Goal: Task Accomplishment & Management: Complete application form

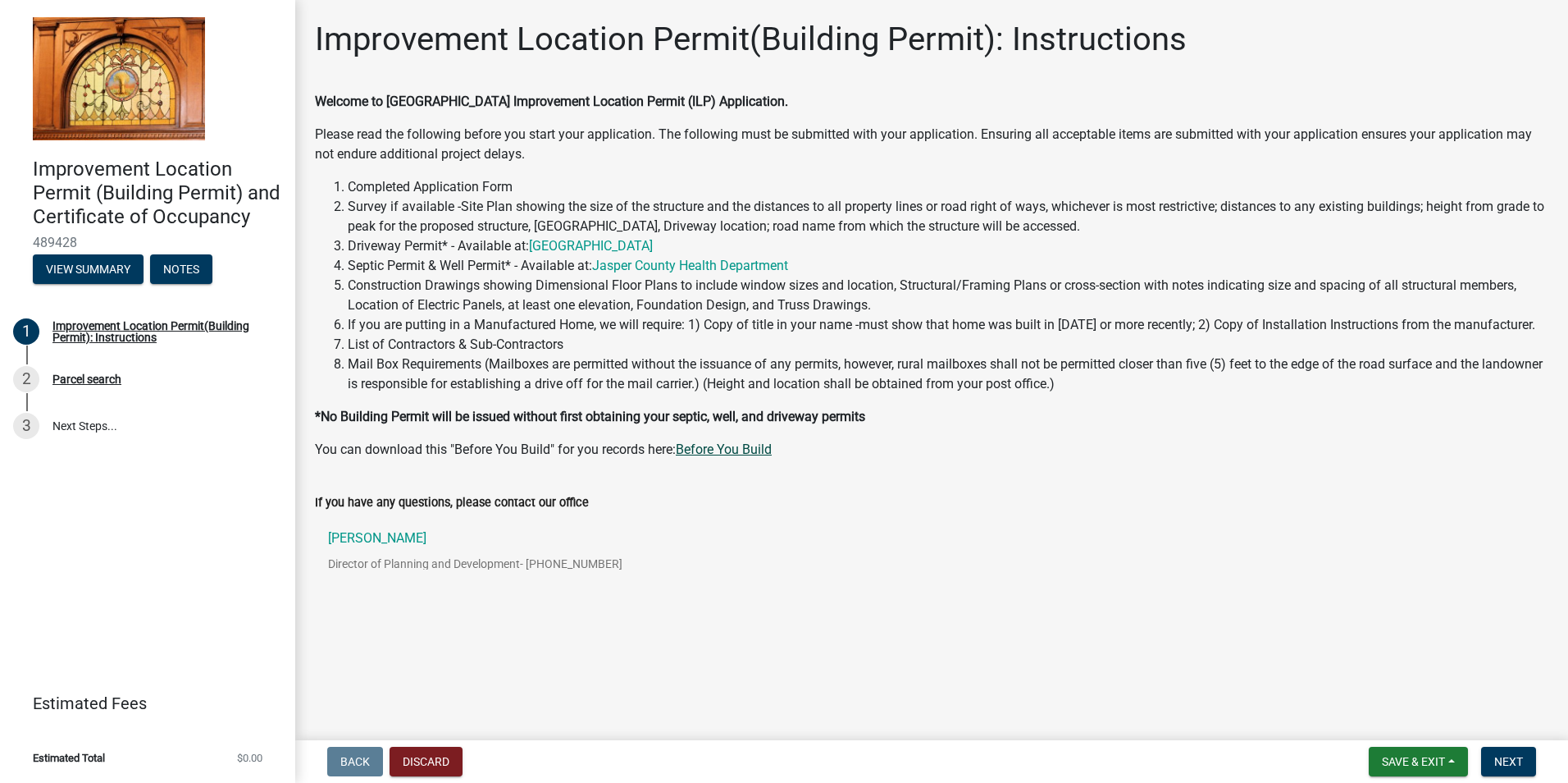
click at [709, 450] on link "Before You Build" at bounding box center [723, 449] width 96 height 16
click at [1519, 758] on span "Next" at bounding box center [1508, 761] width 28 height 13
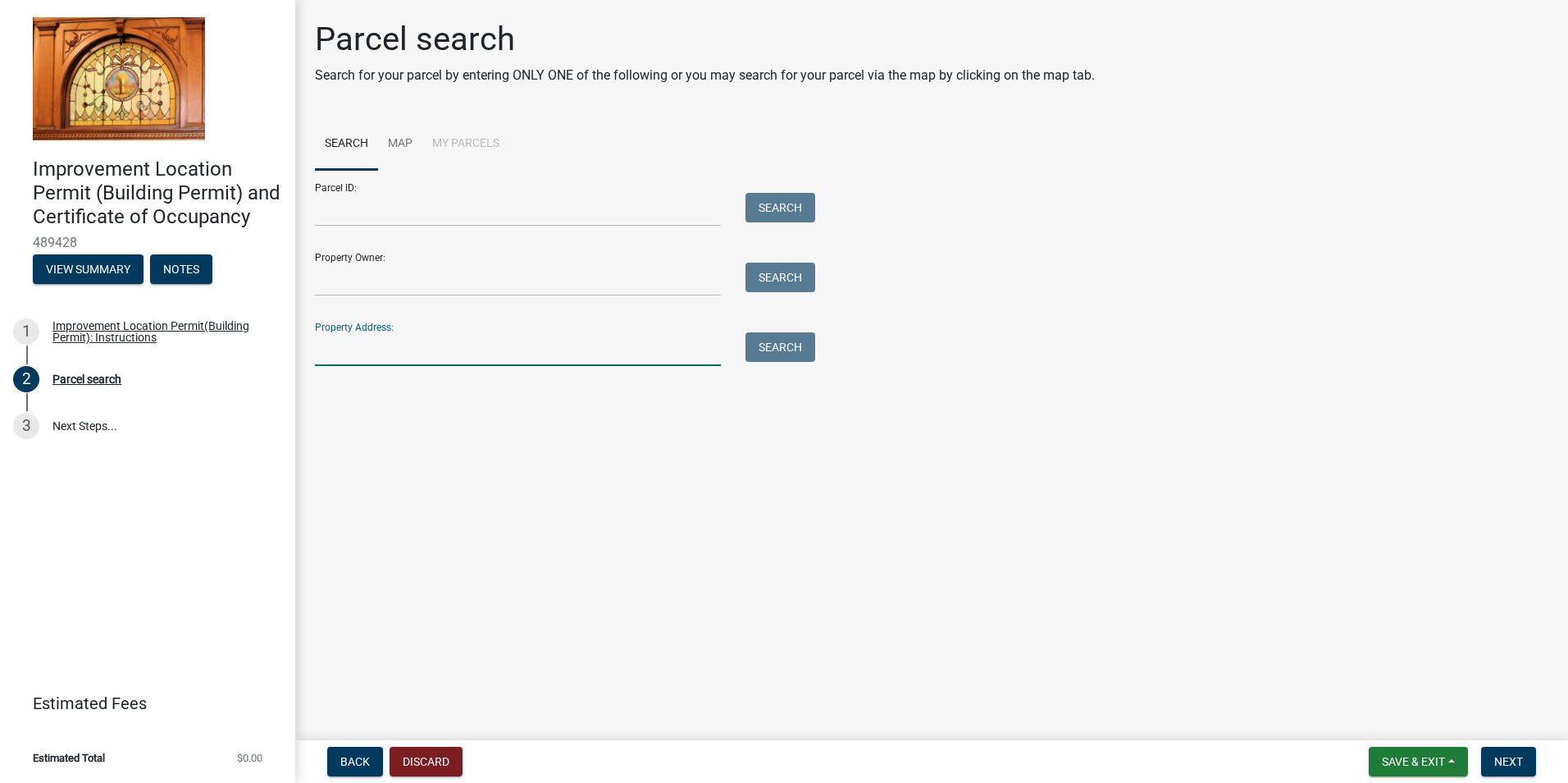
click at [372, 334] on input "Property Address:" at bounding box center [517, 349] width 406 height 34
type input "4013"
drag, startPoint x: 379, startPoint y: 273, endPoint x: 239, endPoint y: 280, distance: 140.2
click at [239, 280] on div "Improvement Location Permit (Building Permit) and Certificate of Occupancy 4894…" at bounding box center [784, 391] width 1568 height 783
click at [779, 337] on button "Search" at bounding box center [780, 347] width 70 height 29
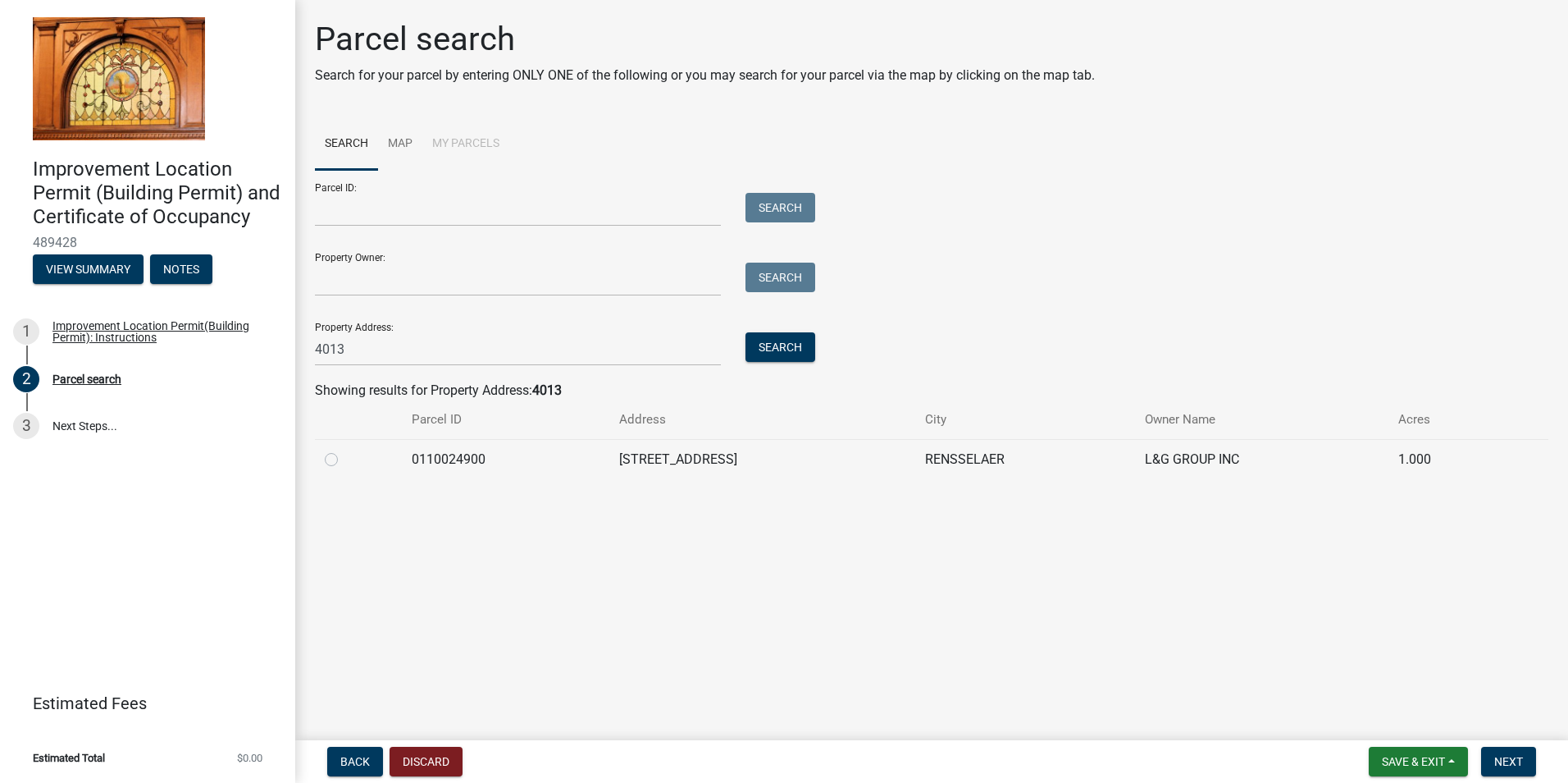
click at [524, 446] on td "0110024900" at bounding box center [505, 458] width 208 height 40
click at [344, 449] on label at bounding box center [344, 449] width 0 height 0
click at [344, 460] on input "radio" at bounding box center [349, 455] width 11 height 11
radio input "true"
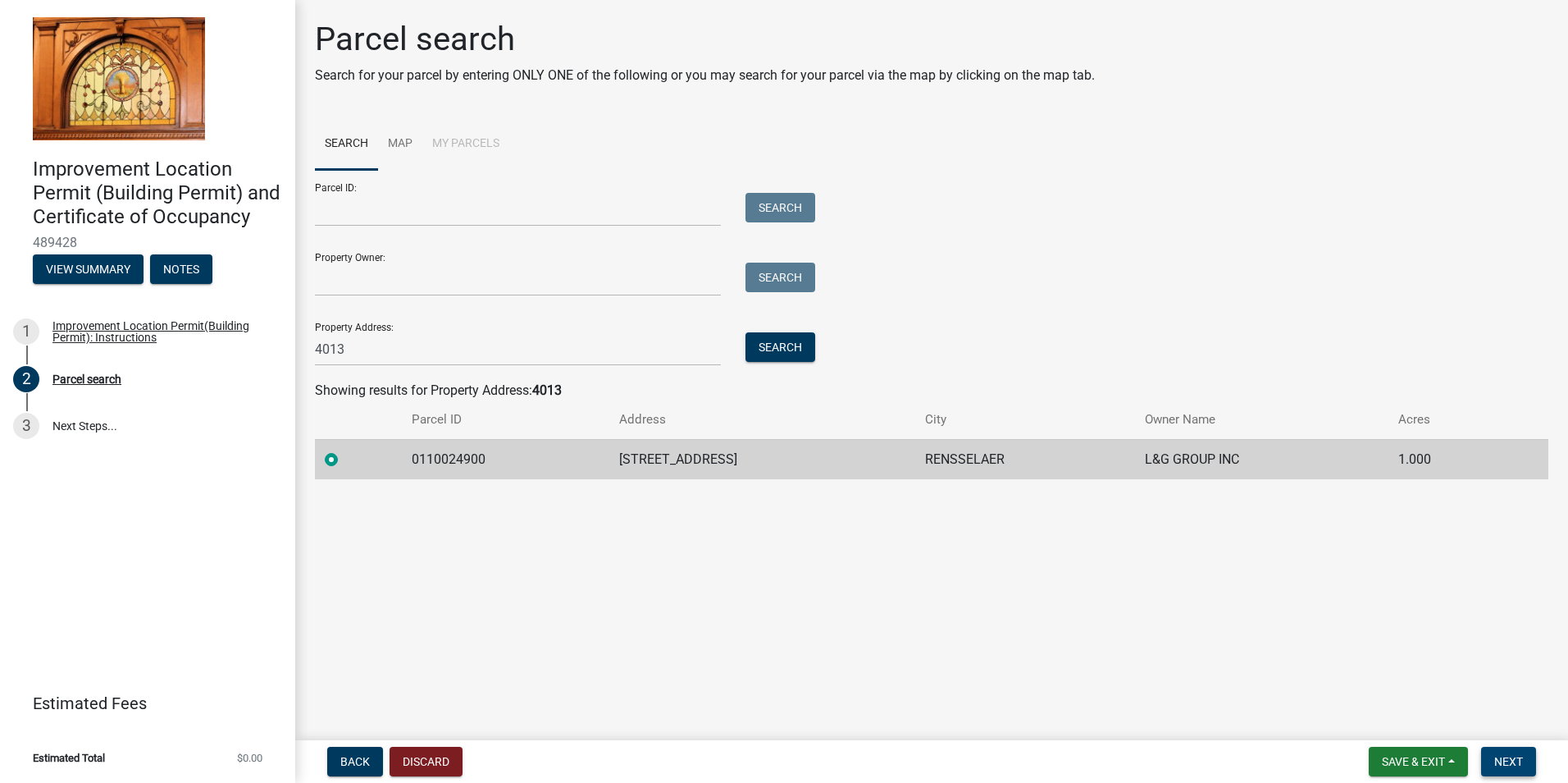
click at [1498, 764] on span "Next" at bounding box center [1508, 761] width 28 height 13
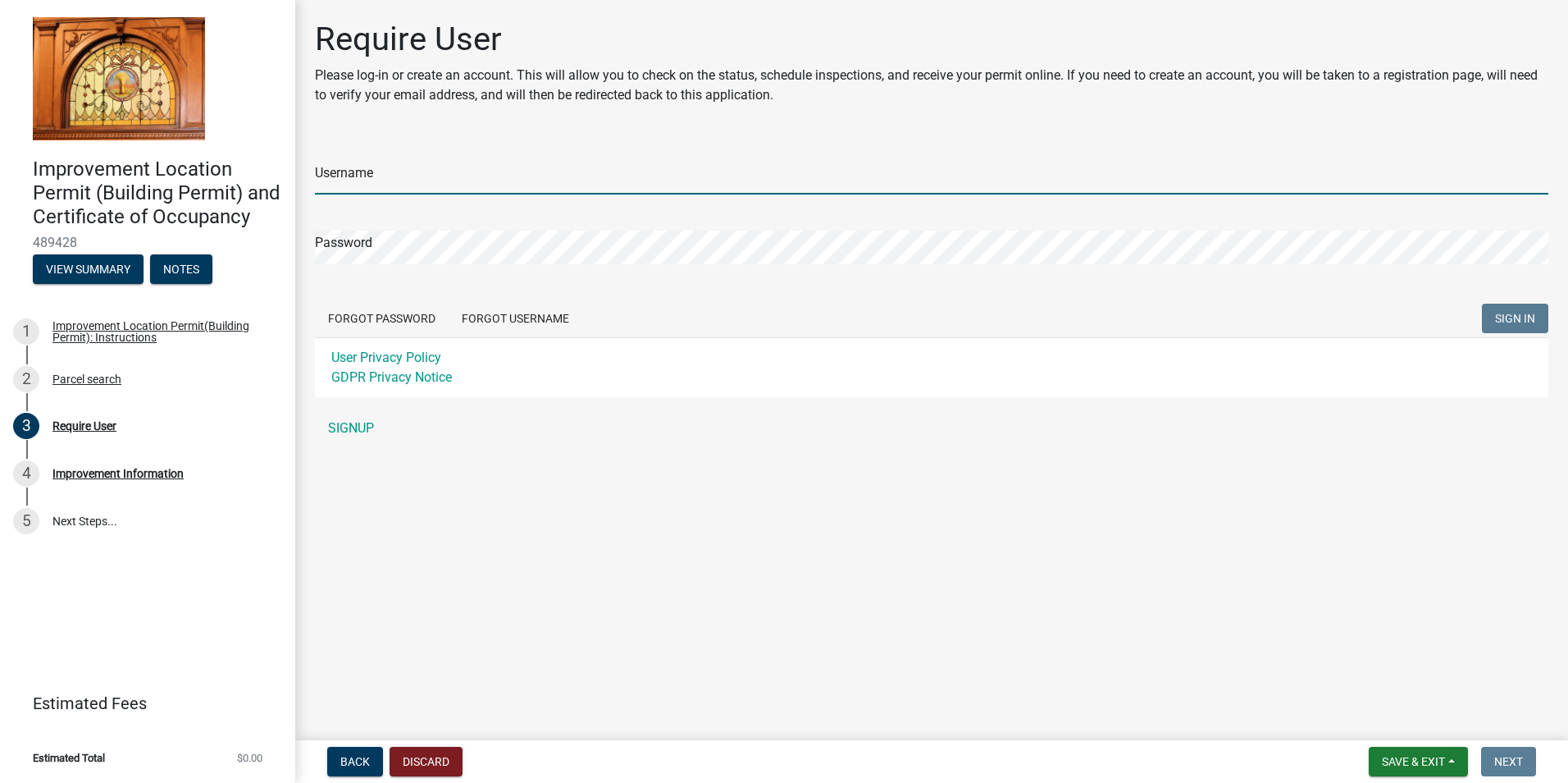
click at [700, 164] on input "Username" at bounding box center [931, 178] width 1234 height 34
type input "AJPetroleum"
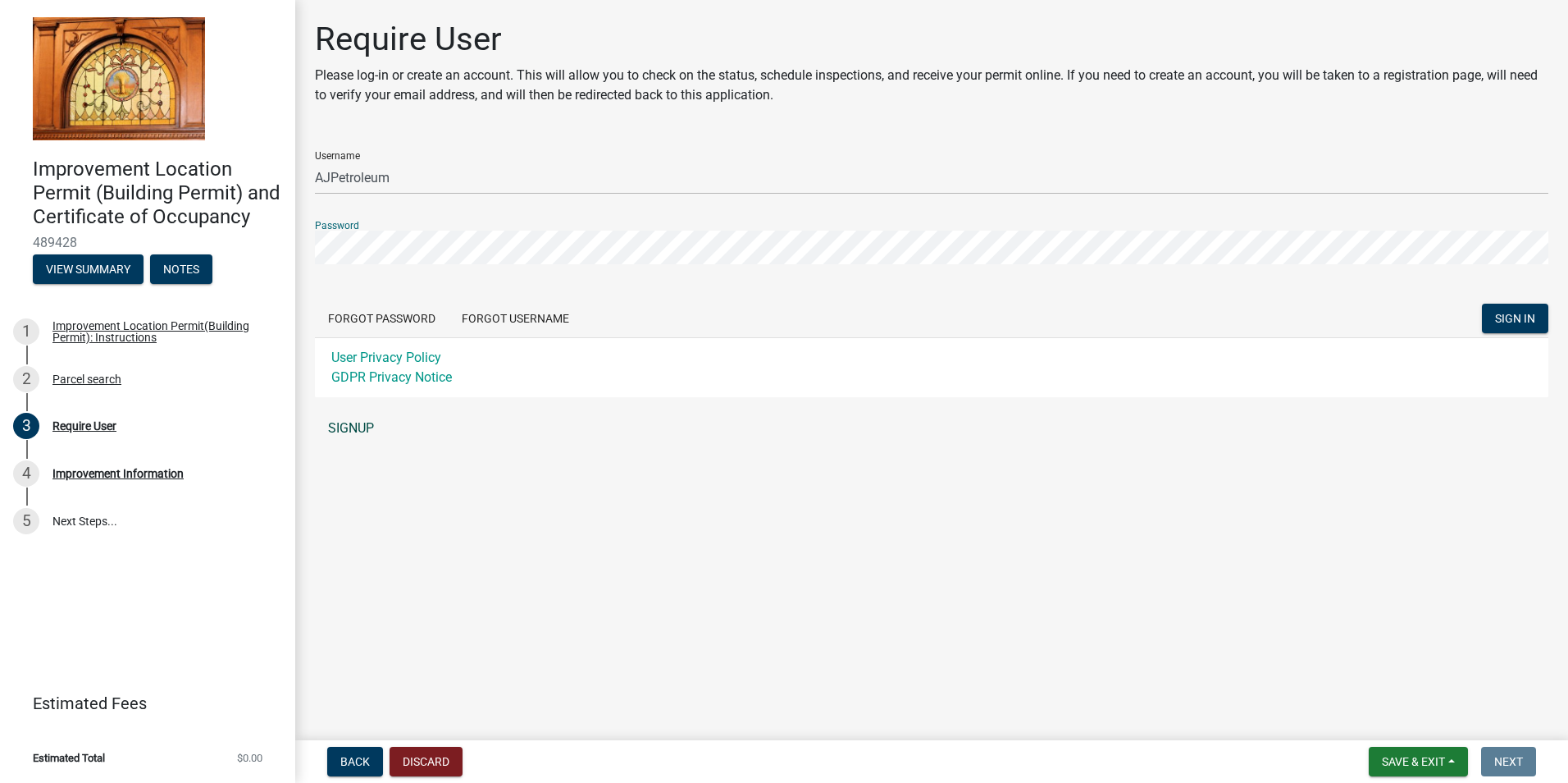
click at [335, 420] on link "SIGNUP" at bounding box center [931, 427] width 1234 height 33
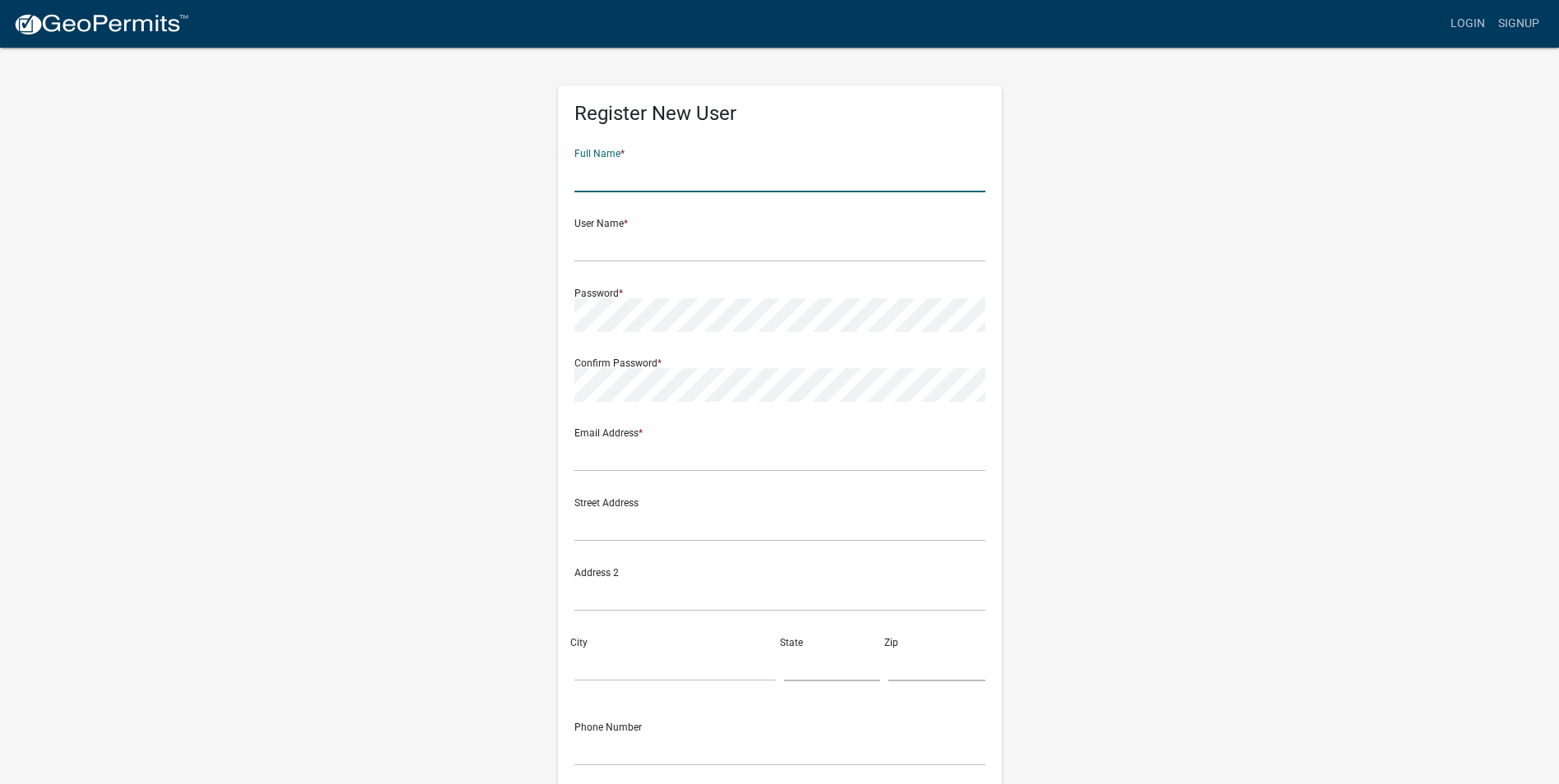
click at [682, 164] on input "text" at bounding box center [780, 175] width 411 height 34
type input "[PERSON_NAME] [PERSON_NAME]"
type input "[EMAIL_ADDRESS][DOMAIN_NAME]"
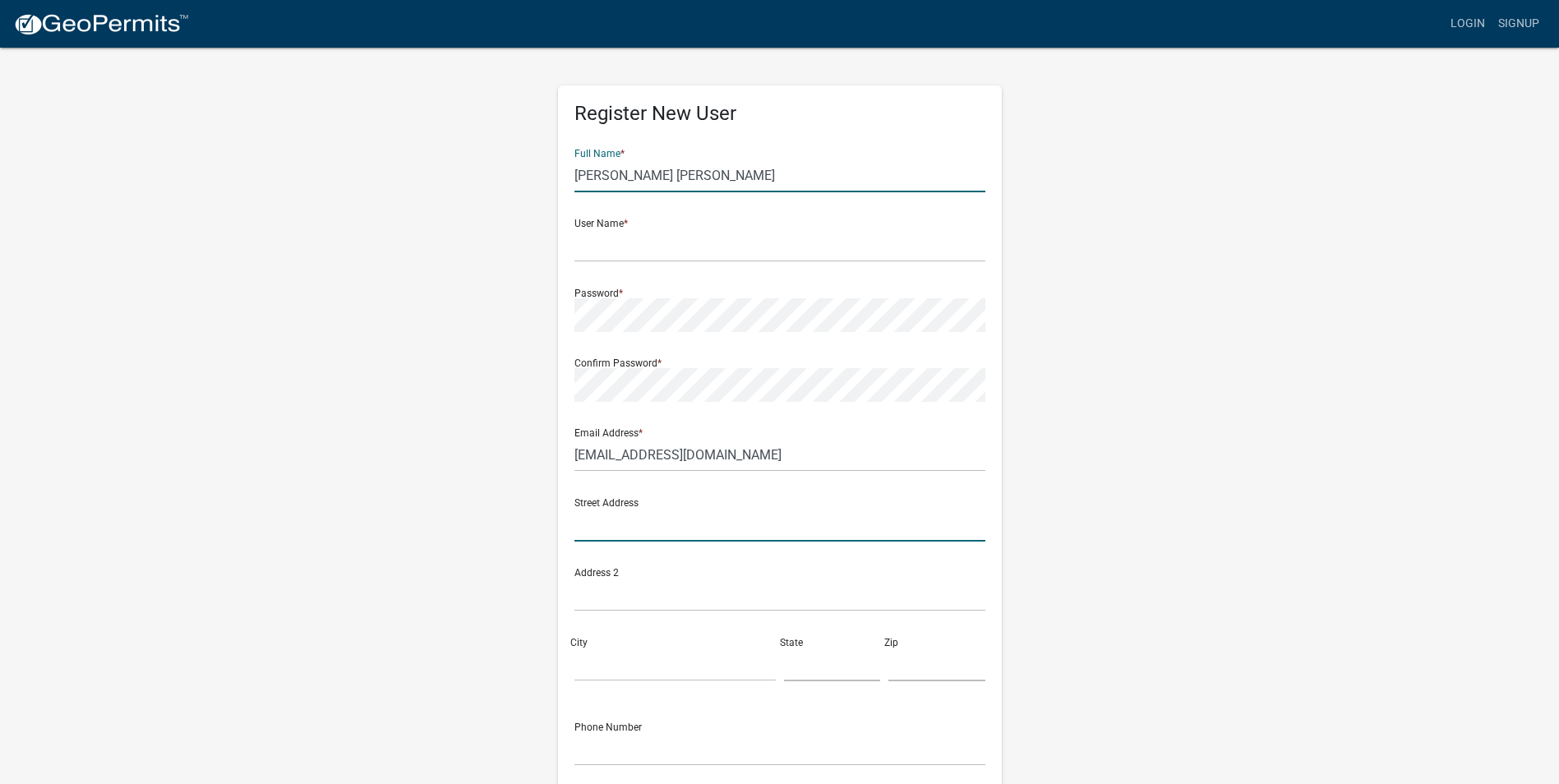
type input "PO BOX 335"
type input "Corydon, IN 47112"
type input "IN"
type input "47112"
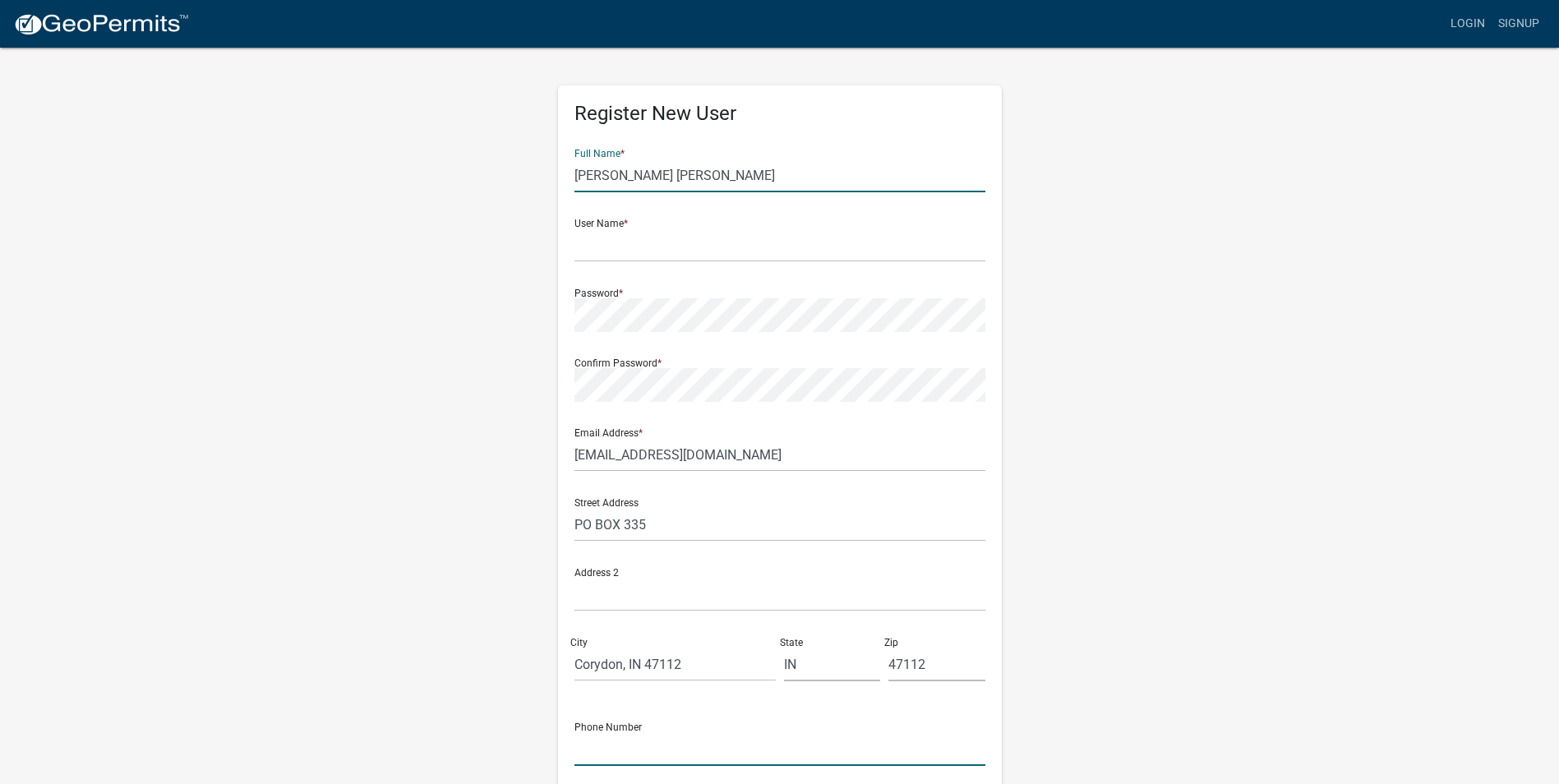
type input "8125579051"
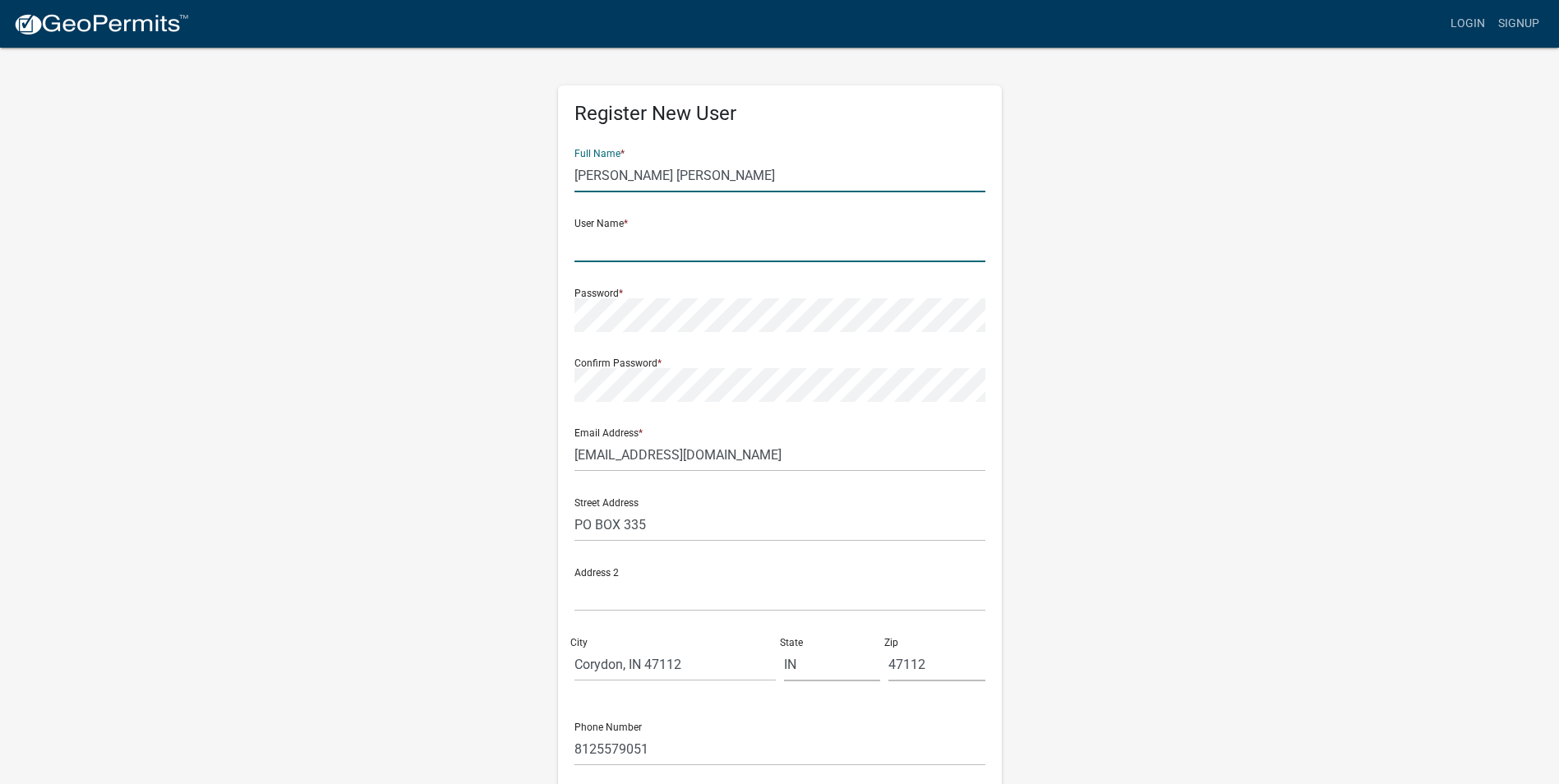
click at [686, 251] on input "text" at bounding box center [780, 245] width 411 height 34
type input "AJPetroleum"
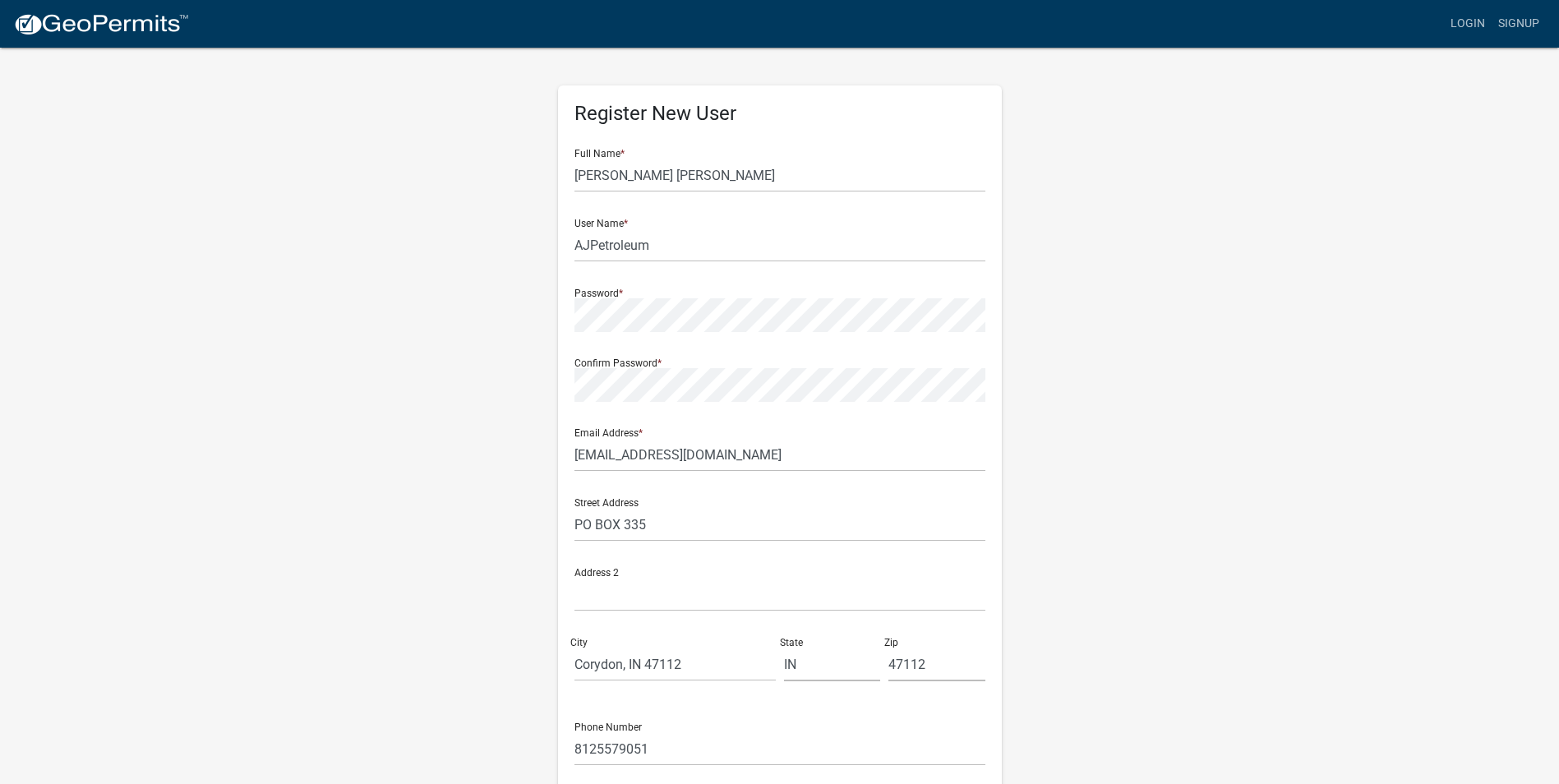
click at [469, 443] on div "Register New User Full Name * Austin James Ellett User Name * AJPetroleum Passw…" at bounding box center [779, 485] width 937 height 879
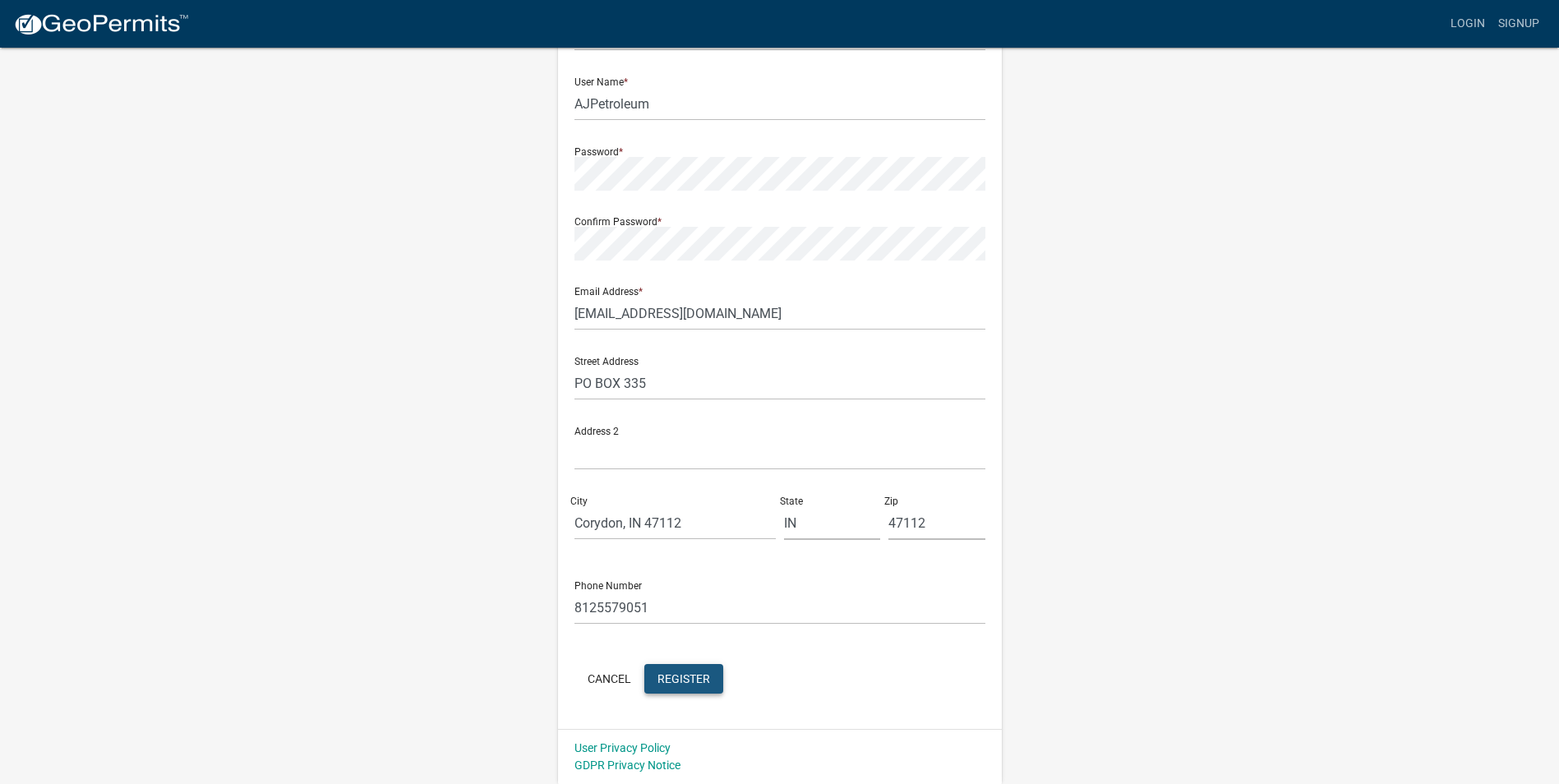
click at [681, 683] on span "Register" at bounding box center [683, 678] width 52 height 13
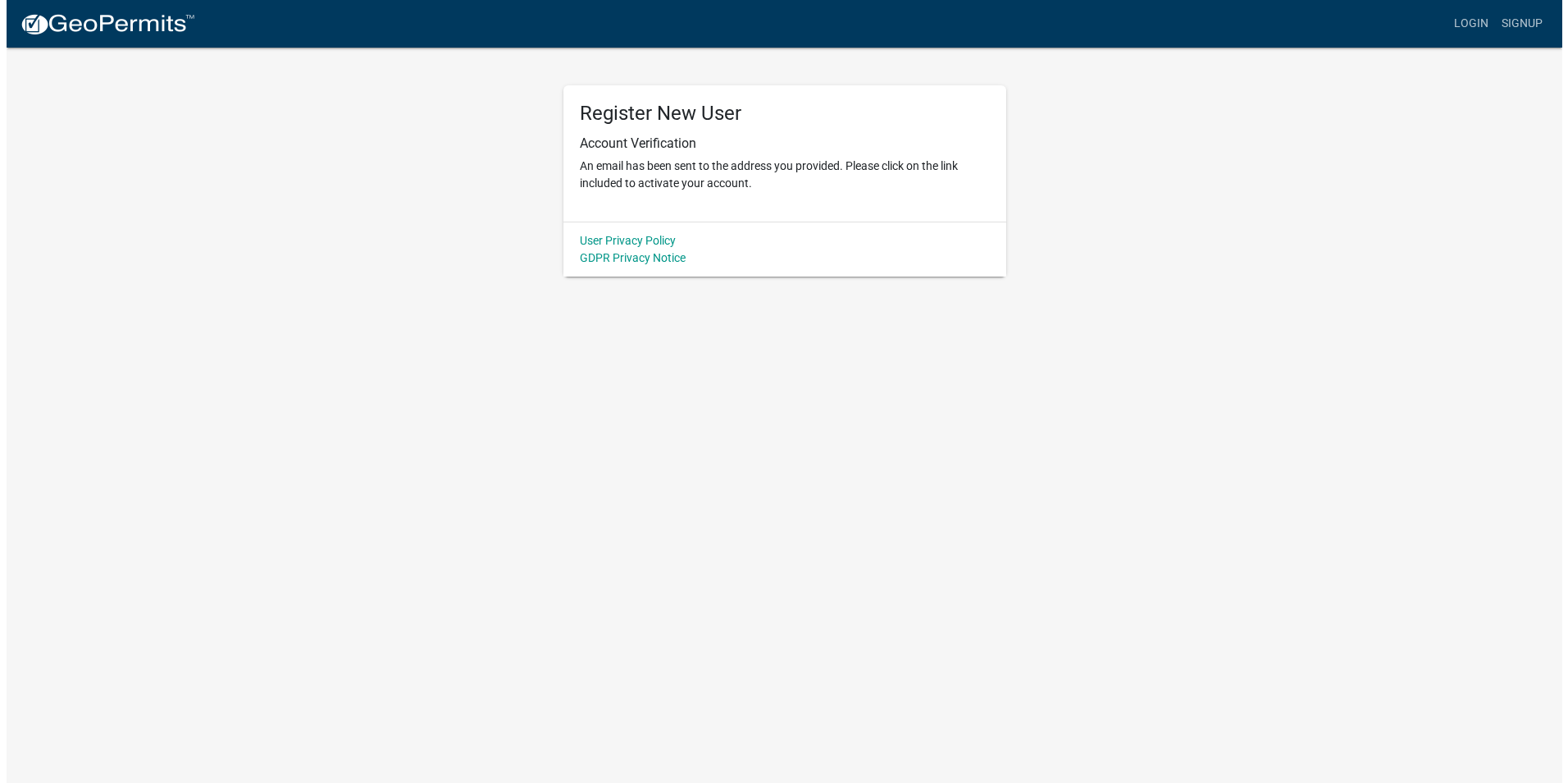
scroll to position [0, 0]
click at [1485, 28] on link "Login" at bounding box center [1477, 23] width 48 height 31
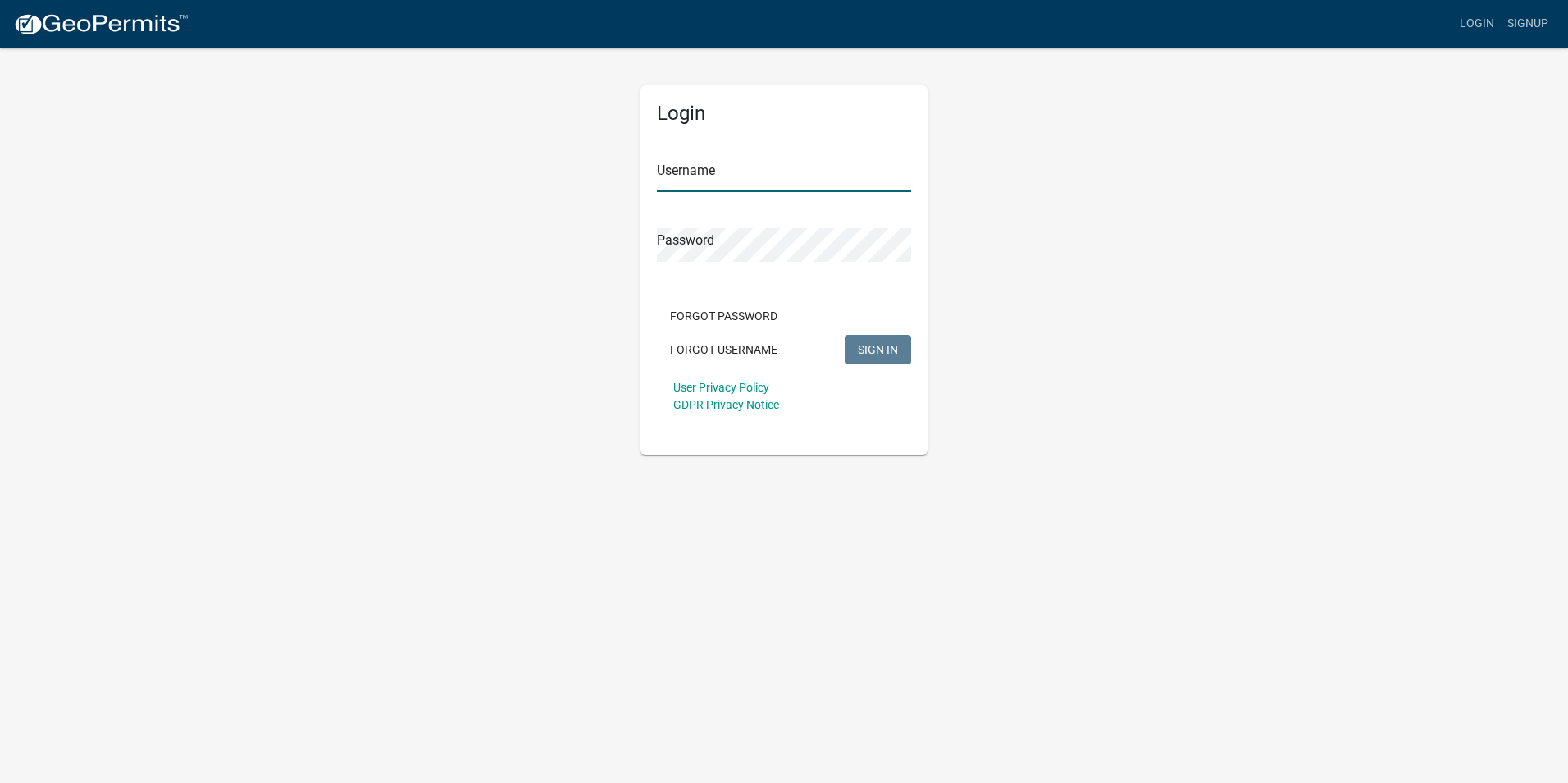
type input "AJPetroleum"
click at [907, 353] on button "SIGN IN" at bounding box center [877, 349] width 66 height 29
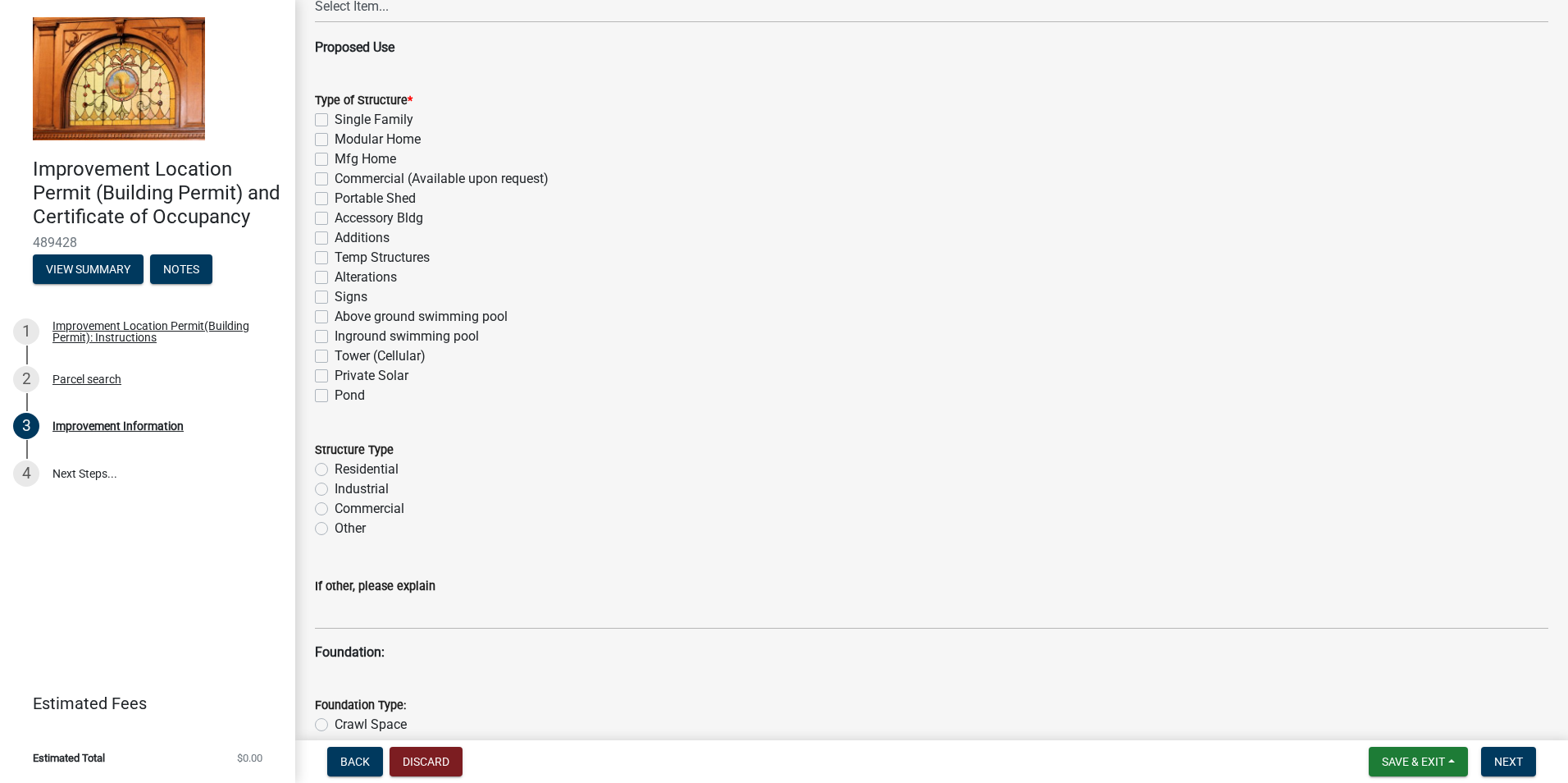
scroll to position [1093, 0]
click at [334, 508] on label "Commercial" at bounding box center [369, 508] width 70 height 19
click at [334, 508] on input "Commercial" at bounding box center [340, 503] width 11 height 11
radio input "true"
click at [334, 216] on label "Accessory Bldg" at bounding box center [379, 218] width 88 height 19
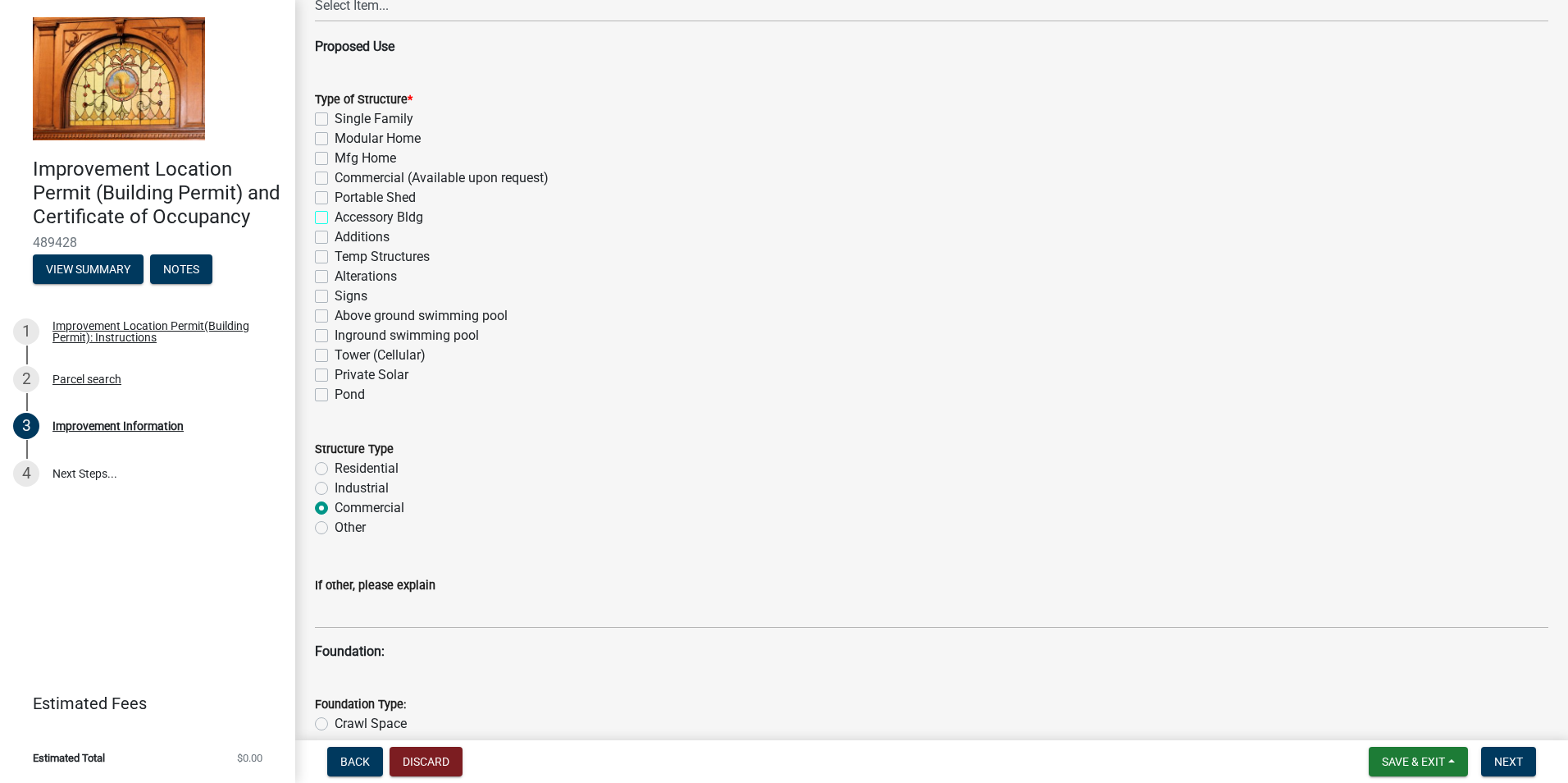
click at [334, 216] on input "Accessory Bldg" at bounding box center [340, 213] width 11 height 11
checkbox input "true"
checkbox input "false"
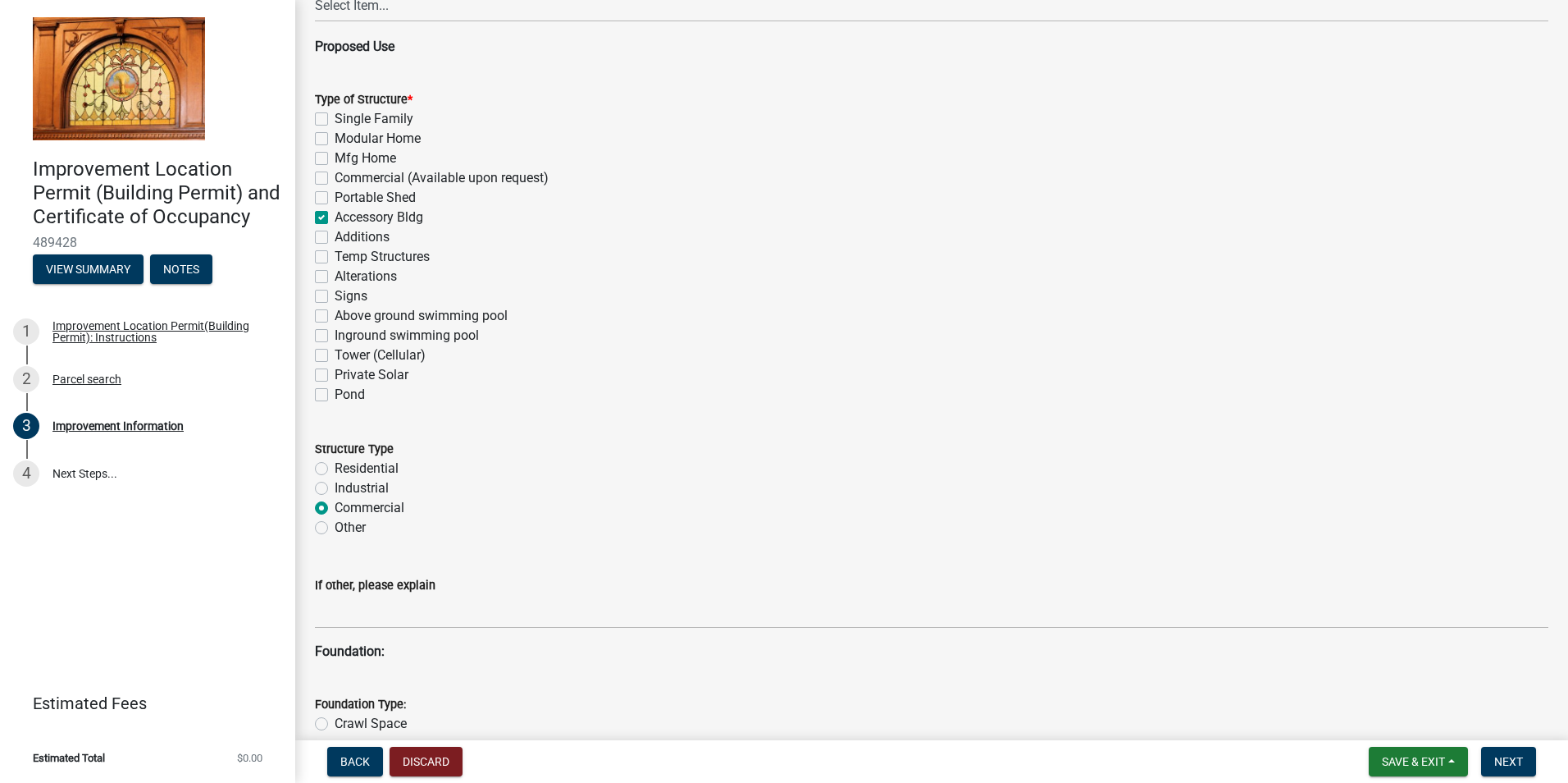
checkbox input "false"
checkbox input "true"
checkbox input "false"
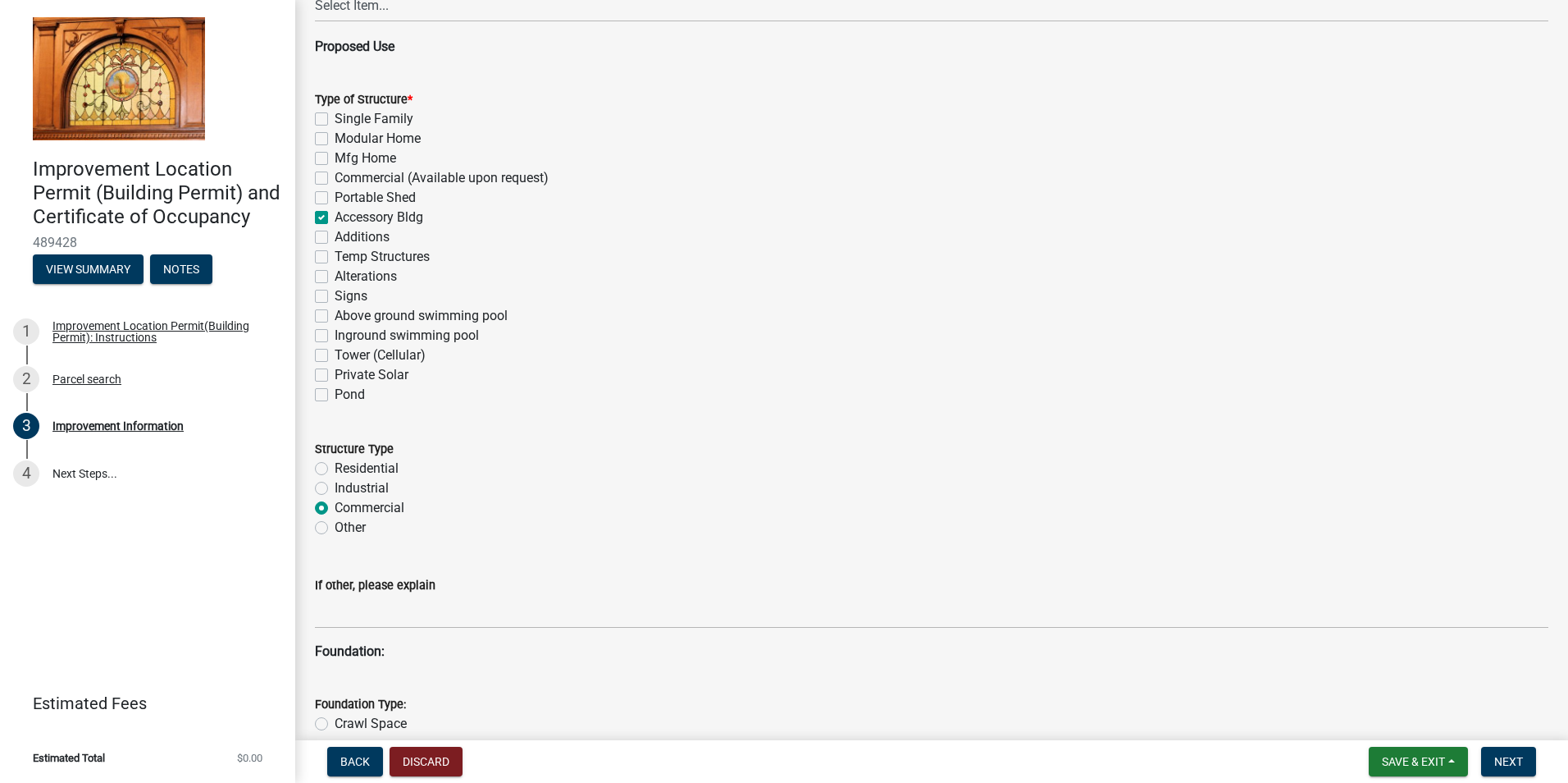
checkbox input "false"
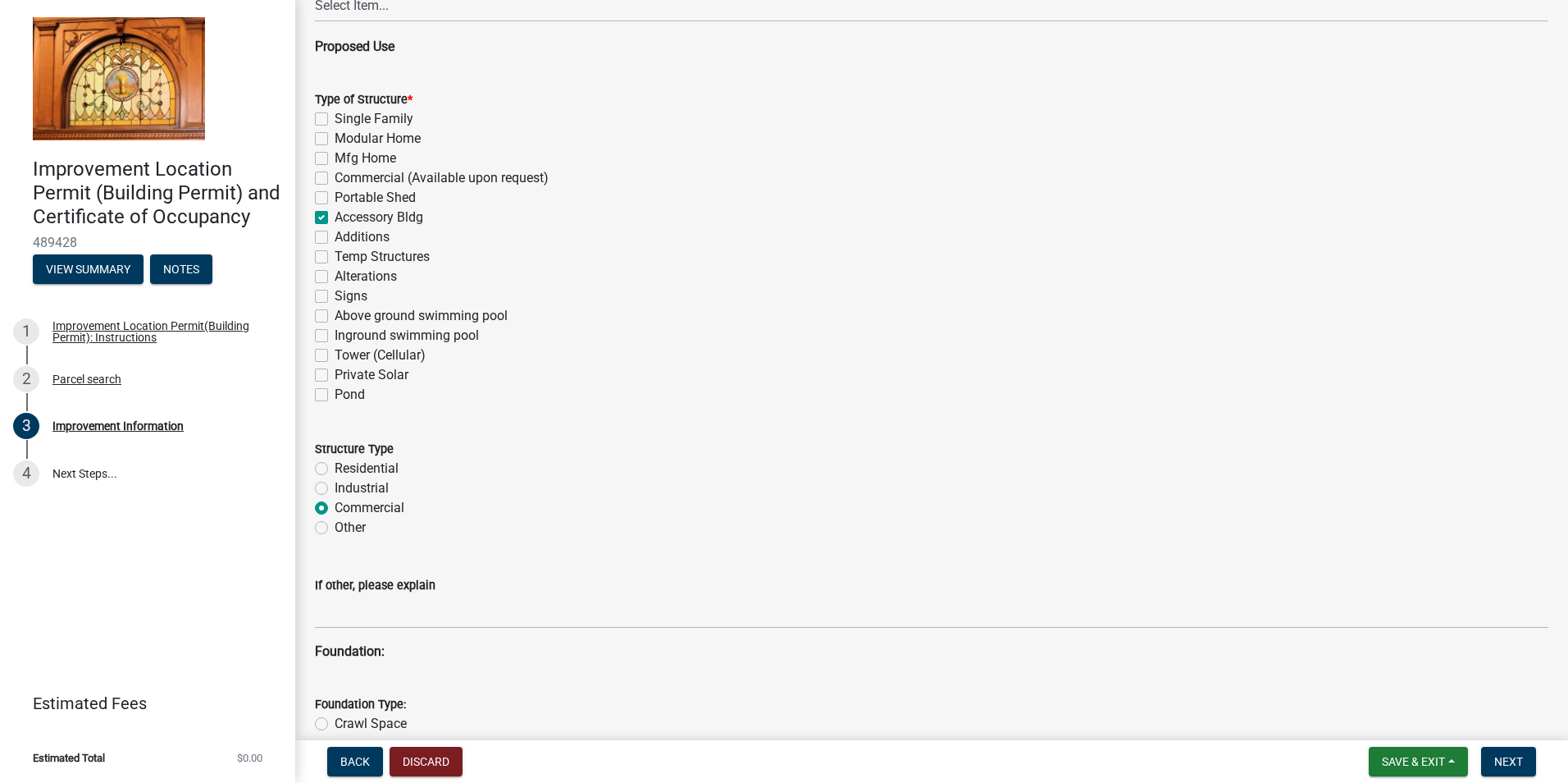
checkbox input "false"
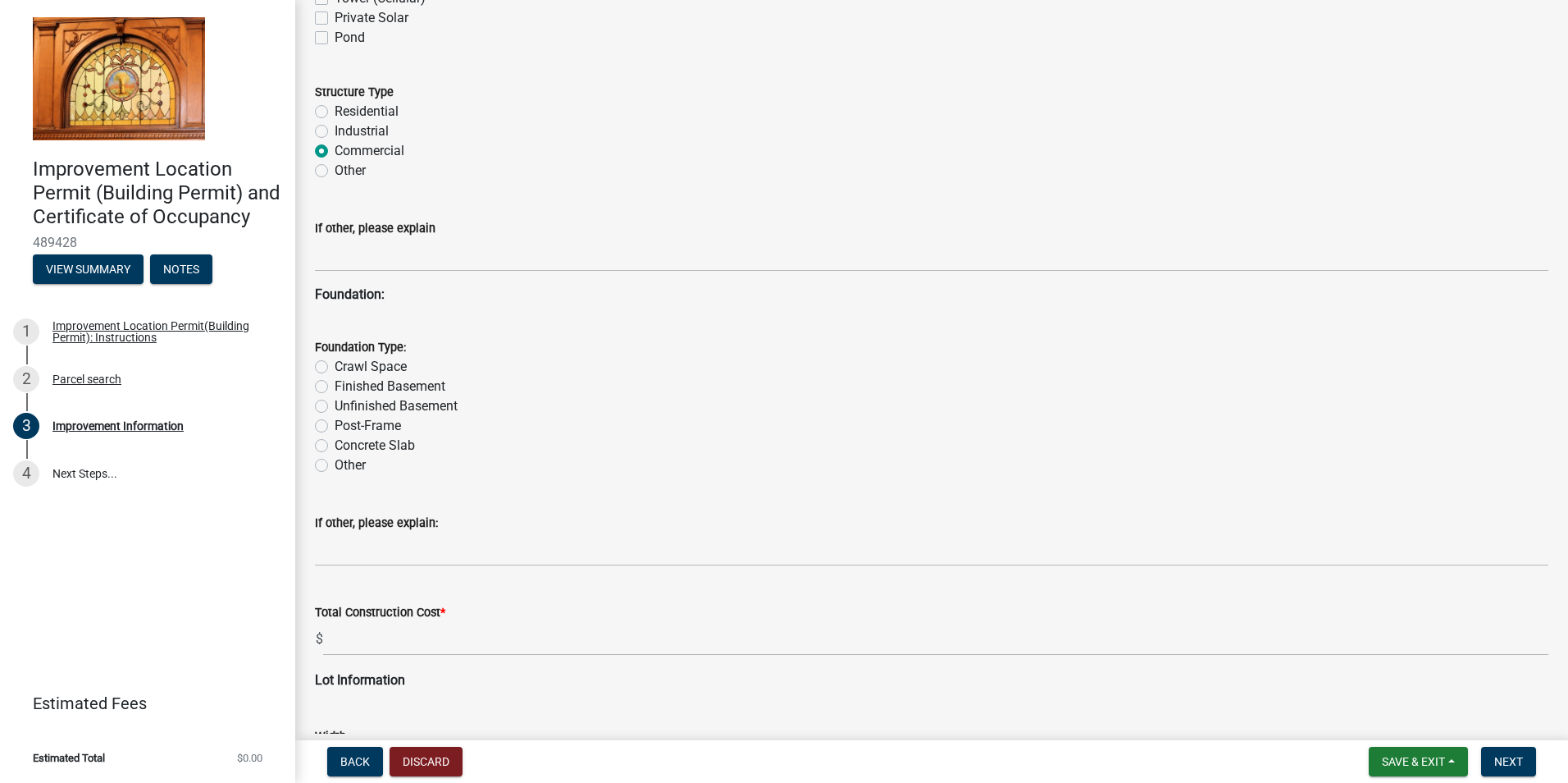
scroll to position [1450, 0]
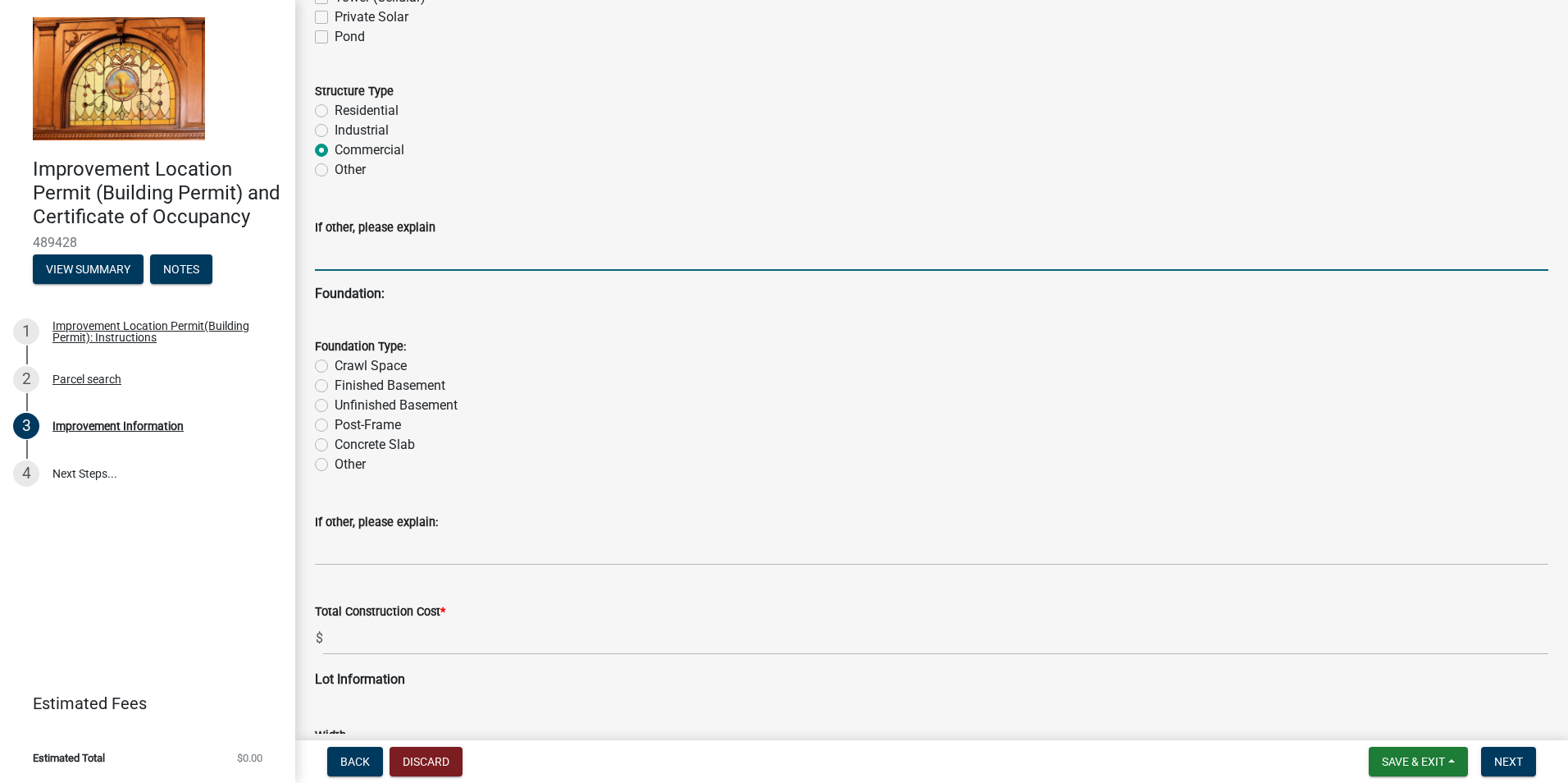
click at [353, 250] on input "If other, please explain" at bounding box center [931, 254] width 1234 height 34
type input "Gas Station Canopy and Tanks"
click at [334, 462] on label "Other" at bounding box center [349, 464] width 31 height 19
click at [334, 462] on input "Other" at bounding box center [340, 460] width 11 height 11
radio input "true"
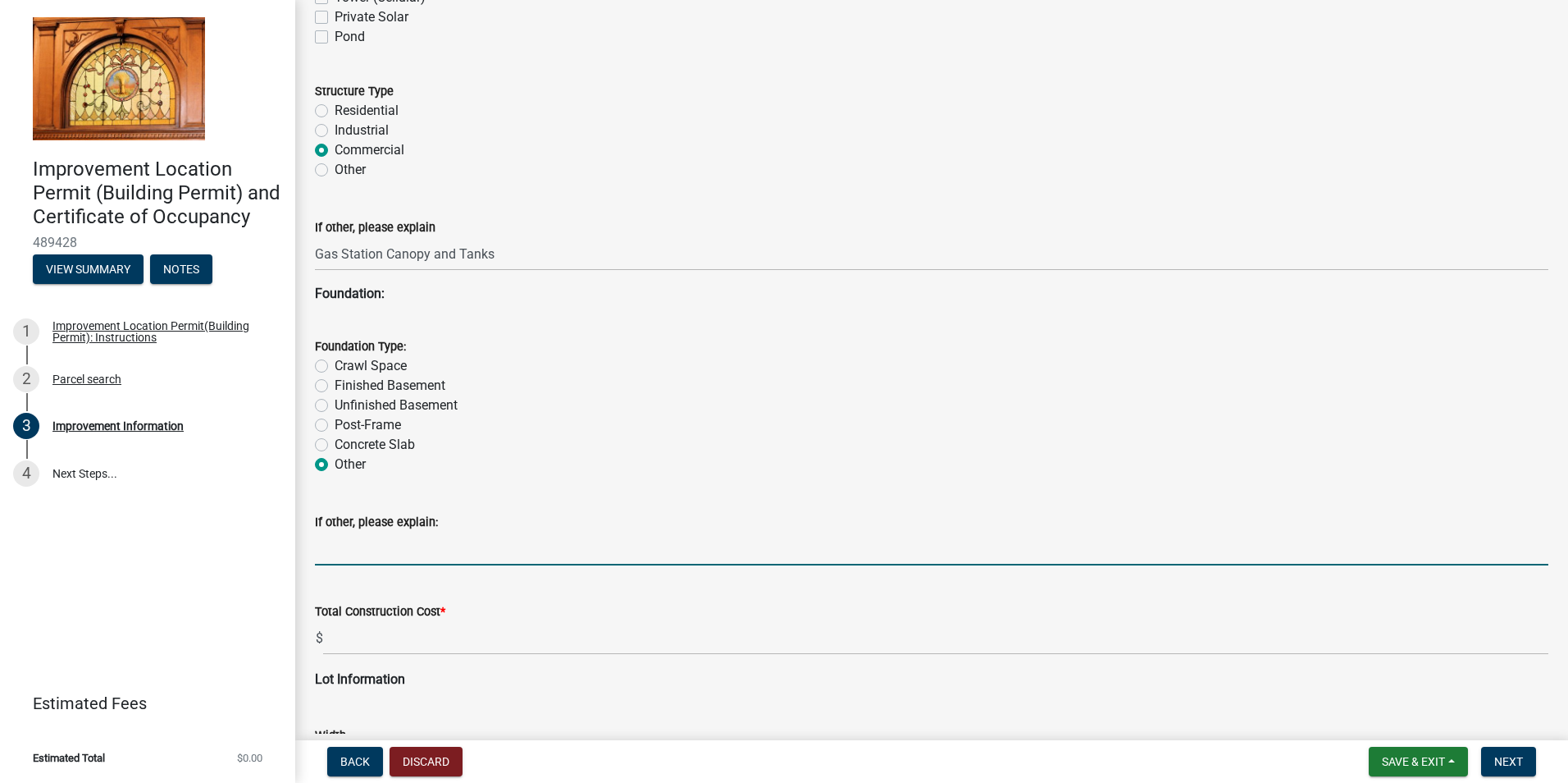
click at [384, 541] on input "If other, please explain:" at bounding box center [931, 549] width 1234 height 34
type input "E"
type input "N"
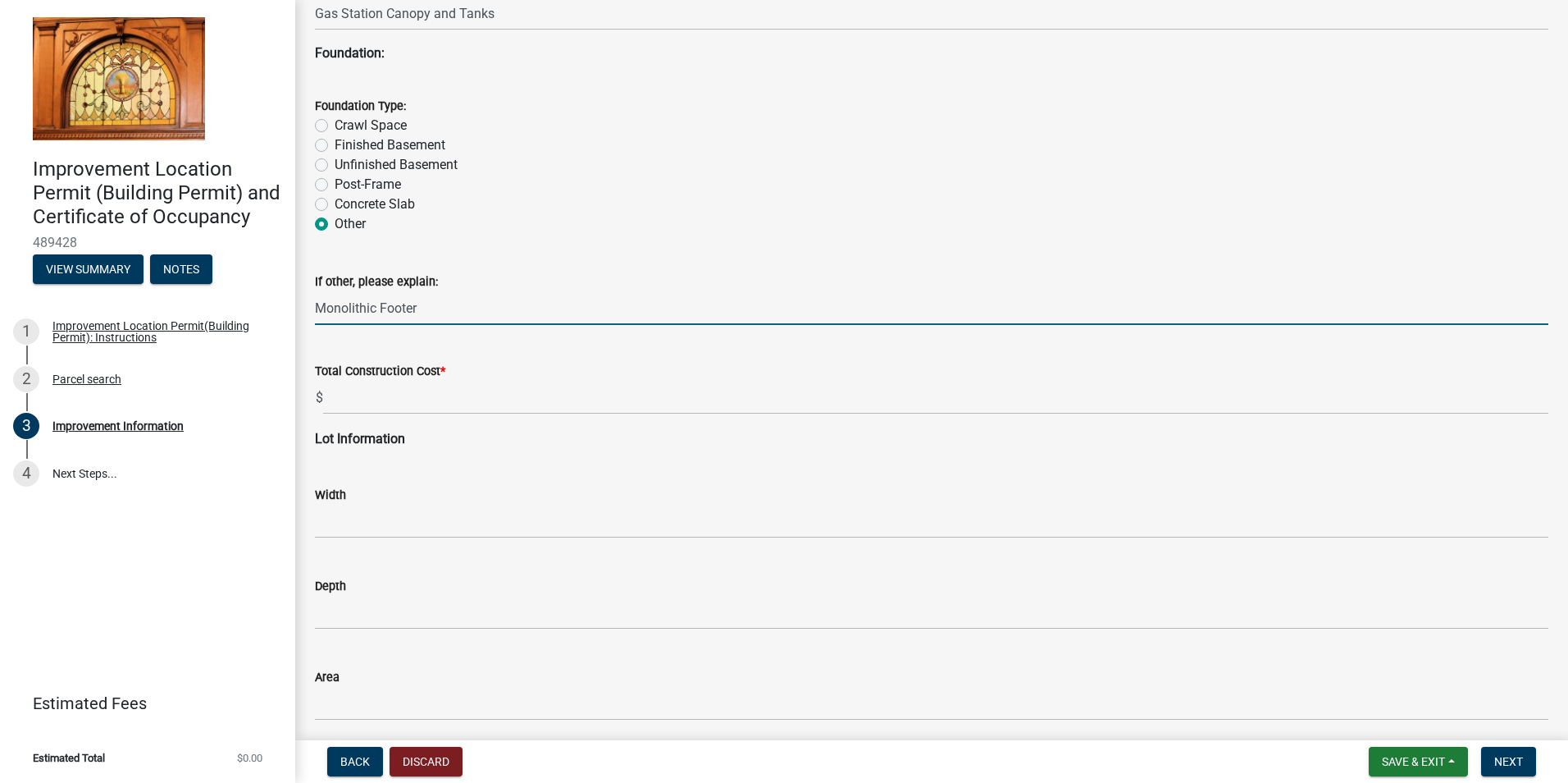
type input "Monolithic Footer"
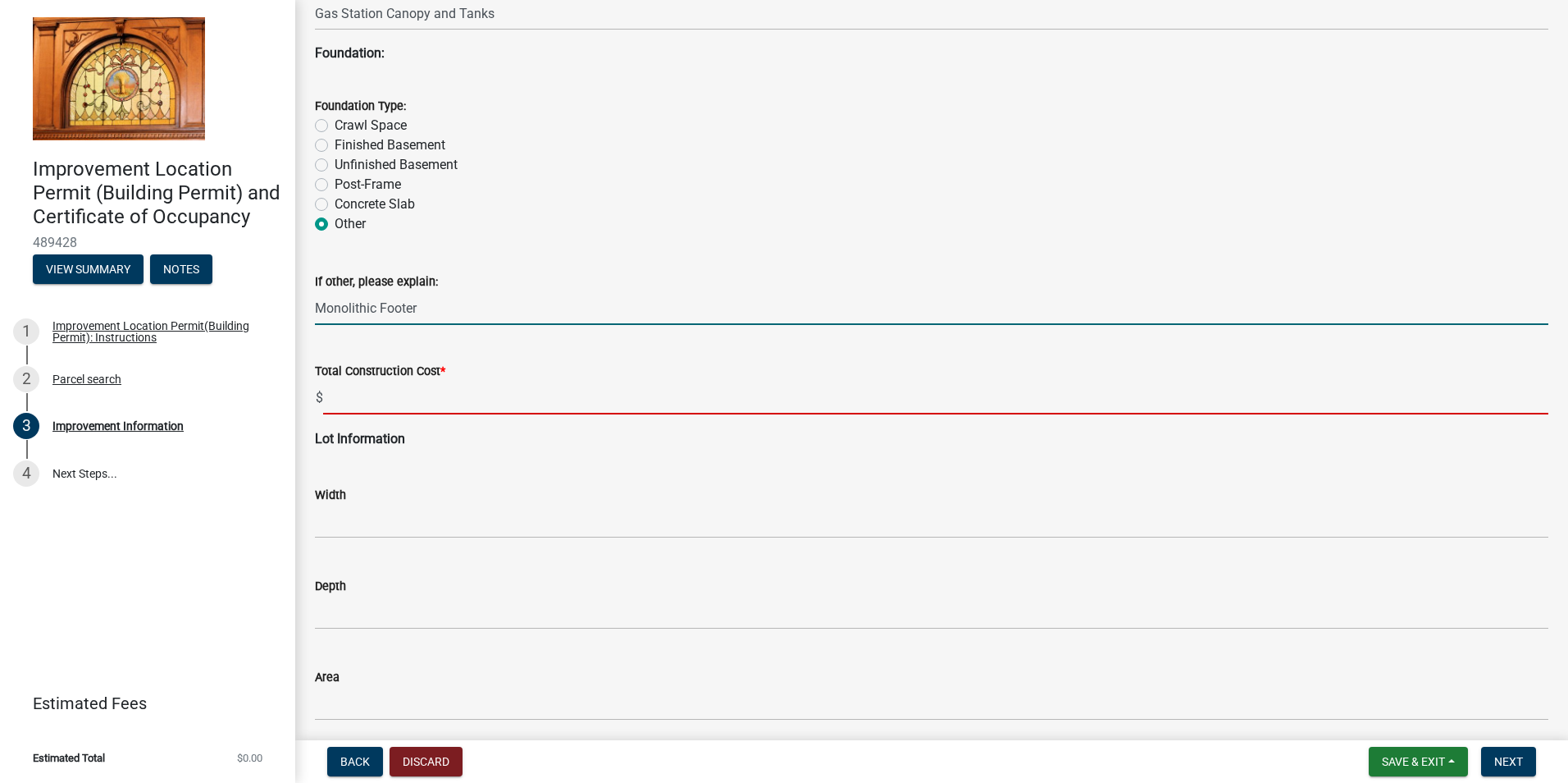
click at [355, 411] on input "text" at bounding box center [935, 397] width 1225 height 34
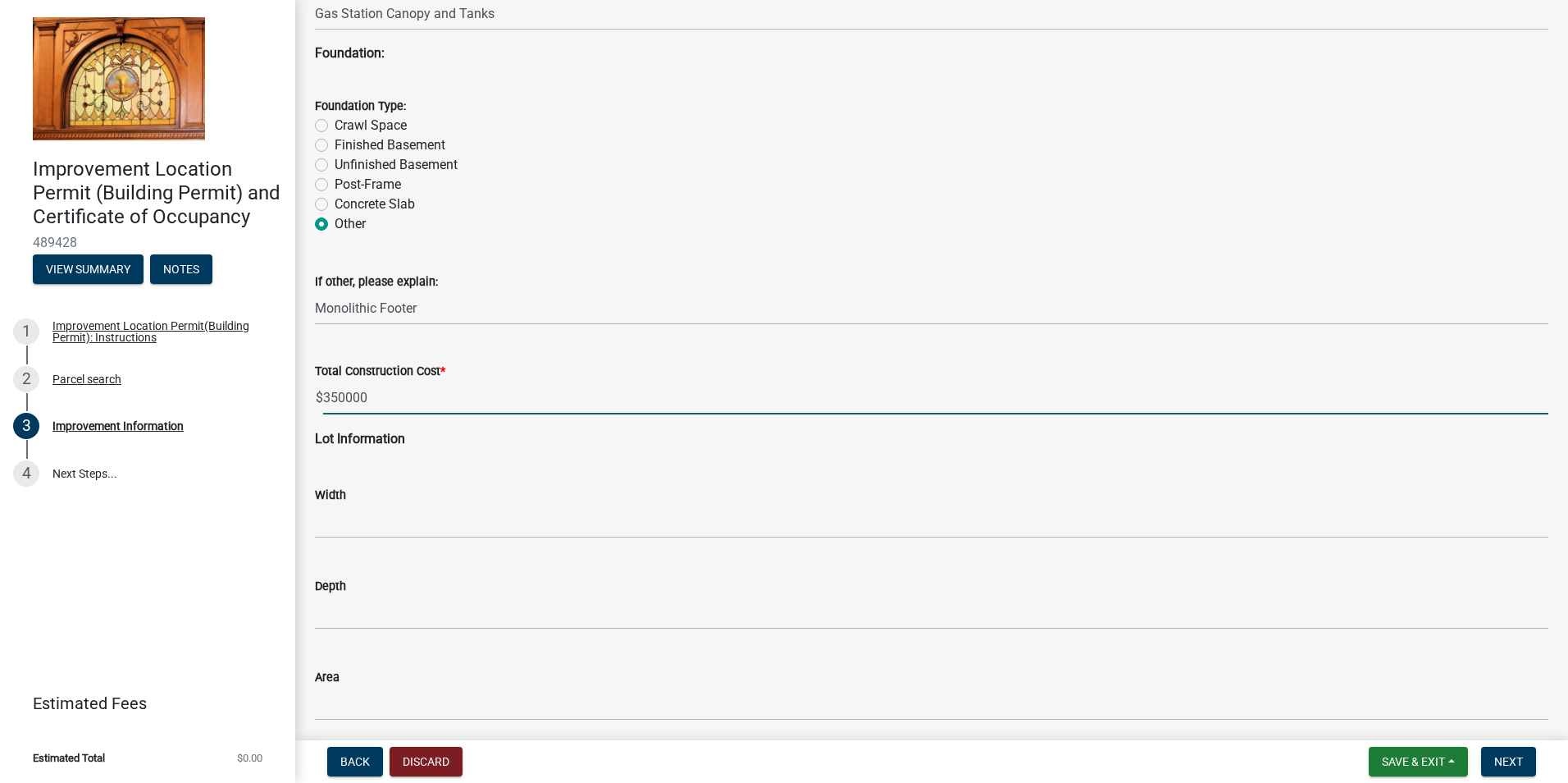
type input "350000"
click at [364, 463] on div "Width" at bounding box center [931, 500] width 1234 height 76
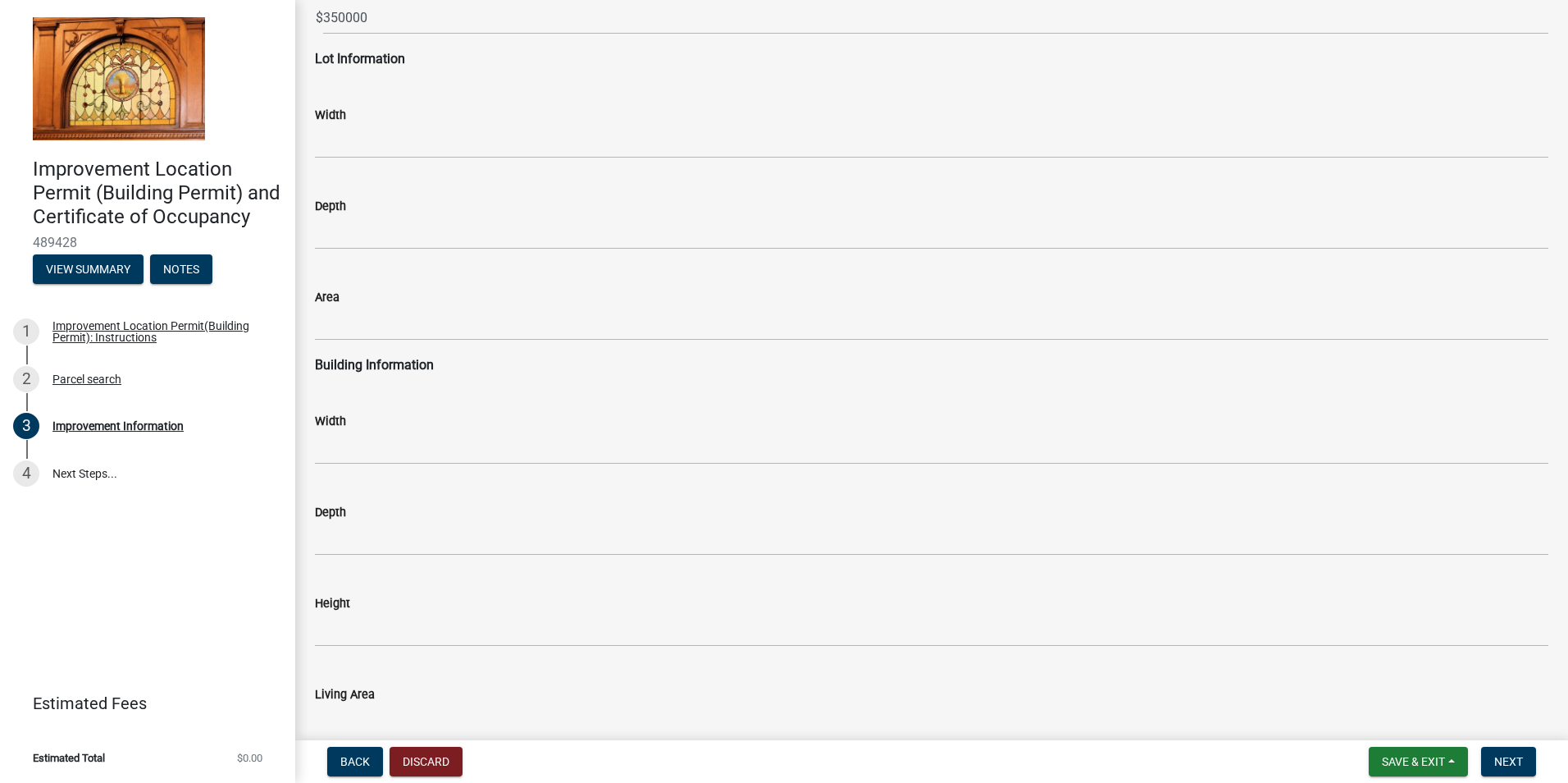
scroll to position [2338, 0]
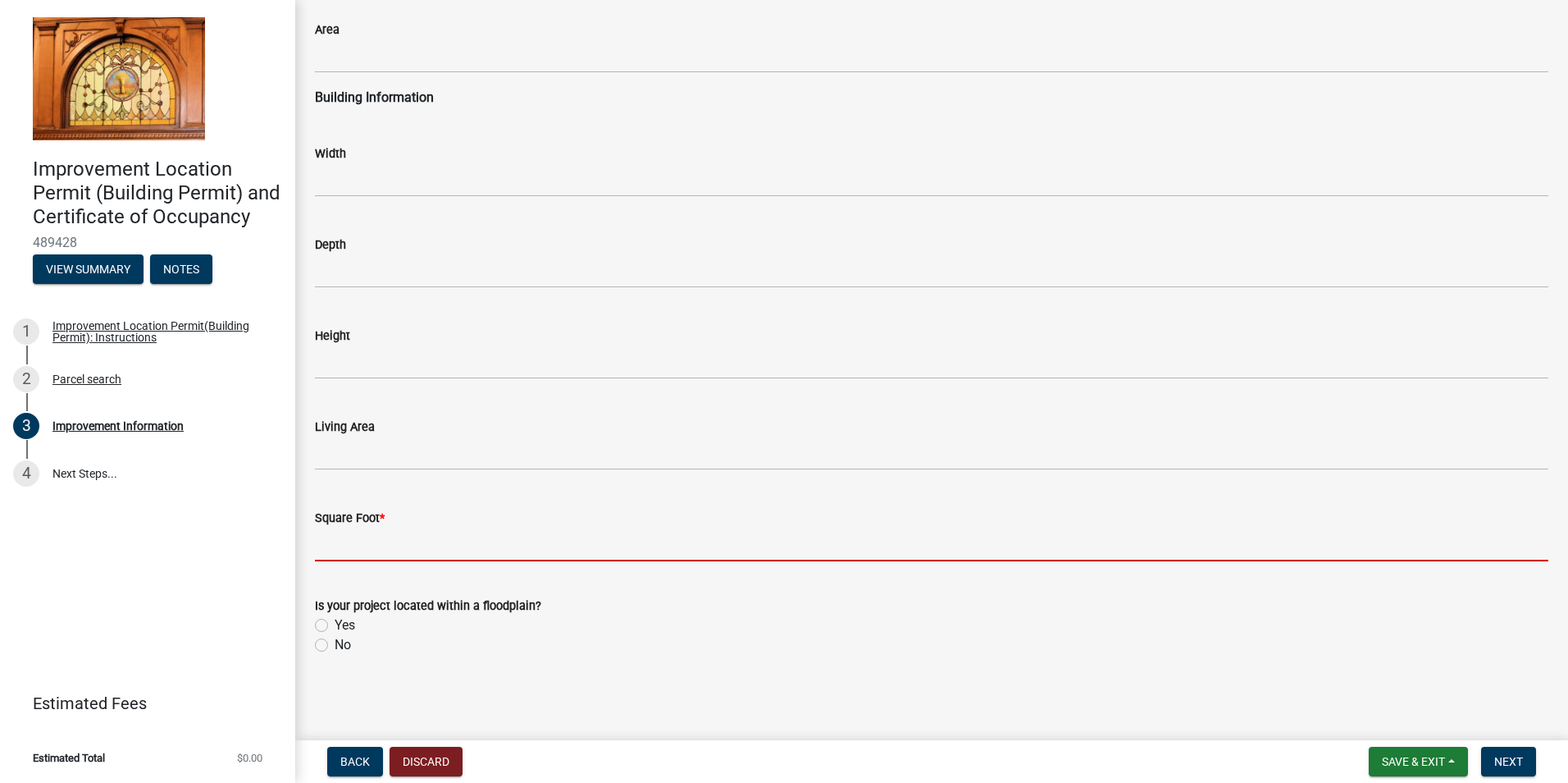
click at [375, 536] on input "text" at bounding box center [931, 544] width 1234 height 34
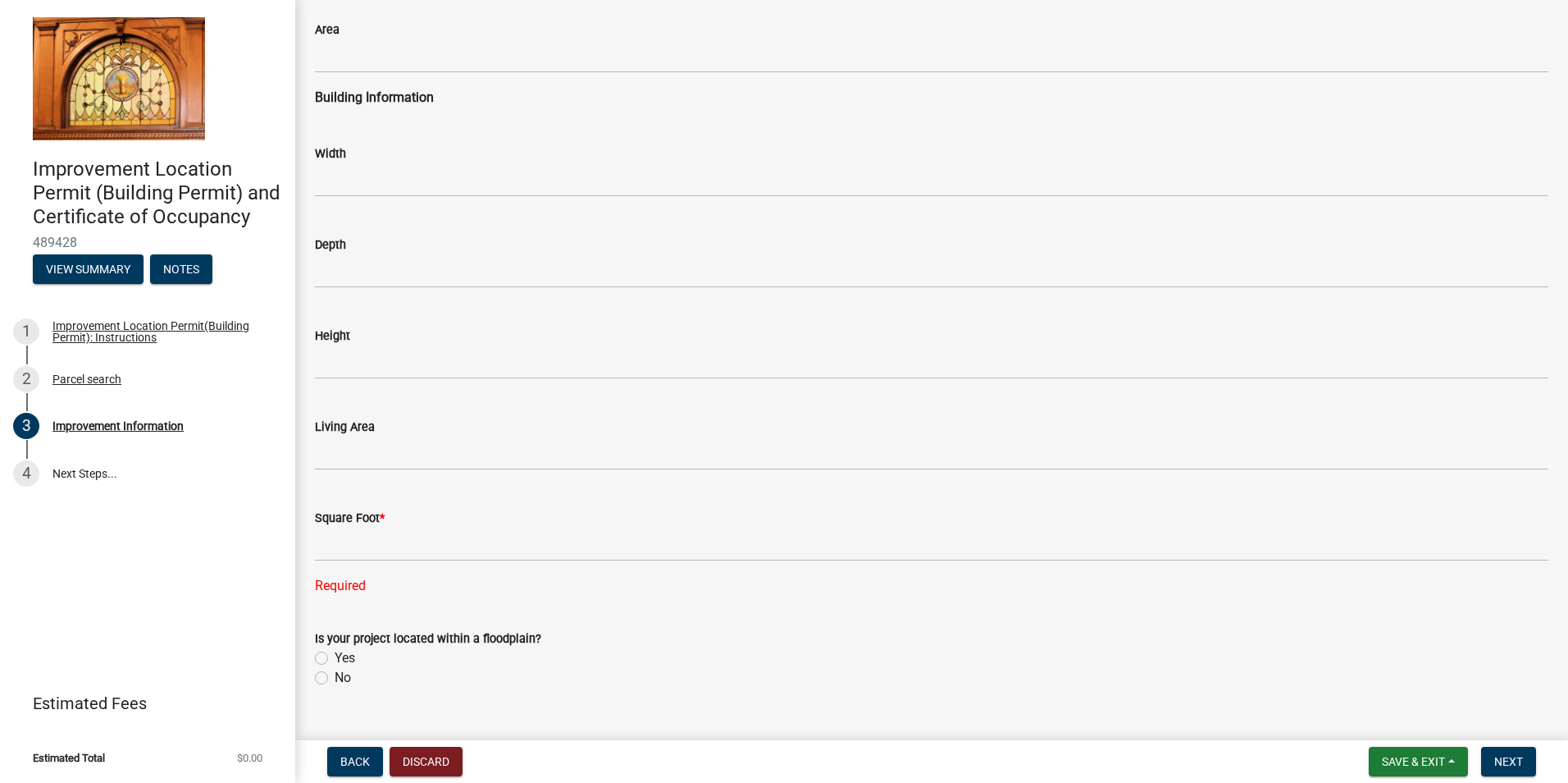
click at [333, 644] on div "Is your project located within a floodplain? Yes No" at bounding box center [931, 657] width 1234 height 59
click at [334, 681] on label "No" at bounding box center [342, 678] width 17 height 19
click at [334, 679] on input "No" at bounding box center [340, 673] width 11 height 11
radio input "true"
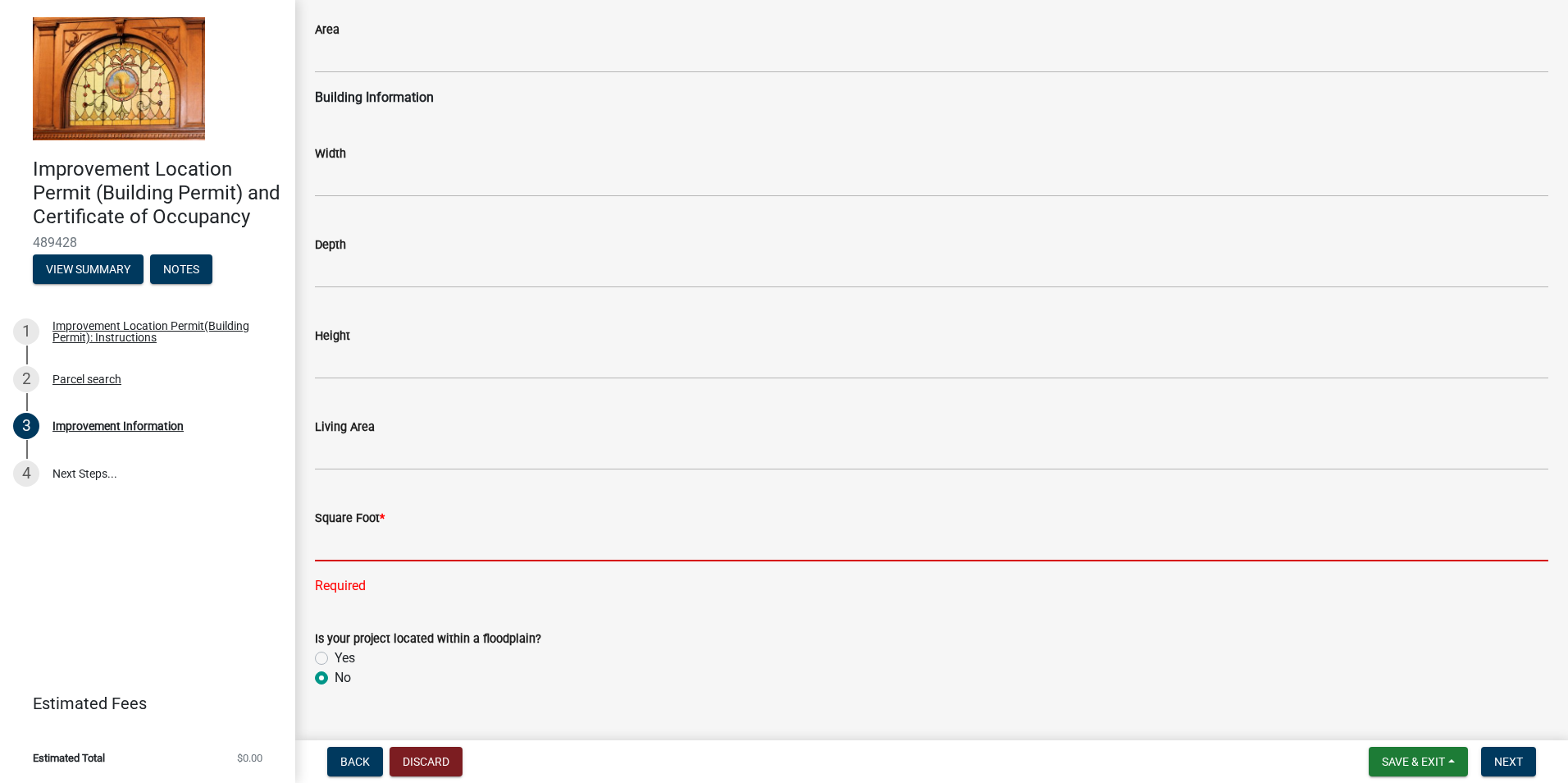
click at [399, 529] on input "text" at bounding box center [931, 544] width 1234 height 34
click at [440, 545] on input "text" at bounding box center [931, 544] width 1234 height 34
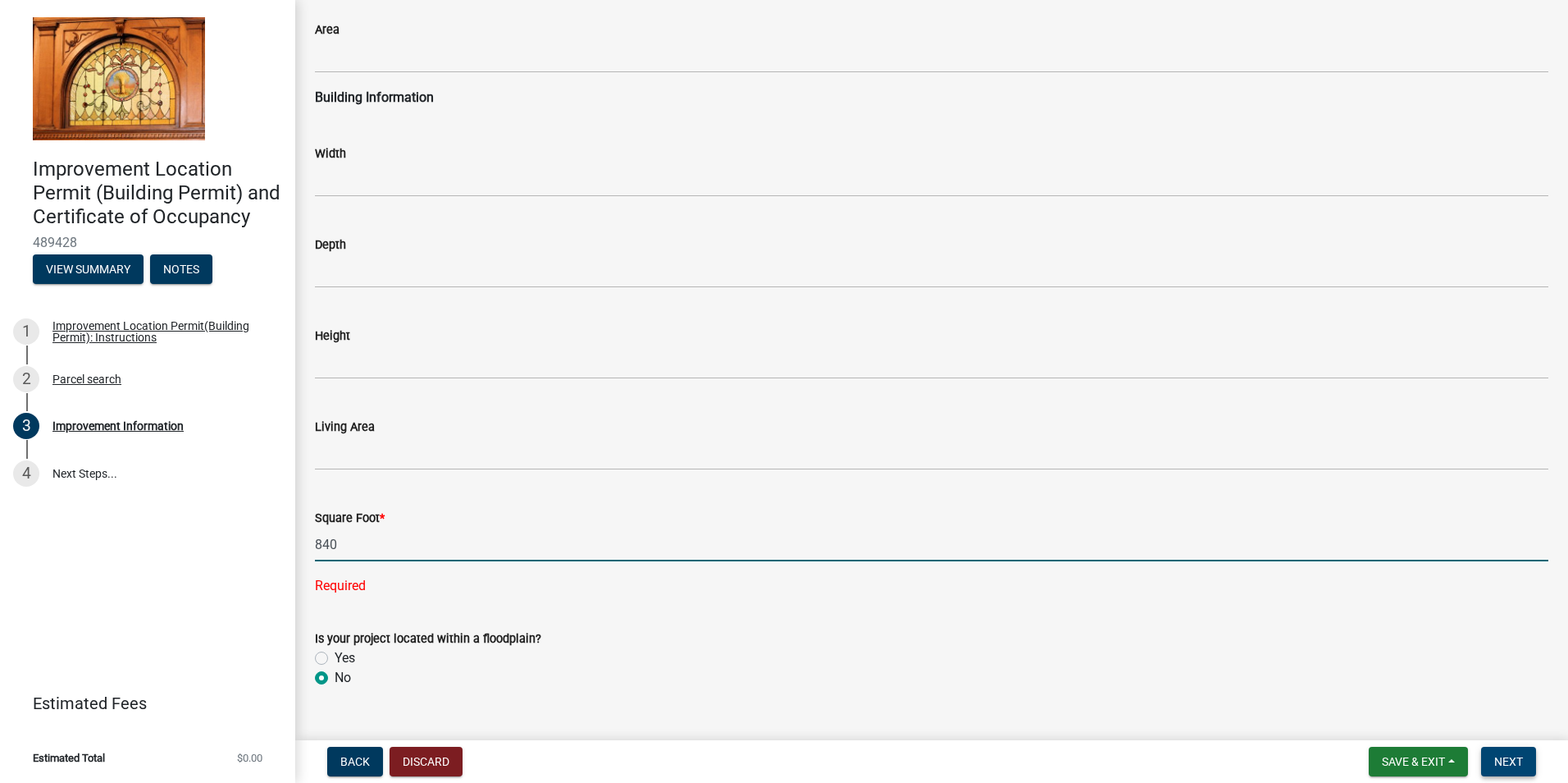
type input "840"
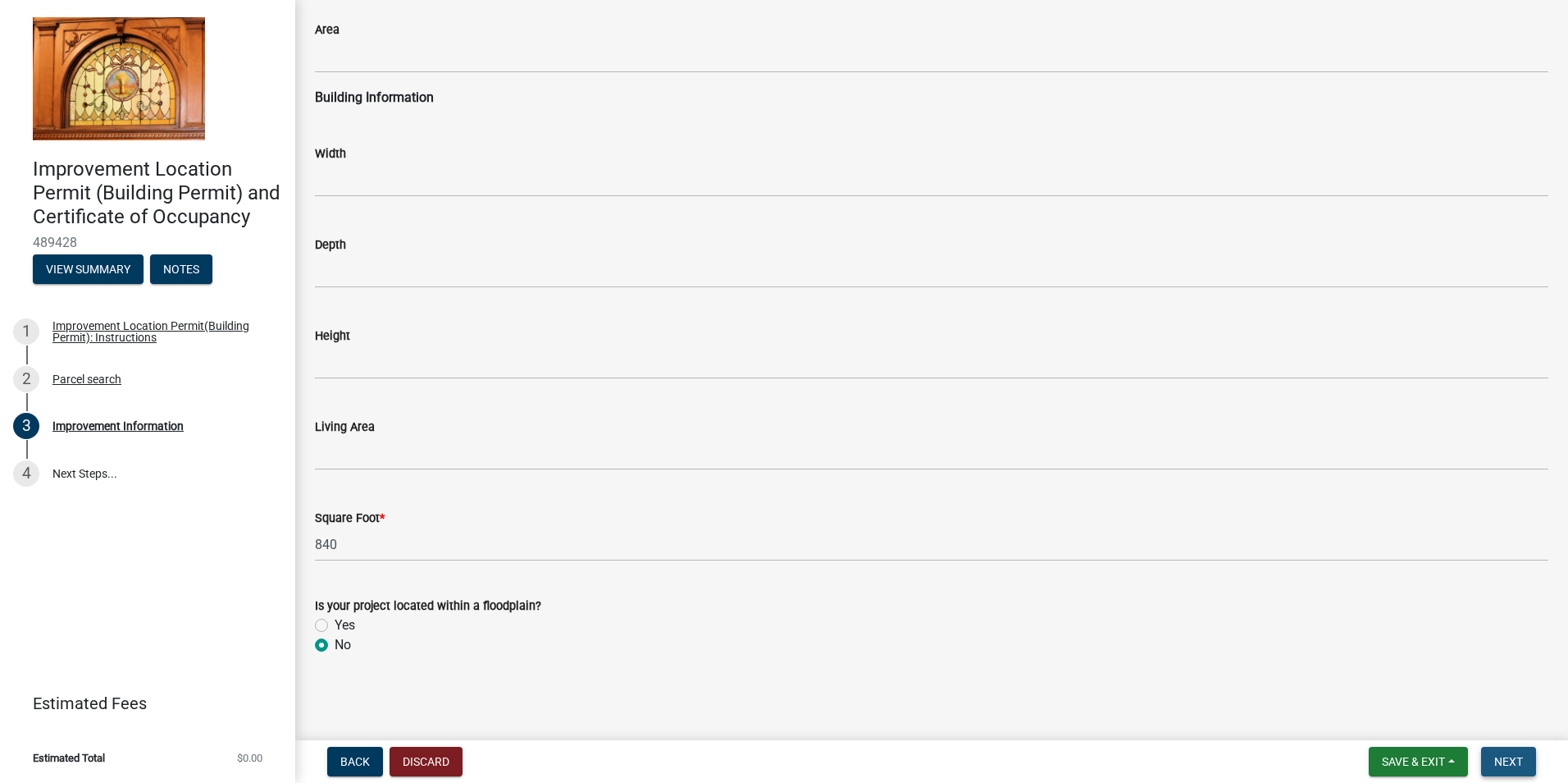
click at [1498, 761] on span "Next" at bounding box center [1508, 761] width 28 height 13
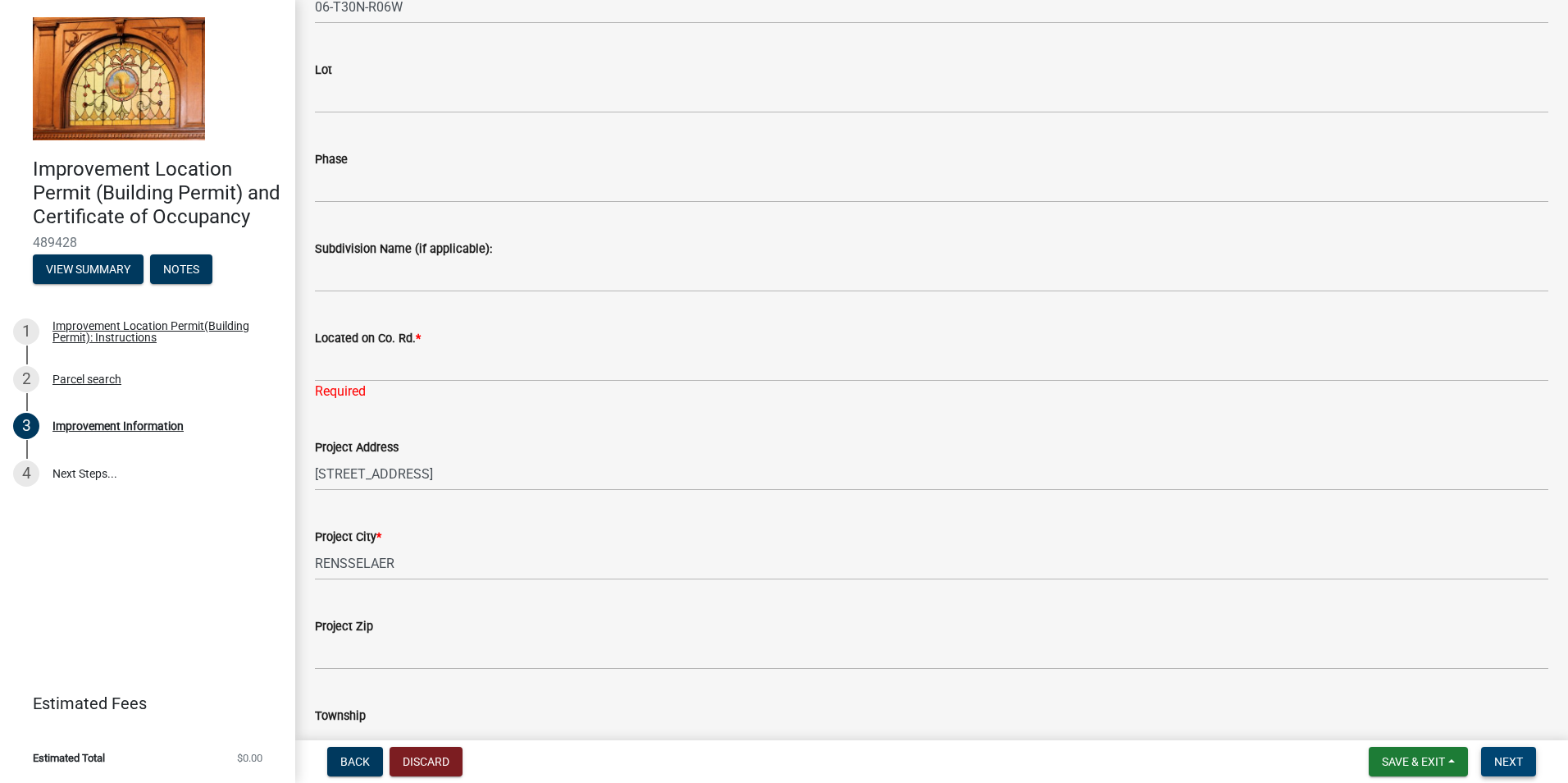
scroll to position [265, 0]
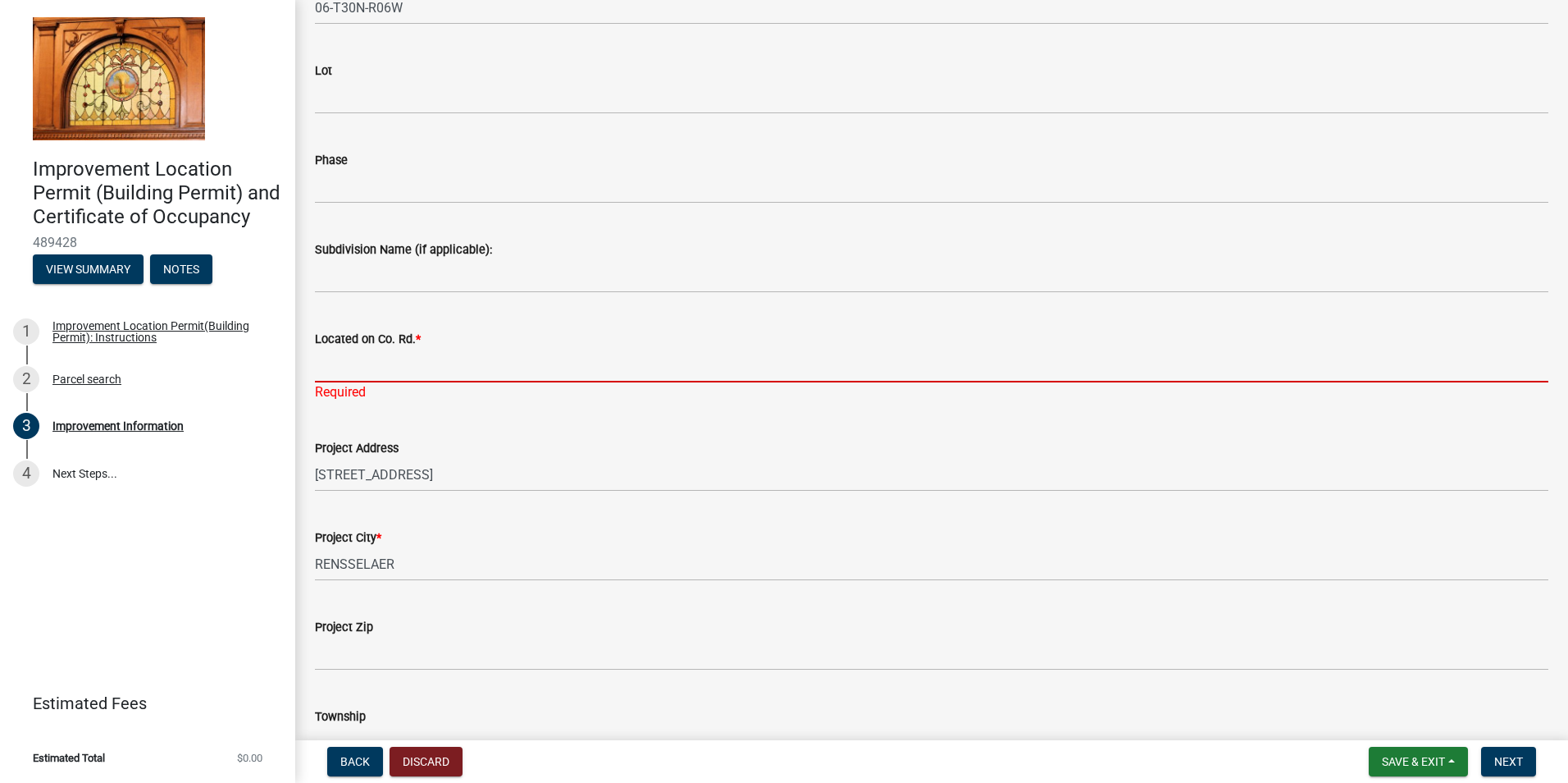
click at [380, 368] on input "Located on Co. Rd. *" at bounding box center [931, 365] width 1234 height 34
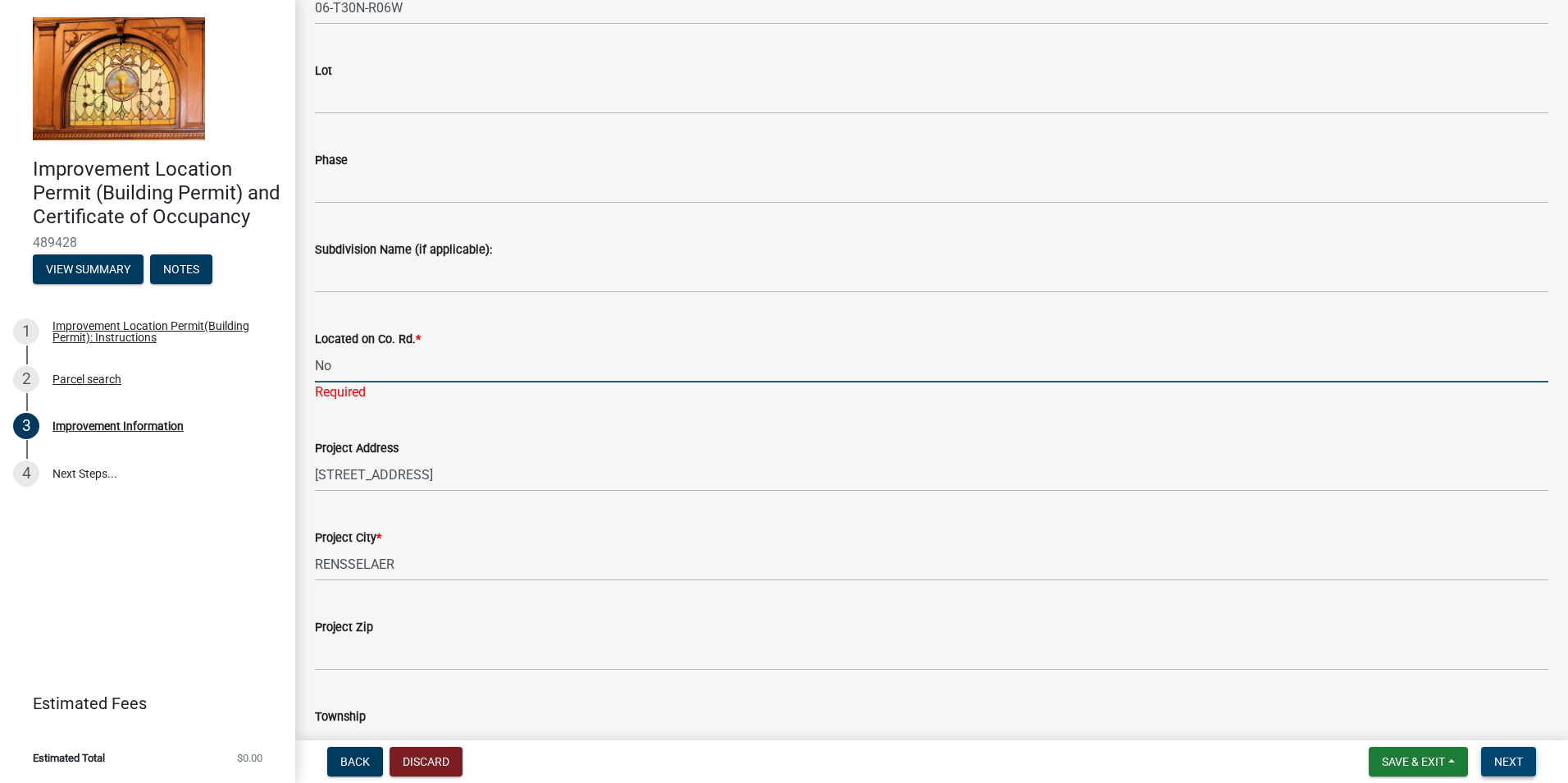
type input "No"
click at [1510, 760] on span "Next" at bounding box center [1508, 761] width 28 height 13
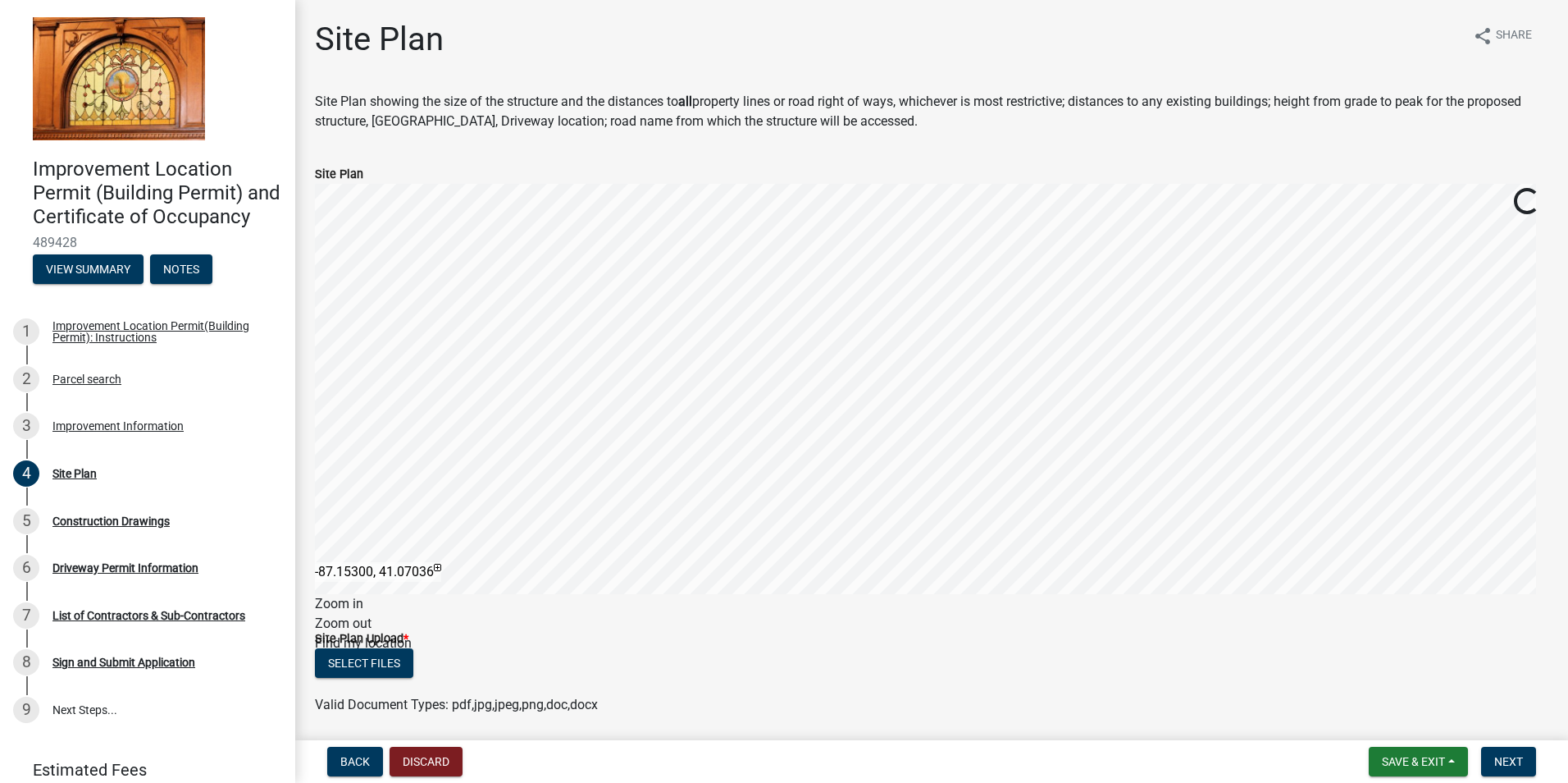
scroll to position [60, 0]
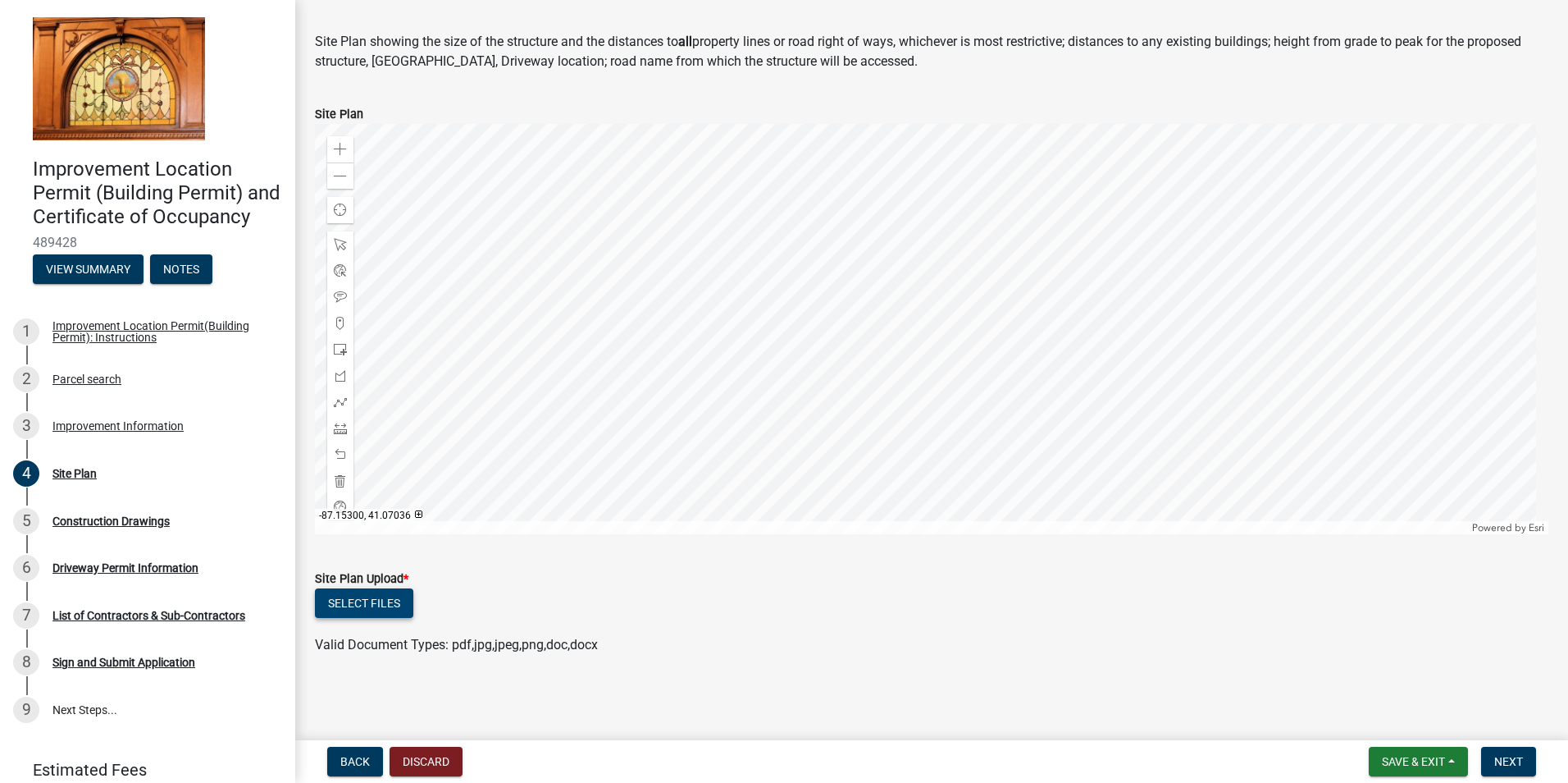
click at [389, 600] on button "Select files" at bounding box center [363, 603] width 98 height 29
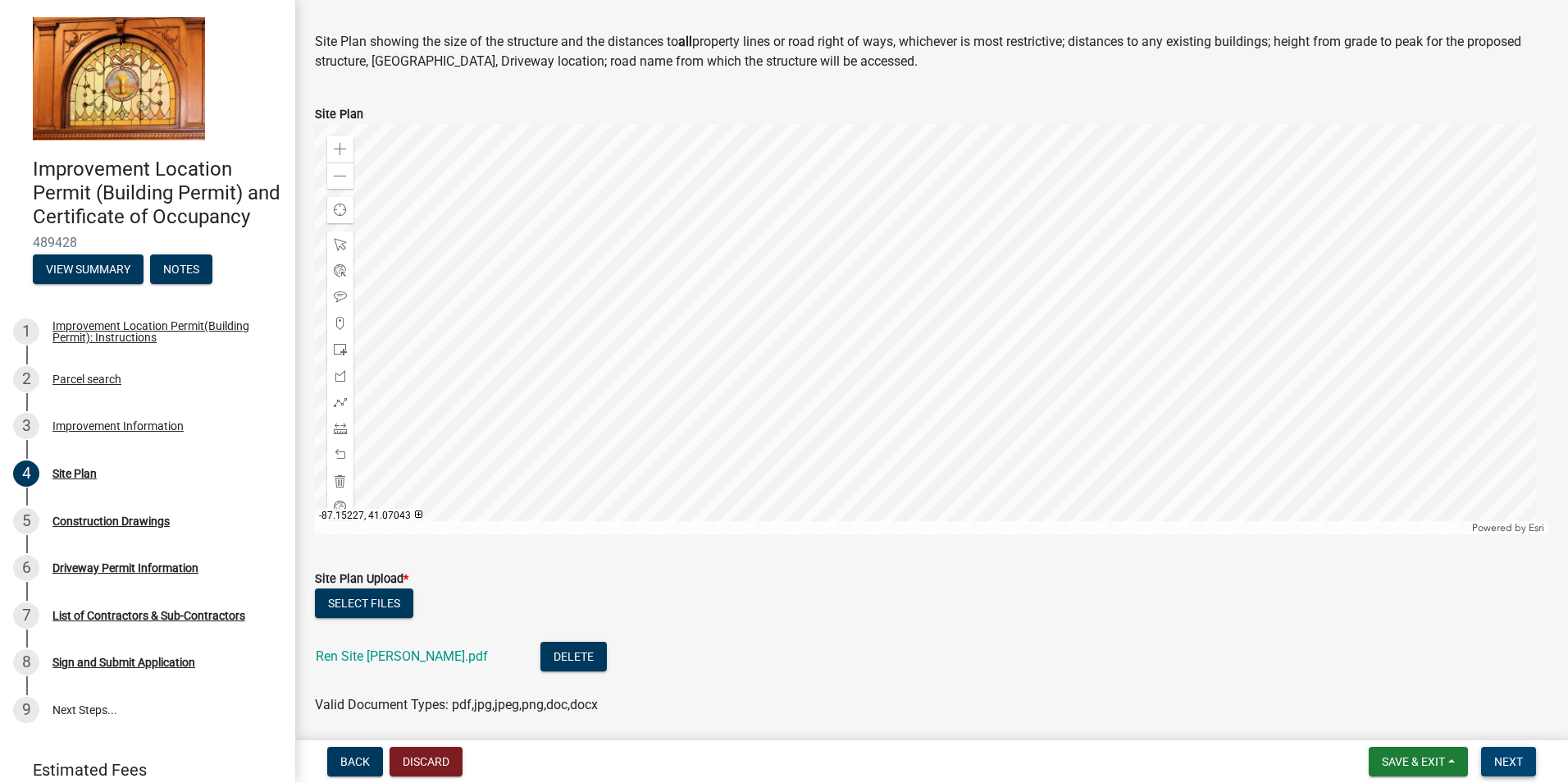
click at [1506, 762] on span "Next" at bounding box center [1508, 761] width 28 height 13
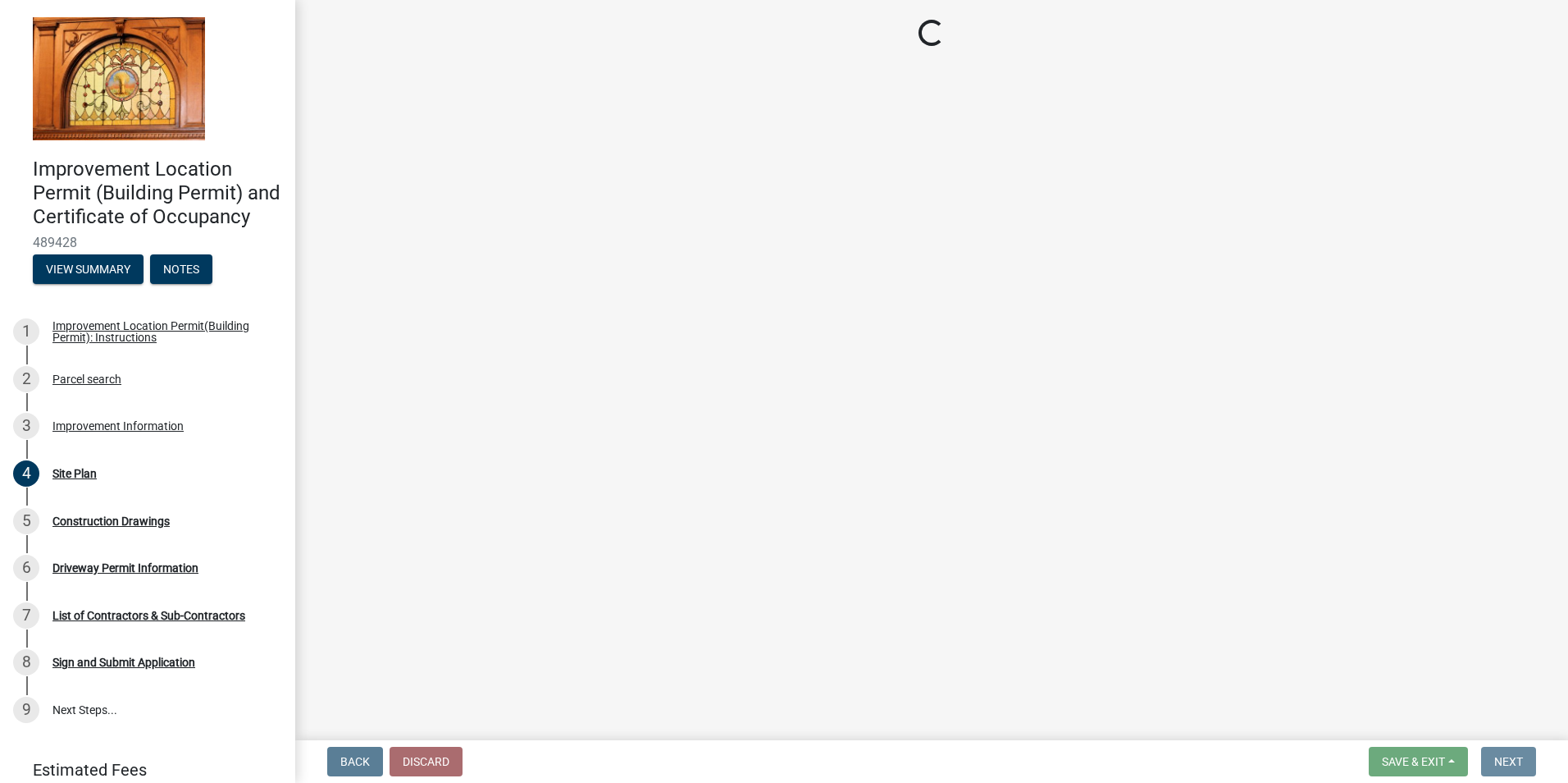
scroll to position [0, 0]
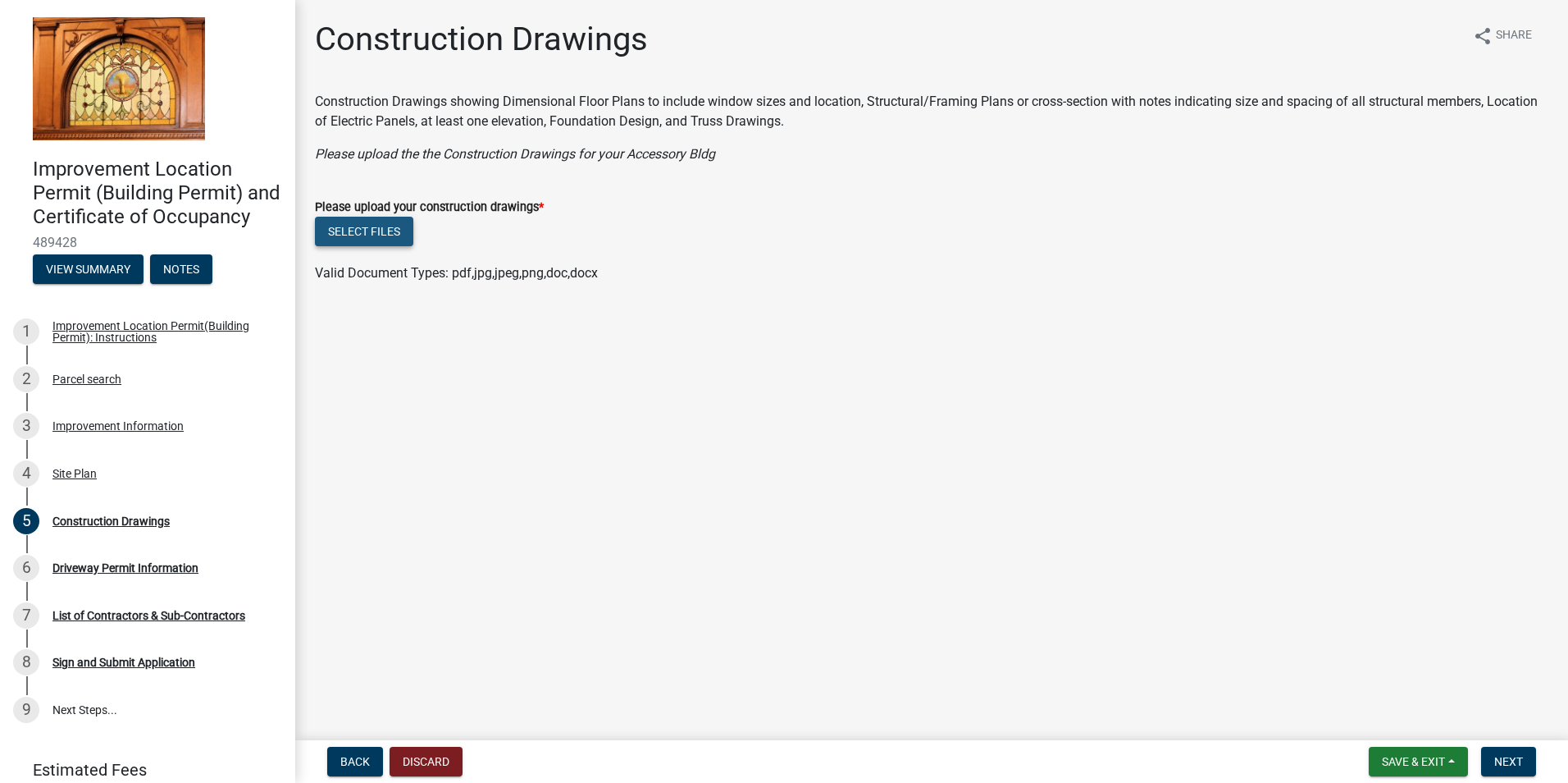
click at [369, 231] on button "Select files" at bounding box center [363, 231] width 98 height 29
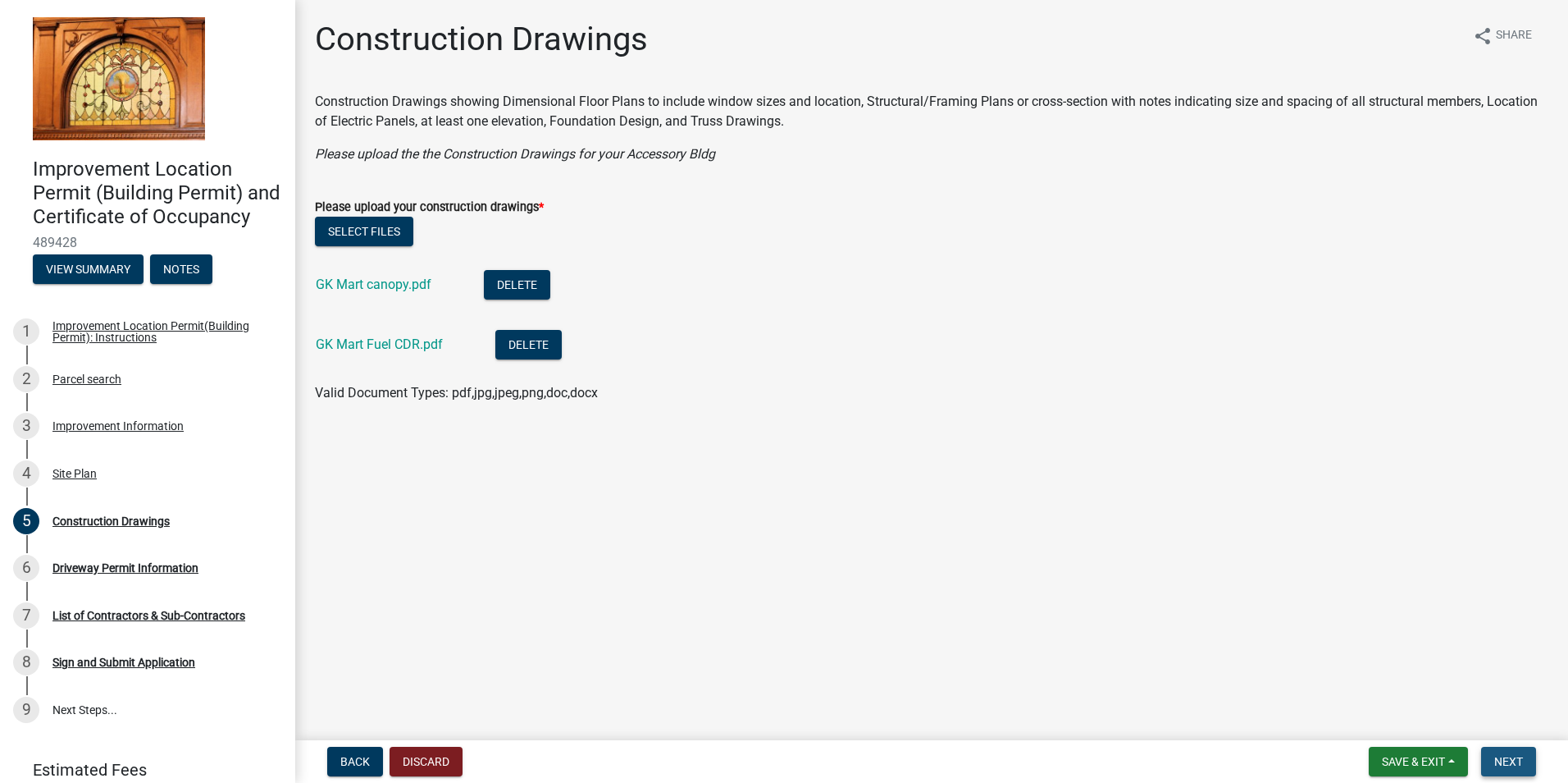
click at [1512, 766] on span "Next" at bounding box center [1508, 761] width 28 height 13
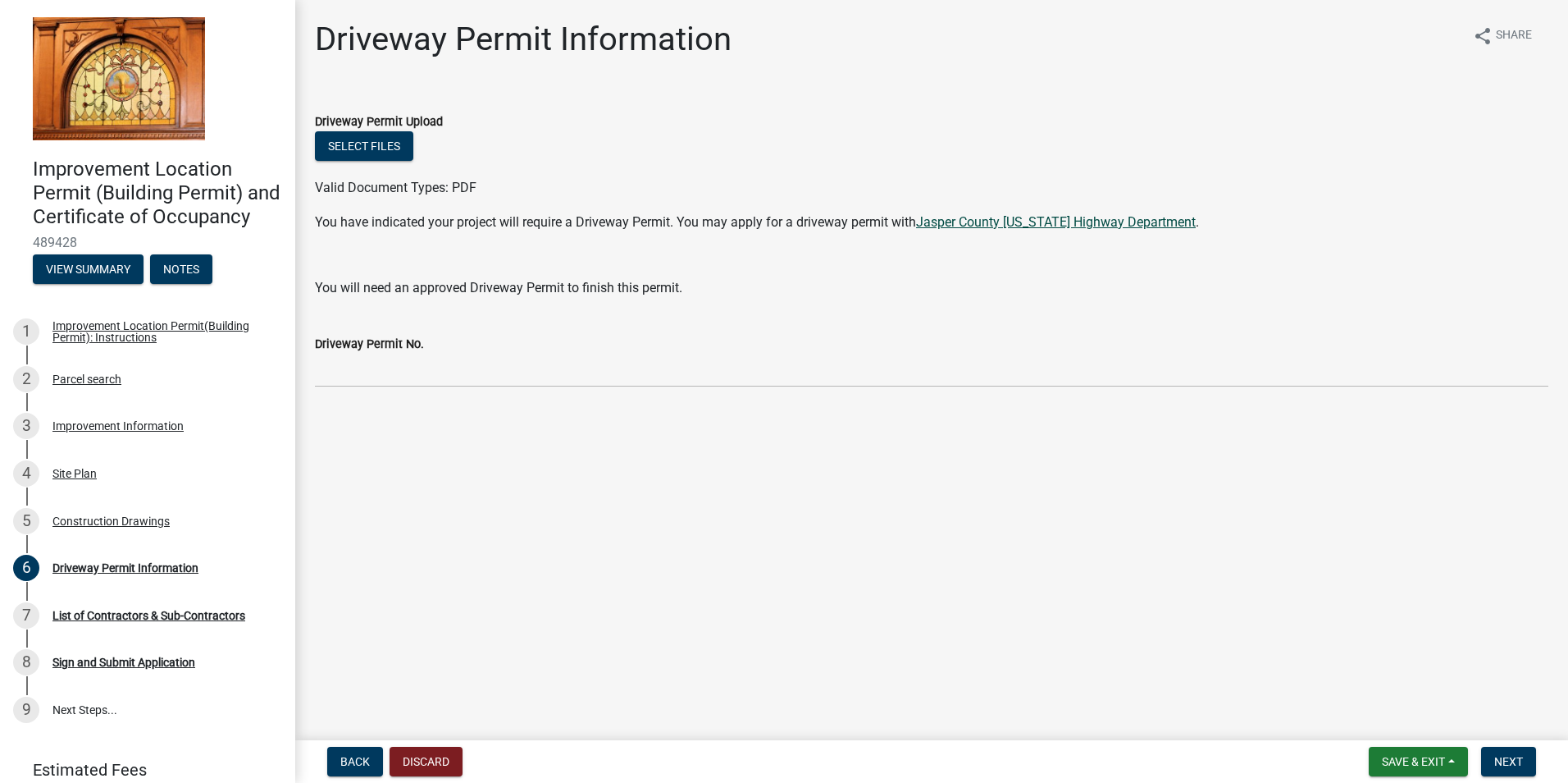
click at [952, 222] on link "Jasper County [US_STATE] Highway Department" at bounding box center [1056, 222] width 279 height 16
click at [1490, 765] on button "Next" at bounding box center [1509, 761] width 55 height 29
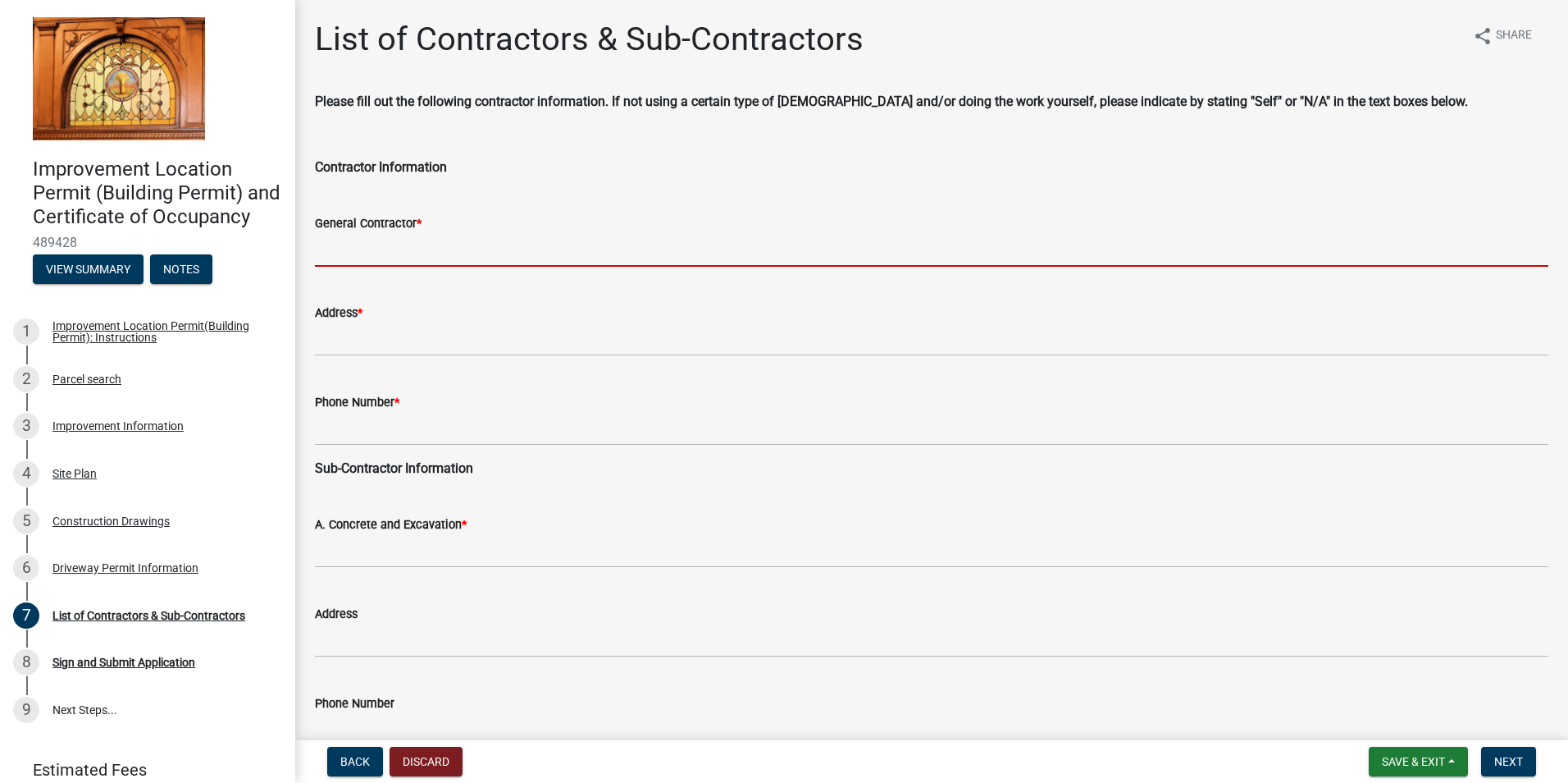
click at [395, 246] on input "General Contractor *" at bounding box center [931, 249] width 1234 height 34
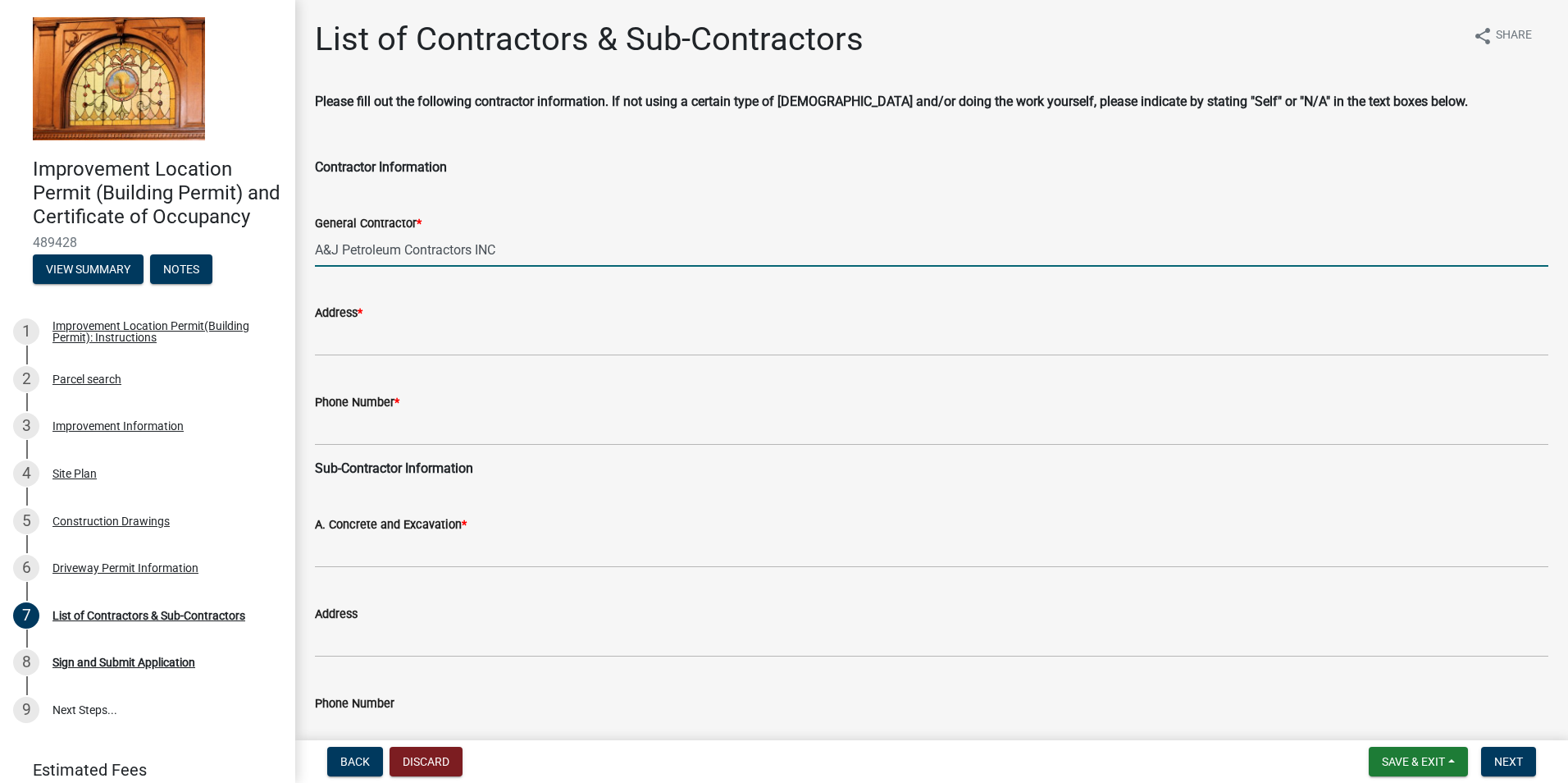
type input "A&J Petroleum Contractors INC"
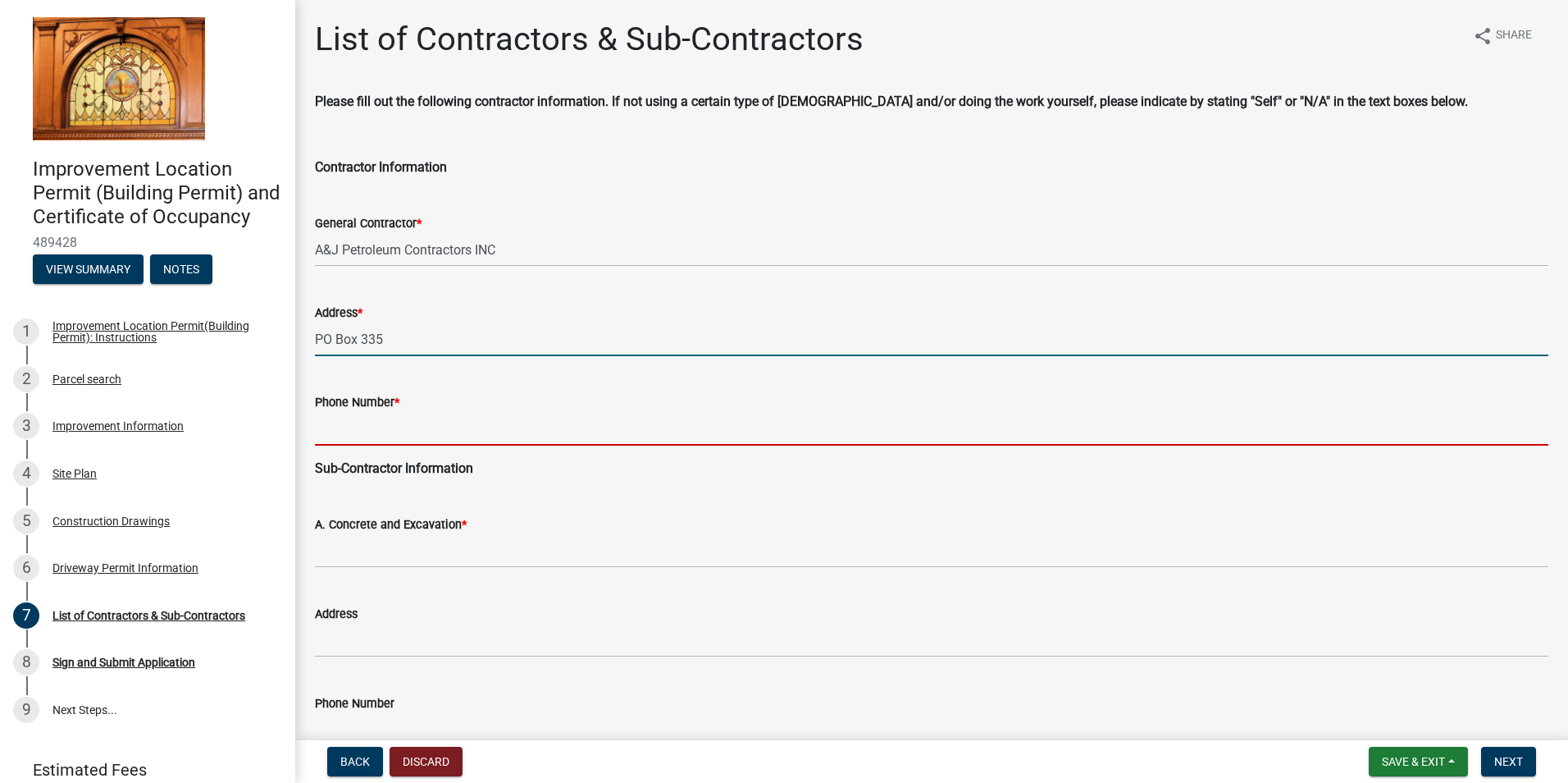
click at [457, 335] on input "PO Box 335" at bounding box center [931, 339] width 1234 height 34
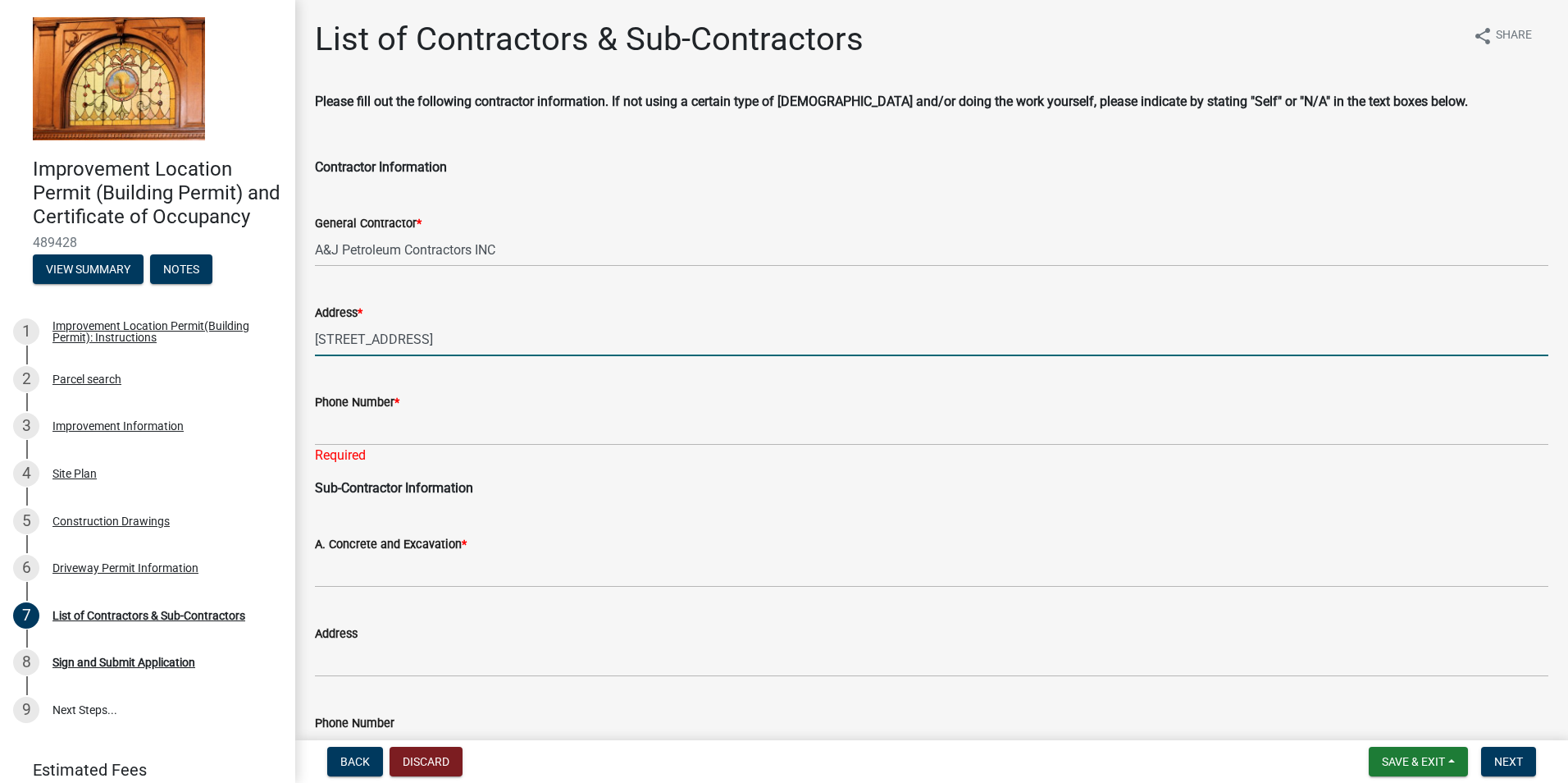
type input "[STREET_ADDRESS]"
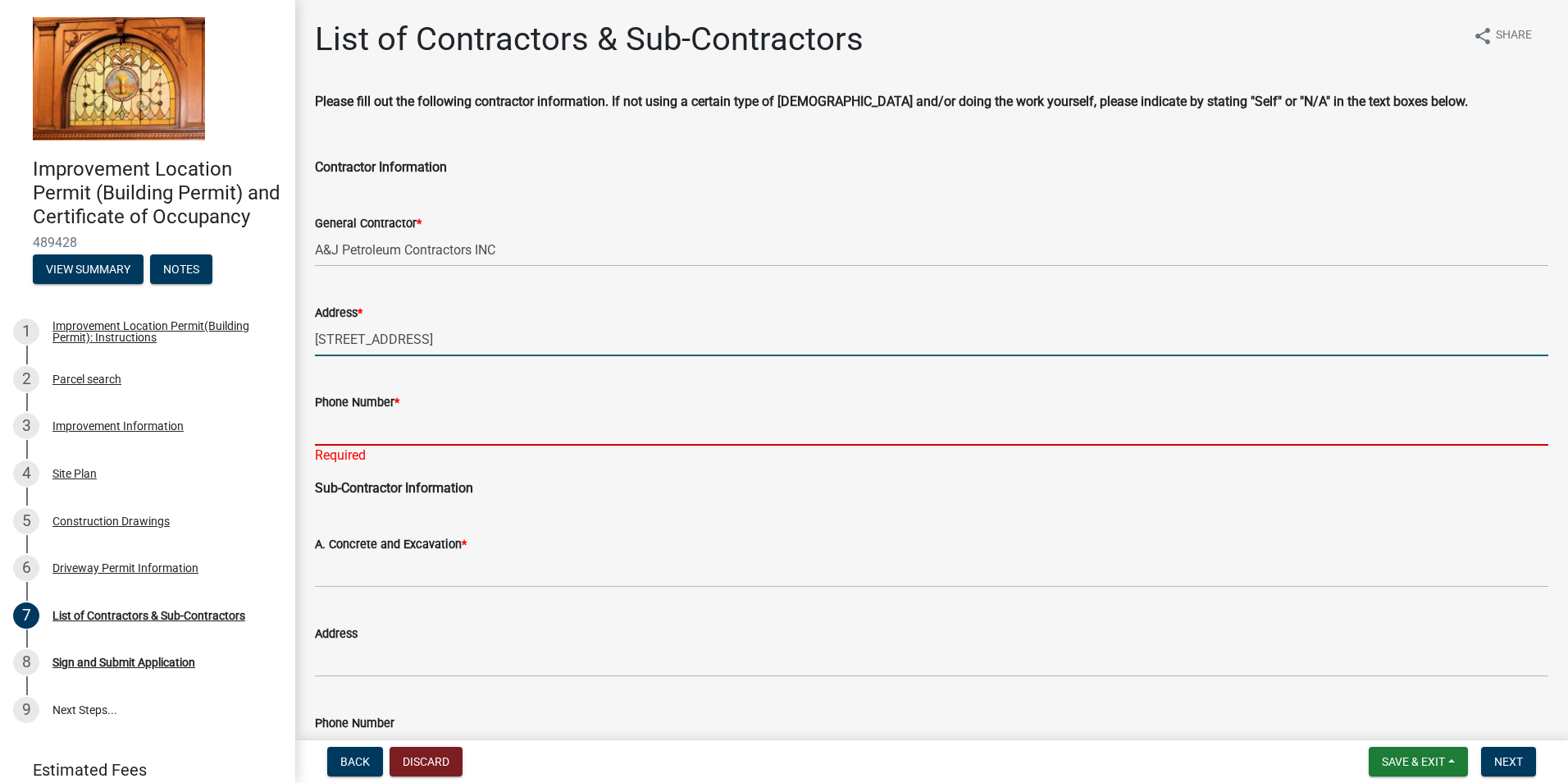
click at [378, 425] on input "Phone Number *" at bounding box center [931, 428] width 1234 height 34
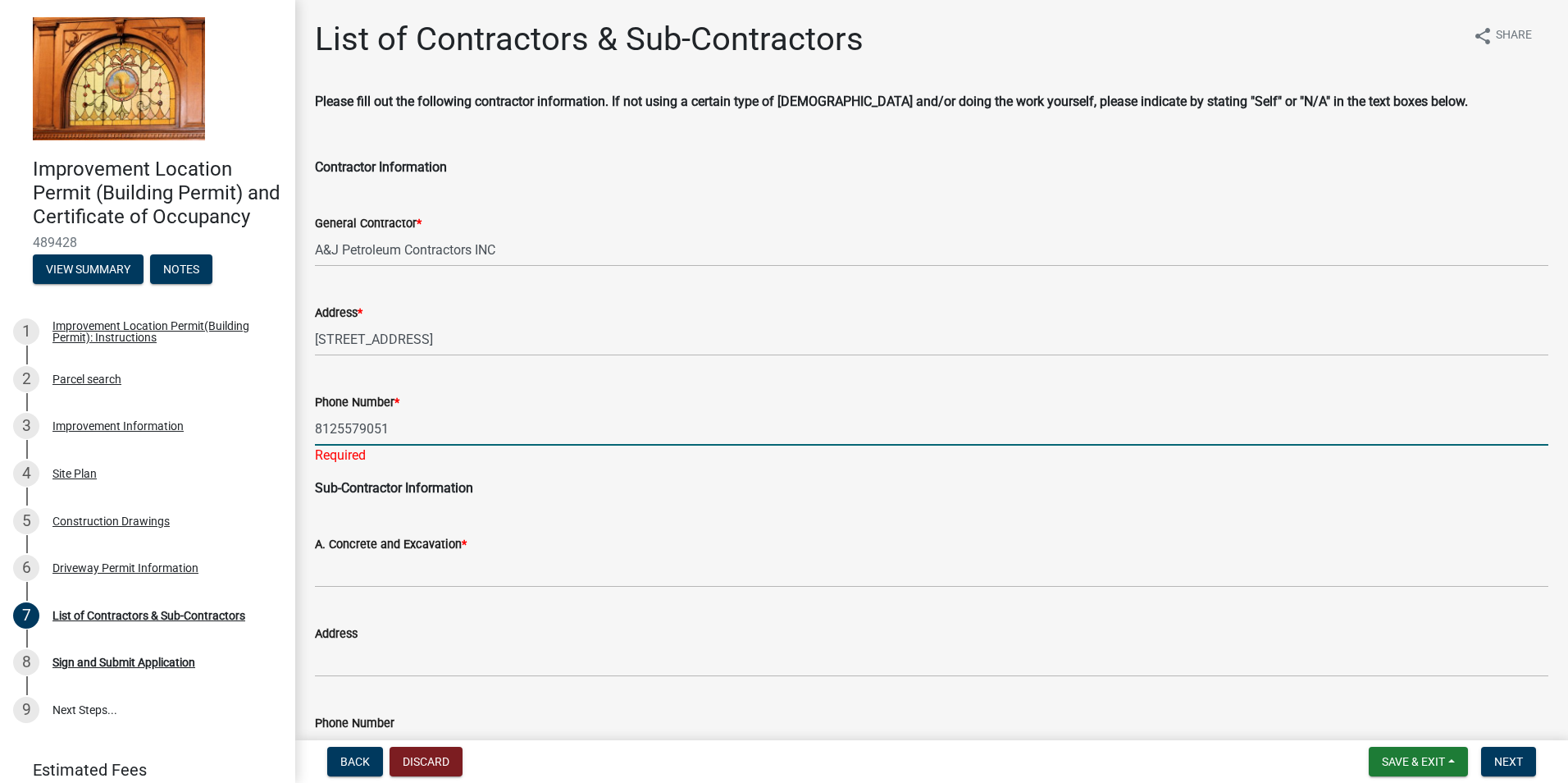
scroll to position [231, 0]
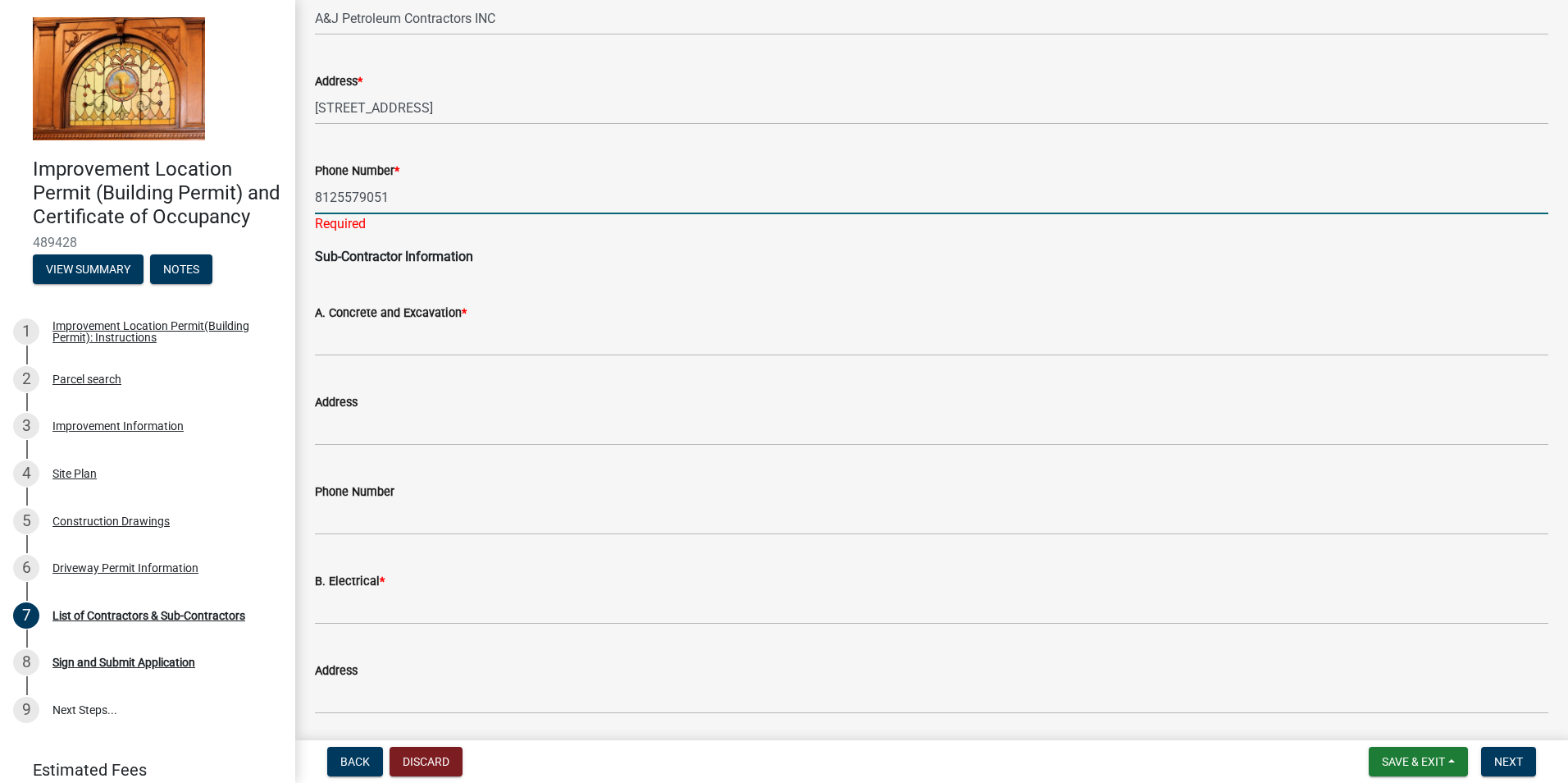
type input "8125579051"
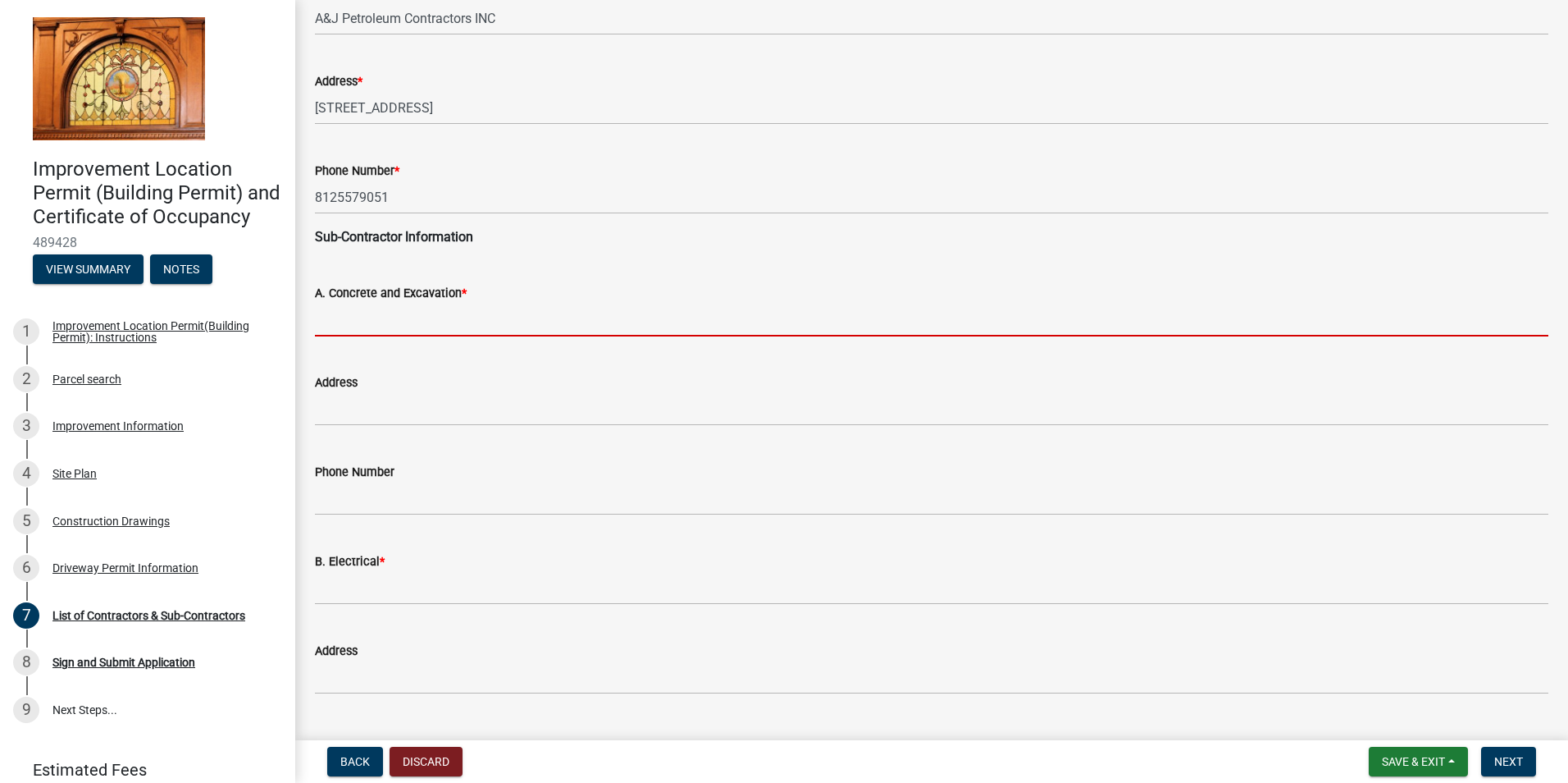
click at [372, 342] on wm-data-entity-input "A. Concrete and Excavation *" at bounding box center [931, 304] width 1234 height 89
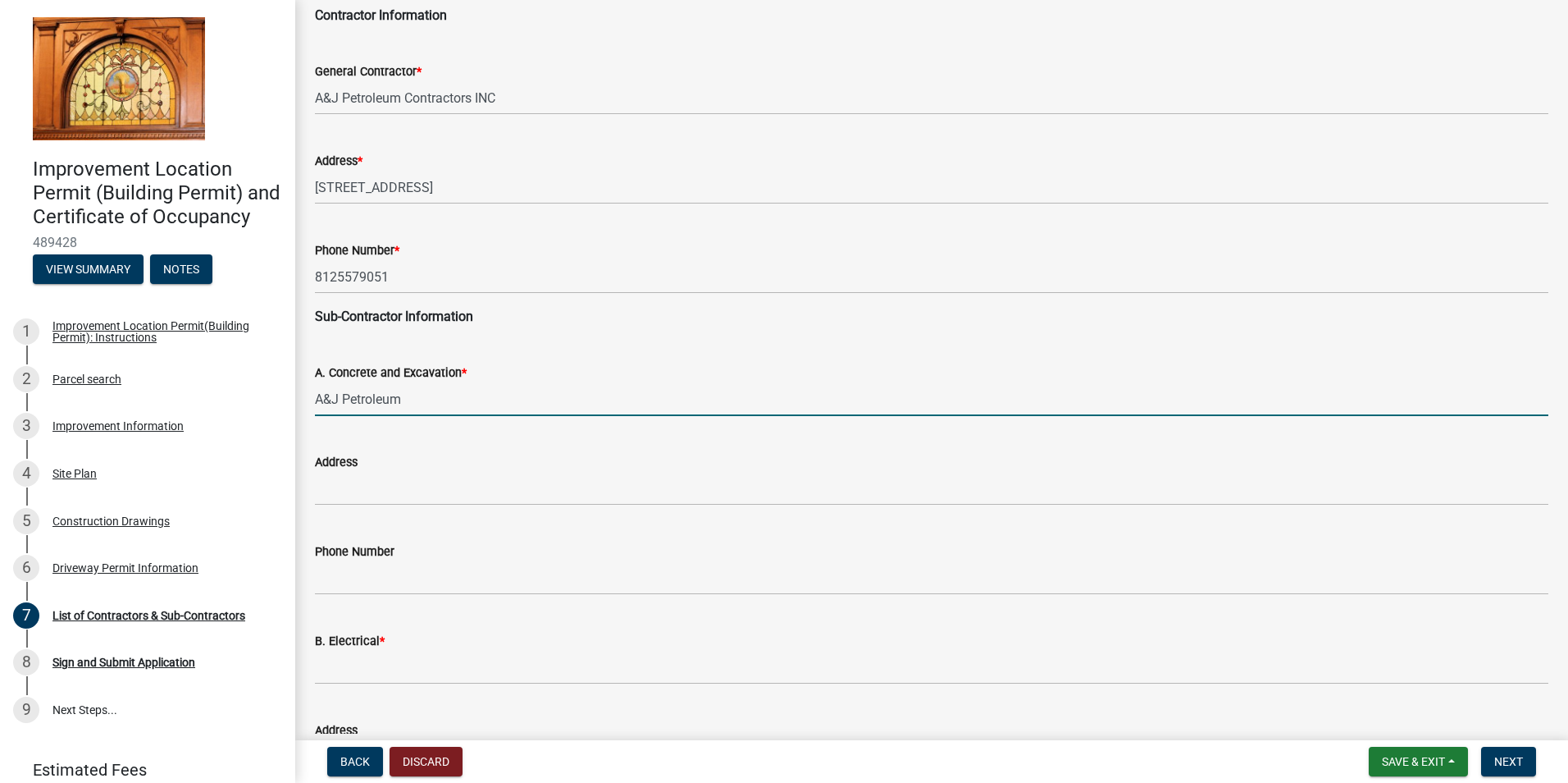
scroll to position [151, 0]
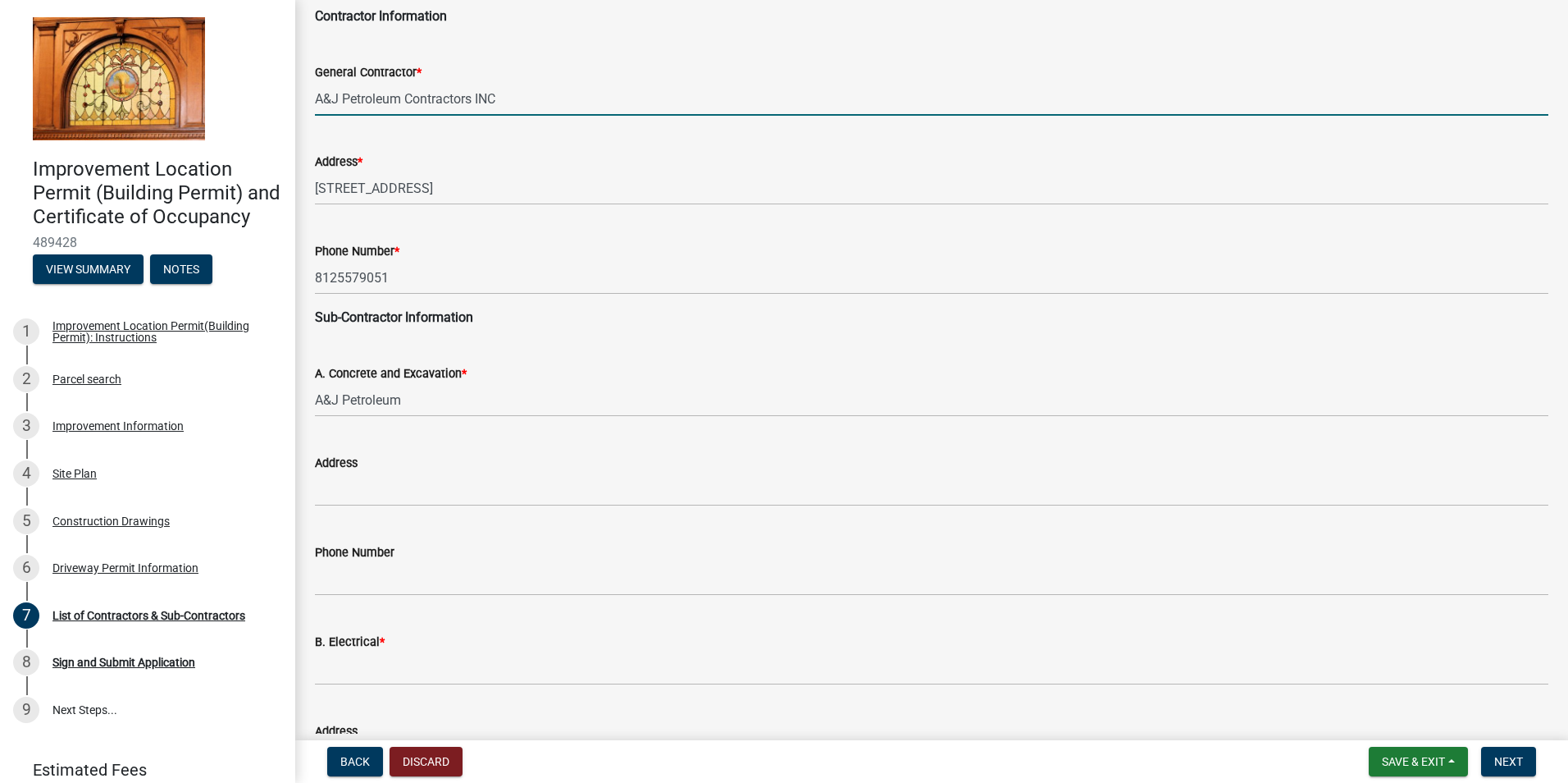
drag, startPoint x: 512, startPoint y: 97, endPoint x: 186, endPoint y: 70, distance: 327.1
click at [186, 70] on div "Improvement Location Permit (Building Permit) and Certificate of Occupancy 4894…" at bounding box center [784, 391] width 1568 height 783
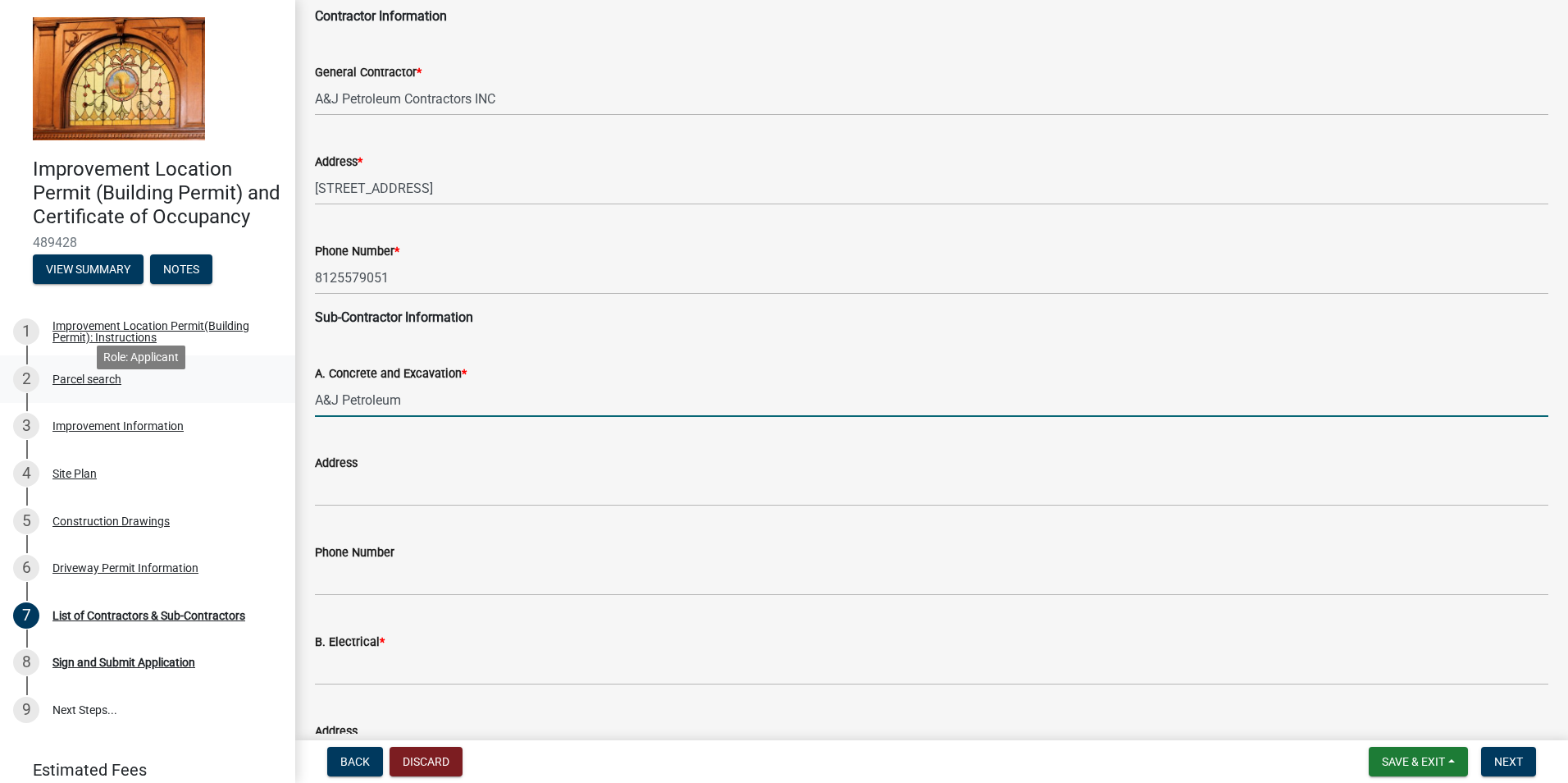
drag, startPoint x: 443, startPoint y: 399, endPoint x: 189, endPoint y: 390, distance: 254.2
click at [189, 390] on div "Improvement Location Permit (Building Permit) and Certificate of Occupancy 4894…" at bounding box center [784, 391] width 1568 height 783
paste input "Contractors INC"
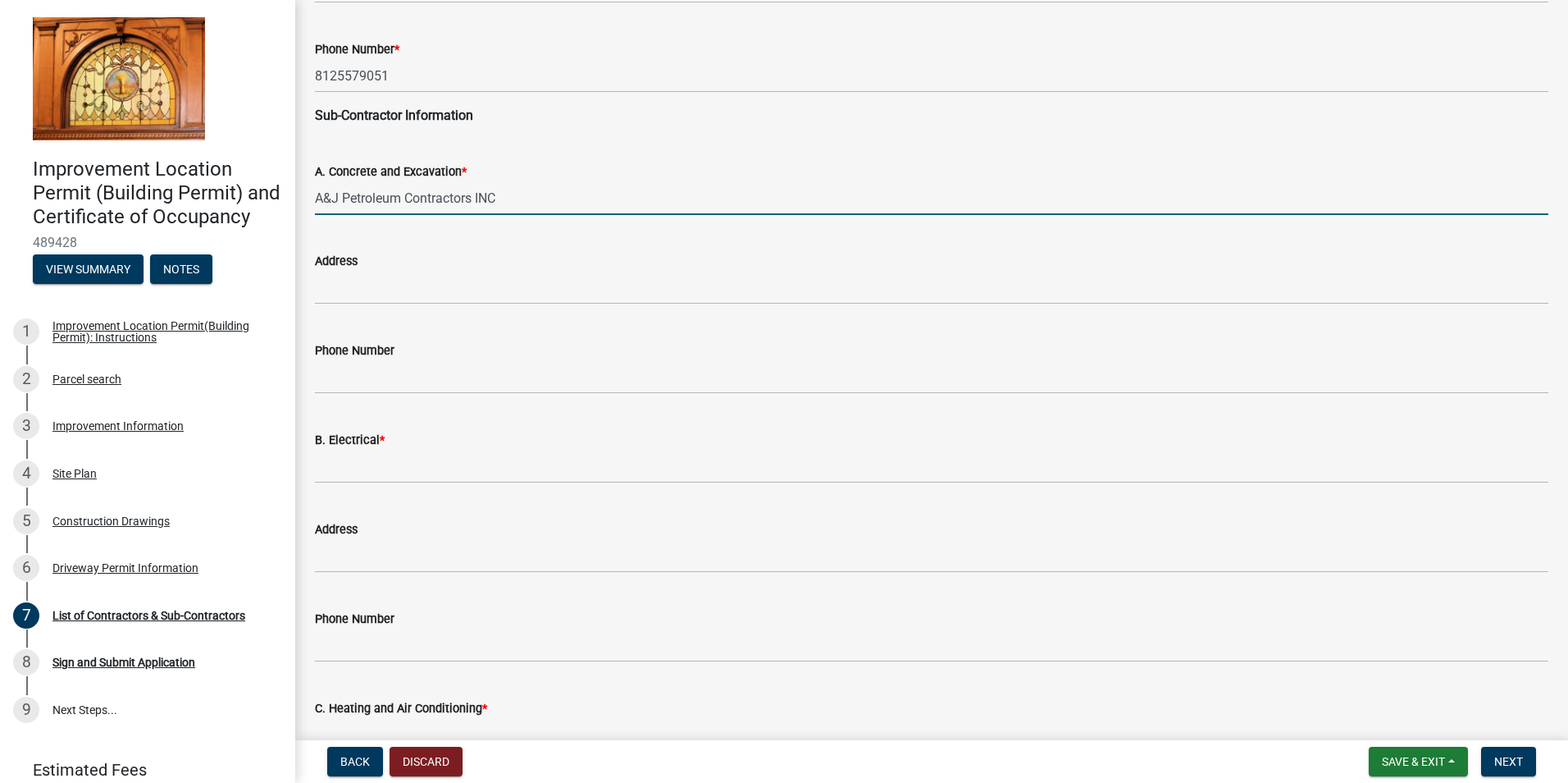
type input "A&J Petroleum Contractors INC"
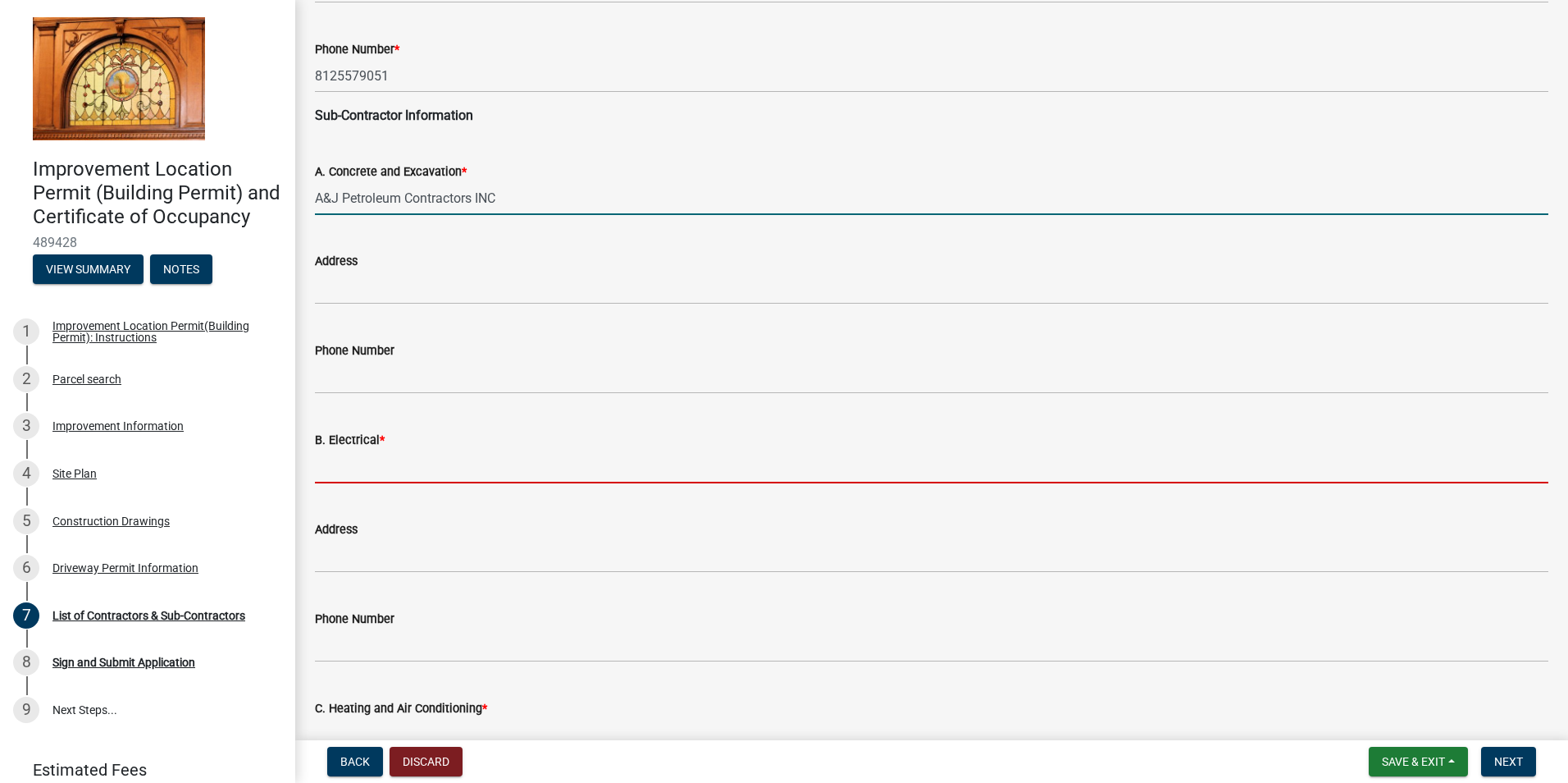
click at [417, 463] on input "B. Electrical *" at bounding box center [931, 466] width 1234 height 34
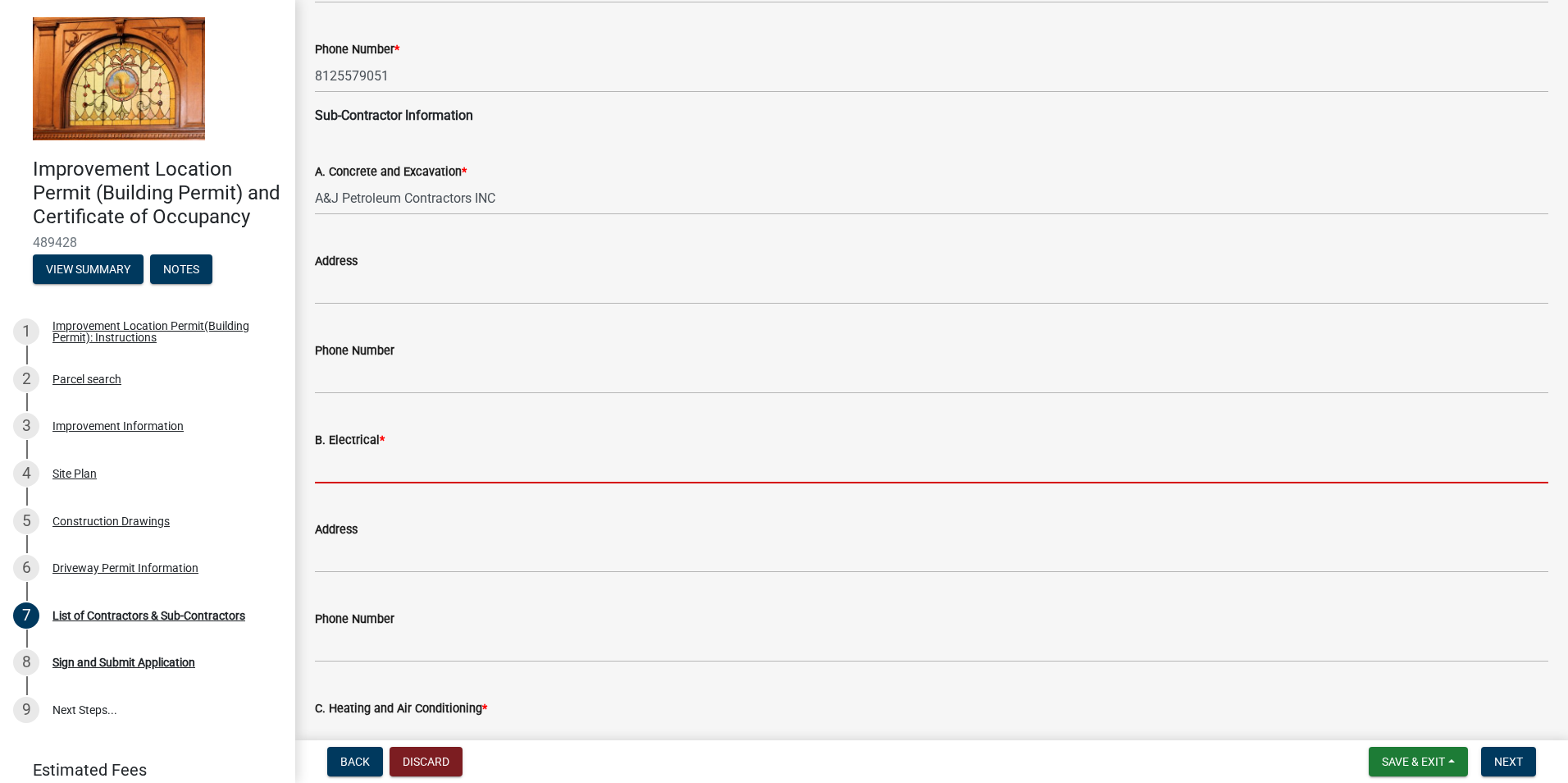
paste input "A&J Petroleum Contractors INC"
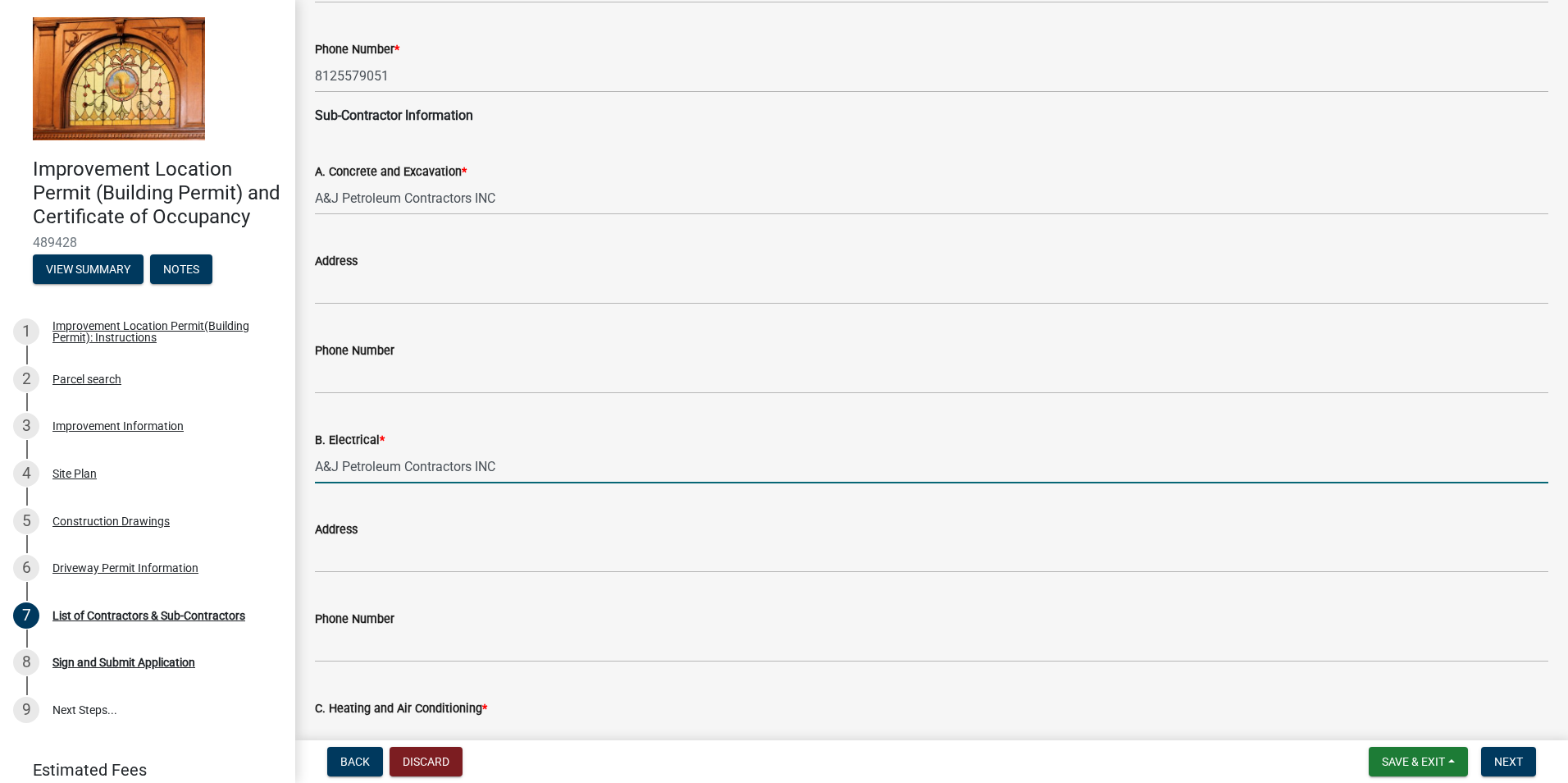
scroll to position [633, 0]
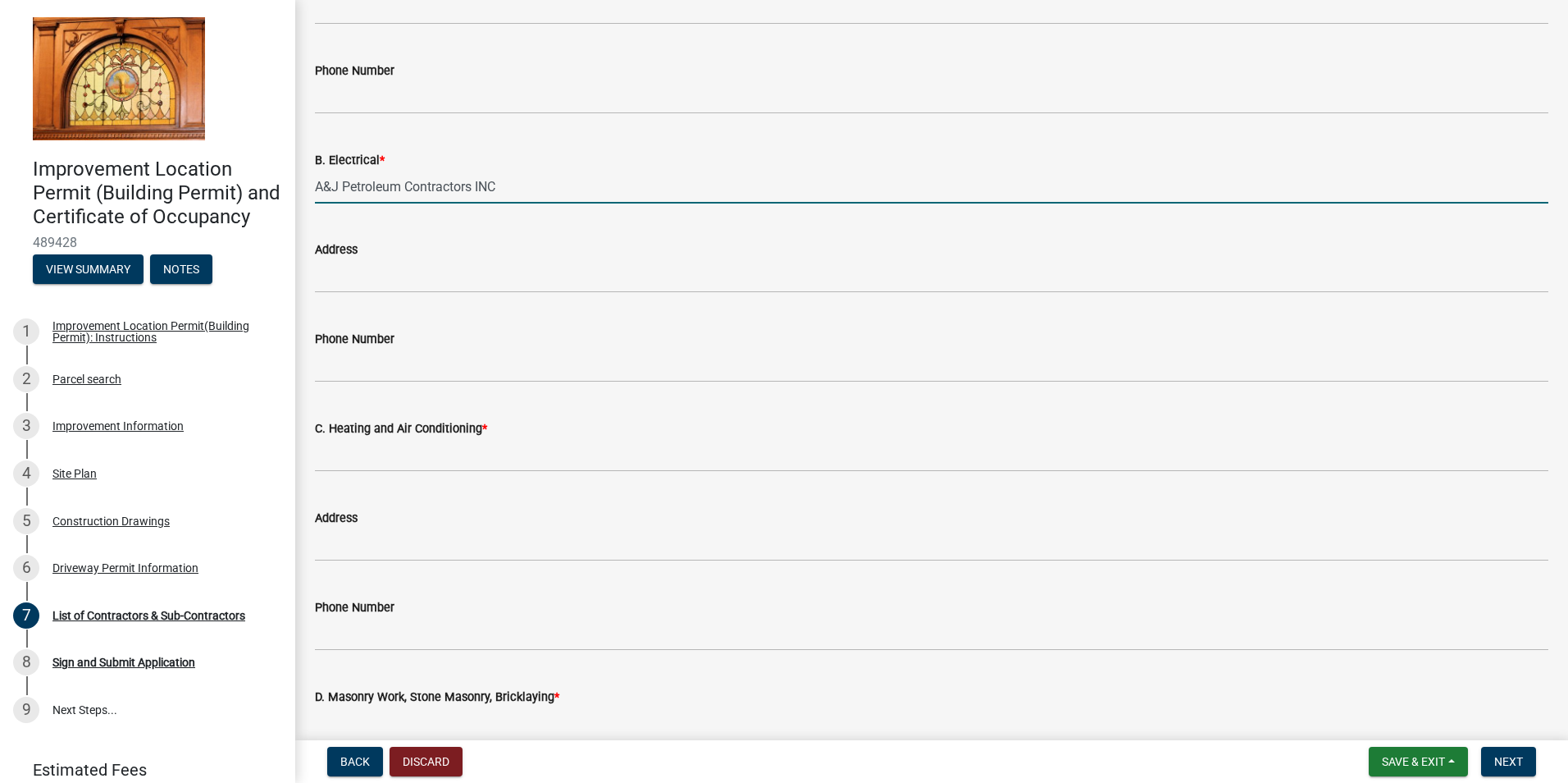
type input "A&J Petroleum Contractors INC"
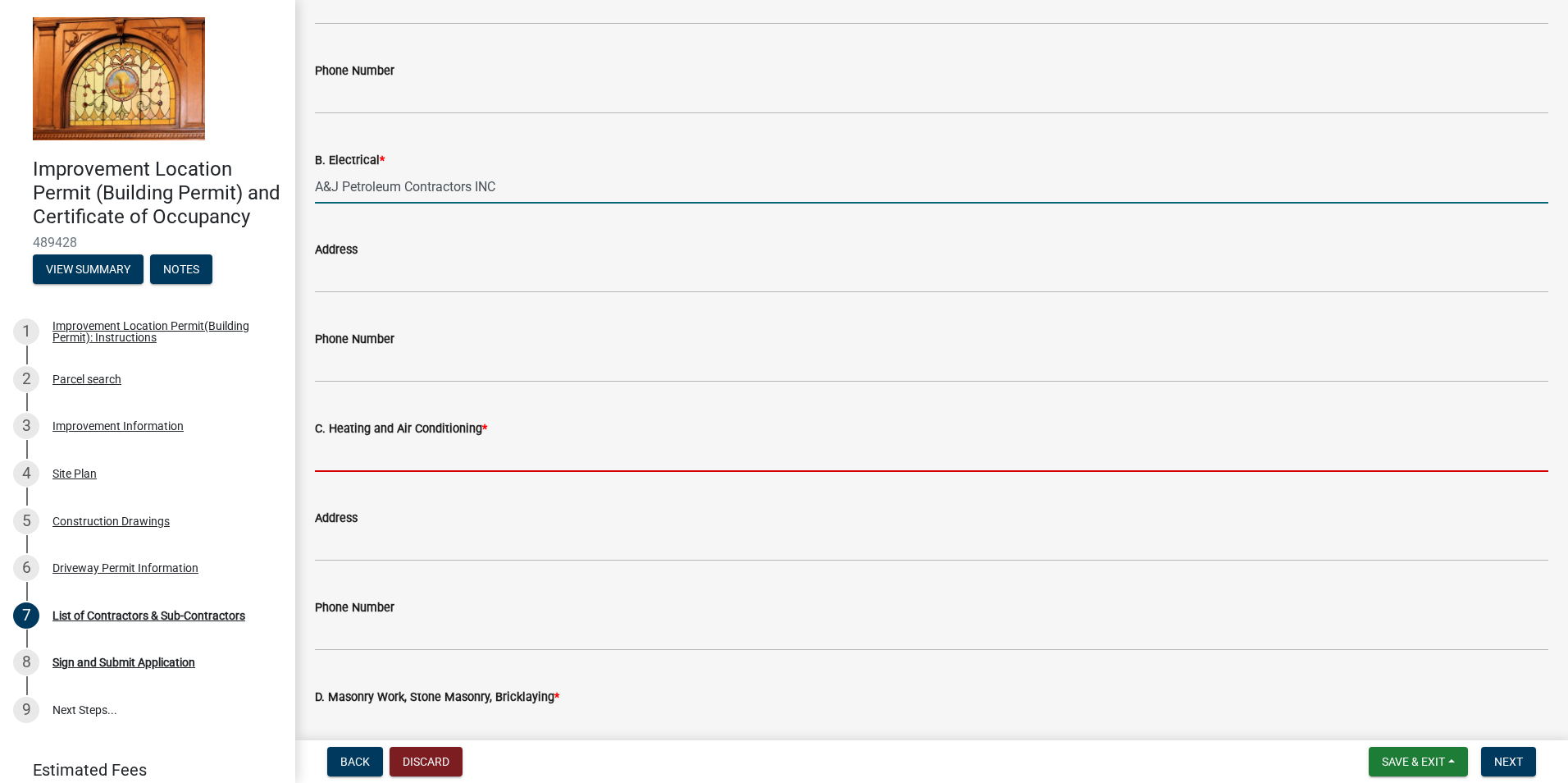
click at [417, 463] on input "C. Heating and Air Conditioning *" at bounding box center [931, 455] width 1234 height 34
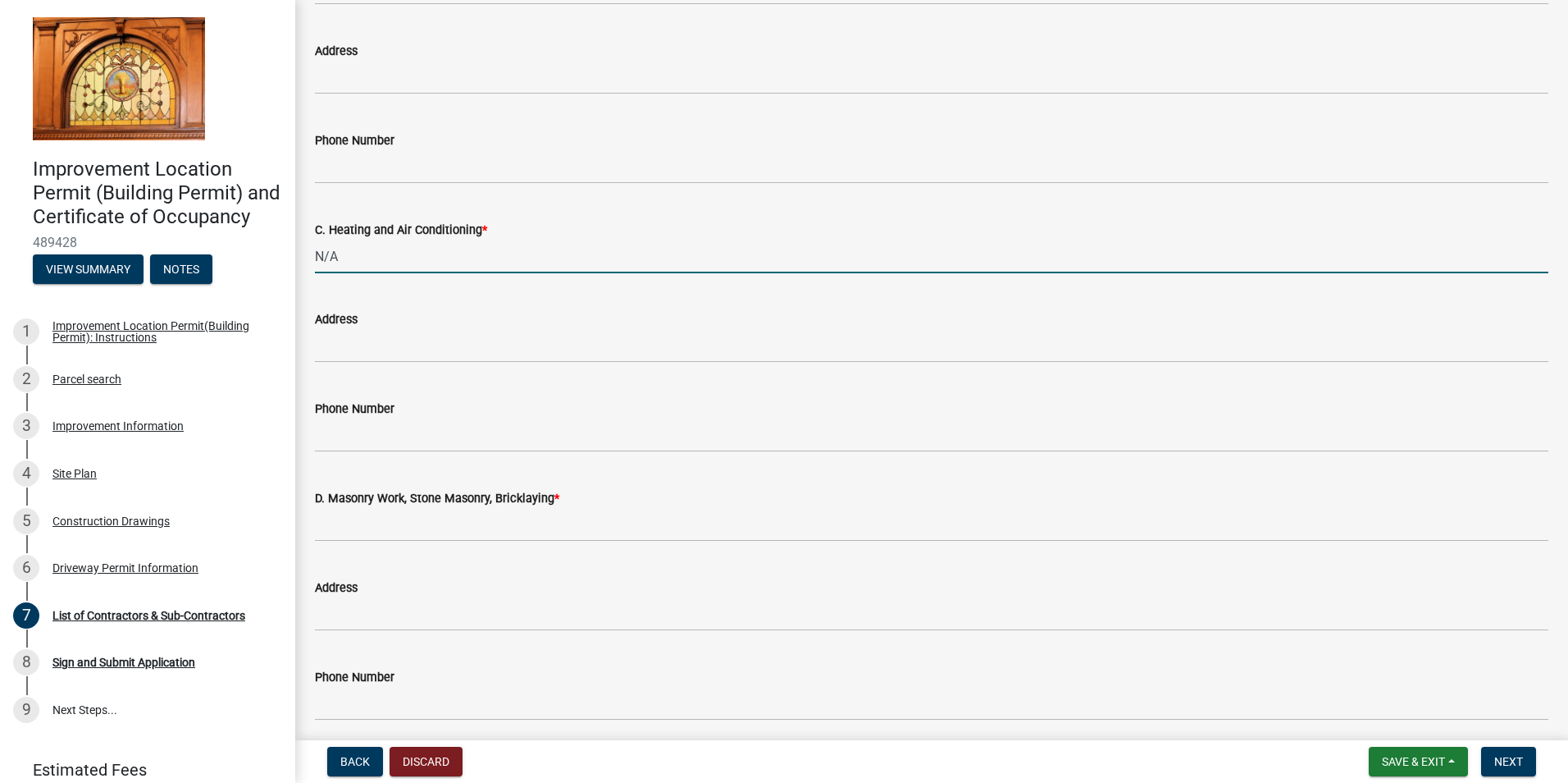
scroll to position [832, 0]
type input "N/A"
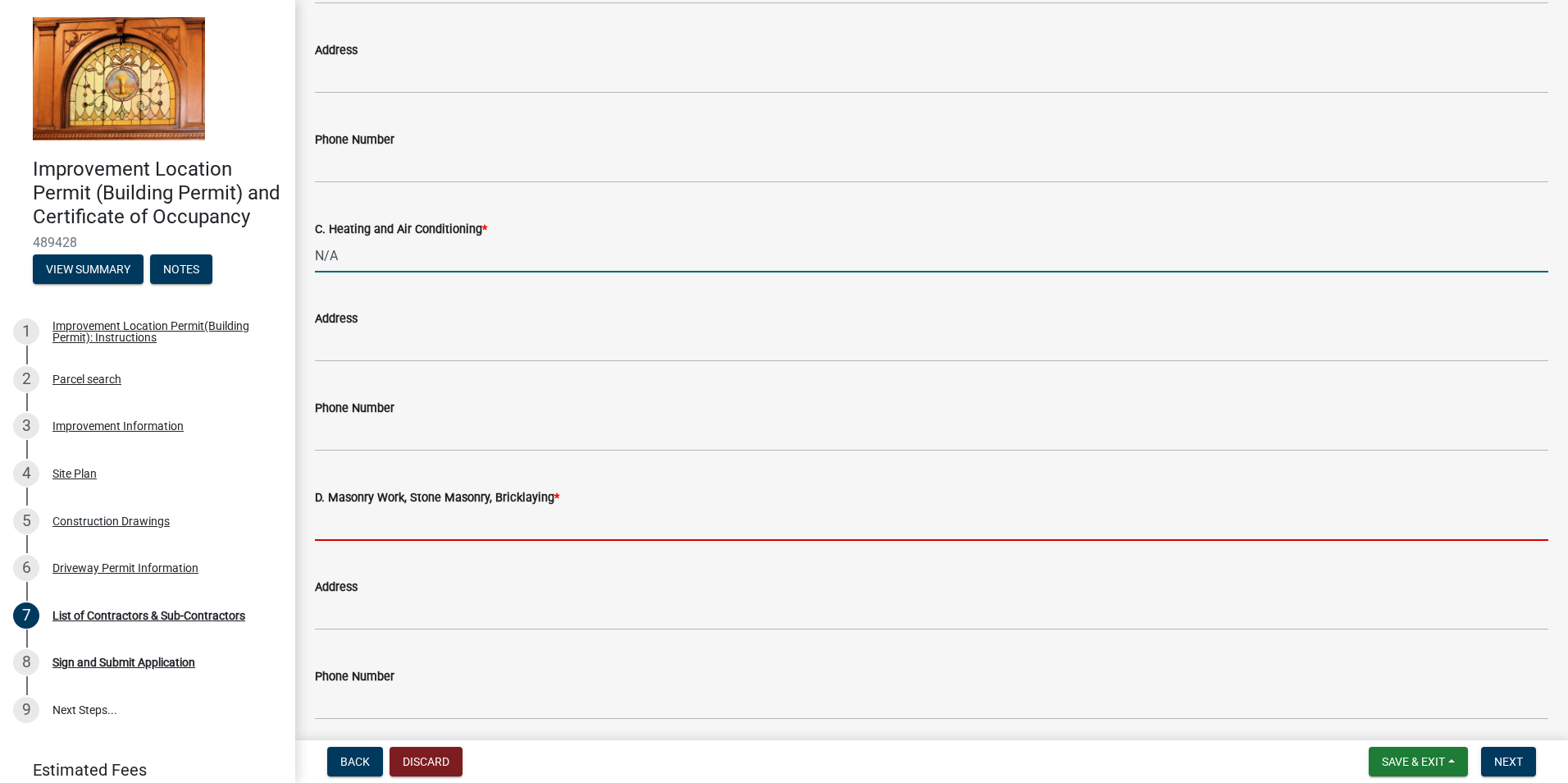
click at [393, 522] on input "D. Masonry Work, Stone Masonry, Bricklaying *" at bounding box center [931, 524] width 1234 height 34
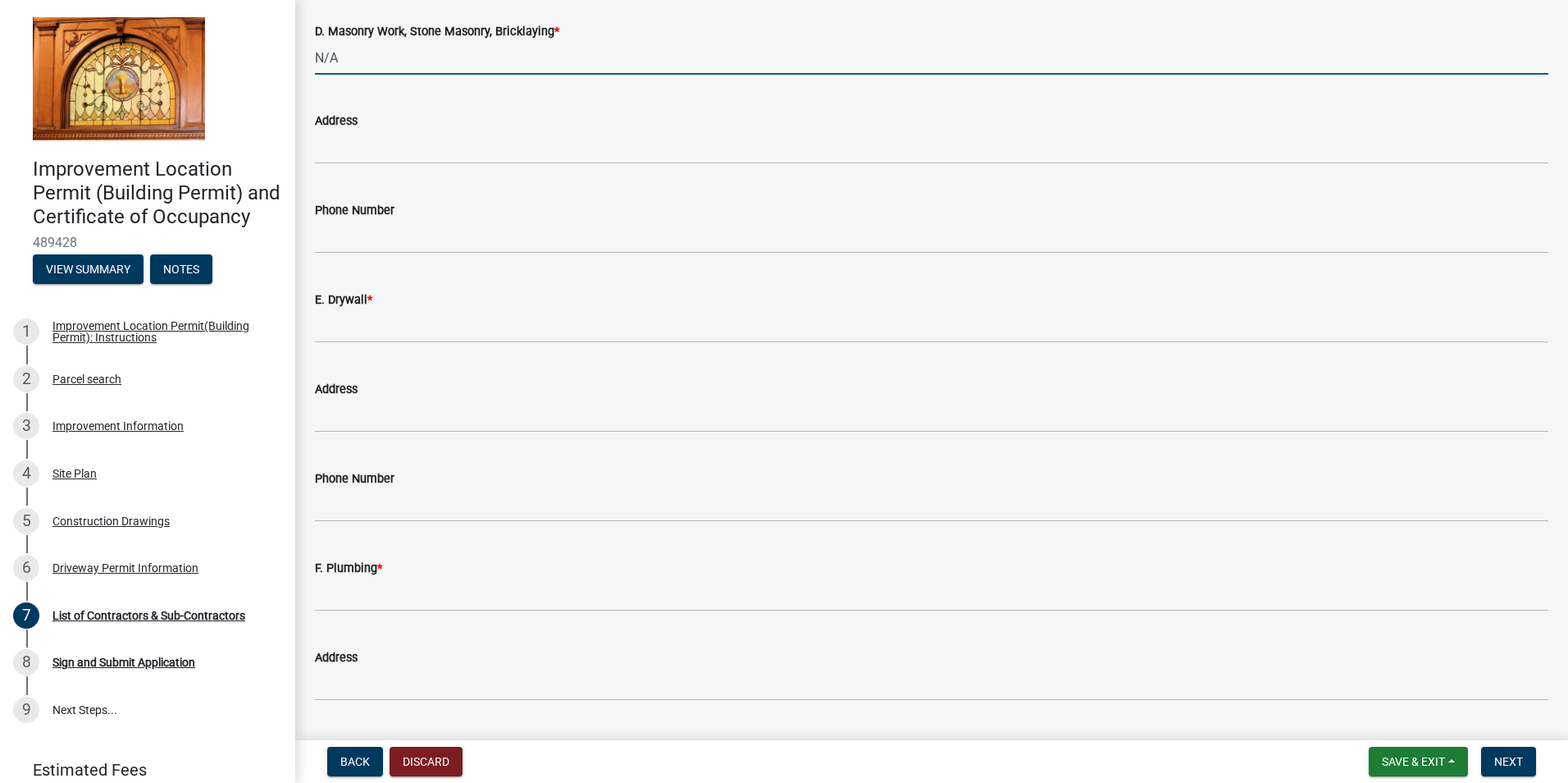
scroll to position [1299, 0]
type input "N/A"
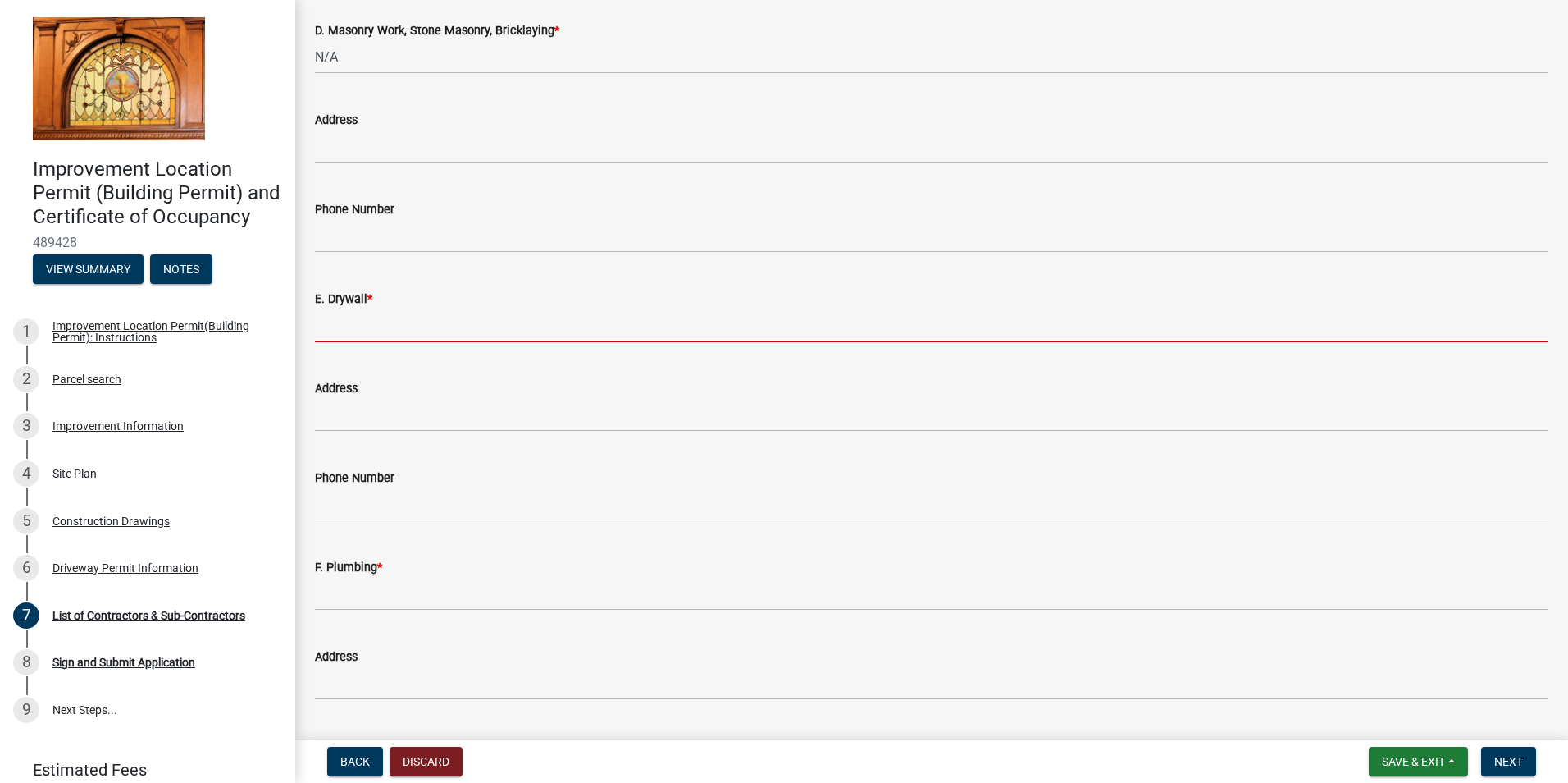
click at [356, 328] on input "E. Drywall *" at bounding box center [931, 326] width 1234 height 34
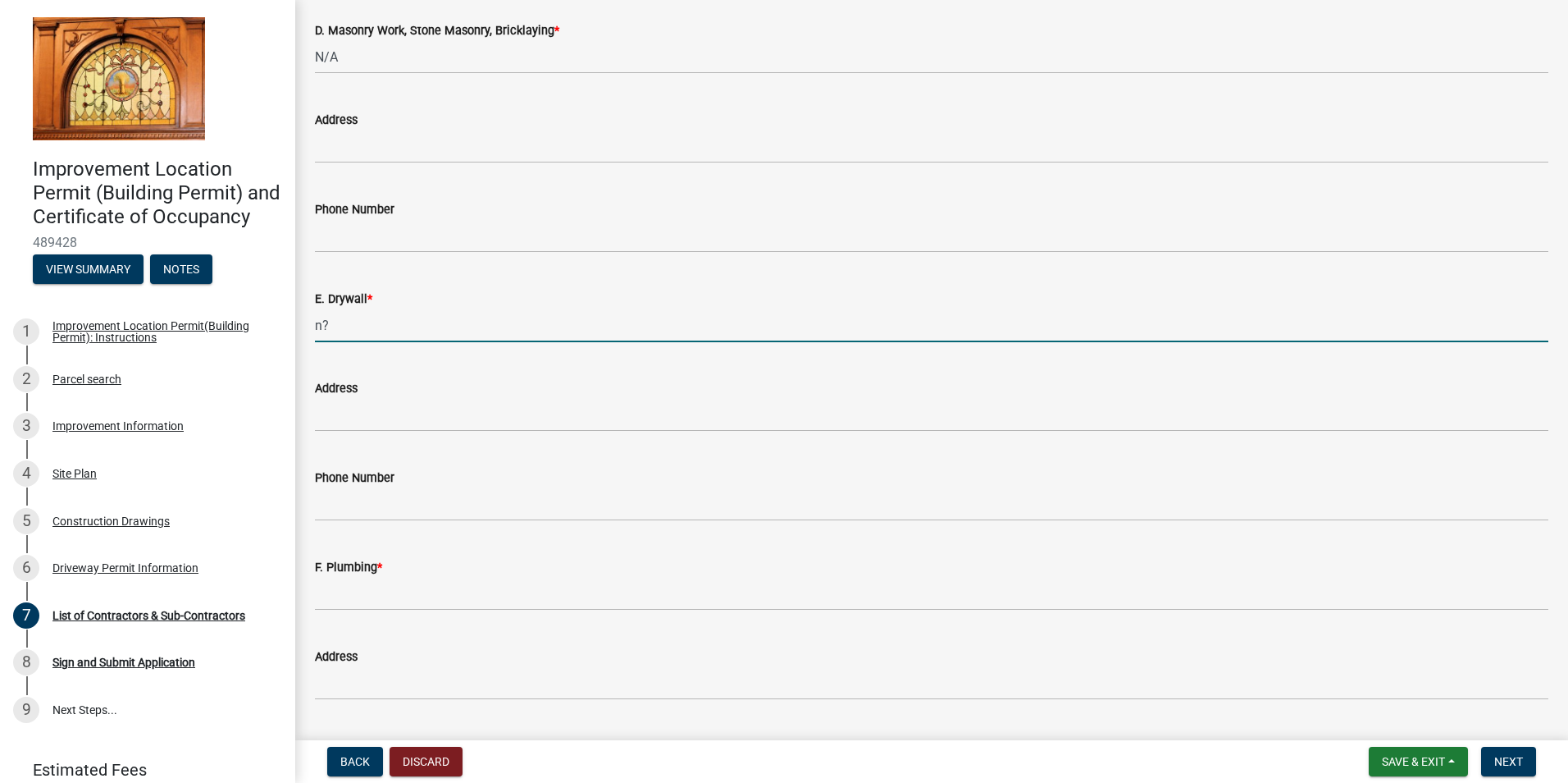
type input "n"
type input "N/A"
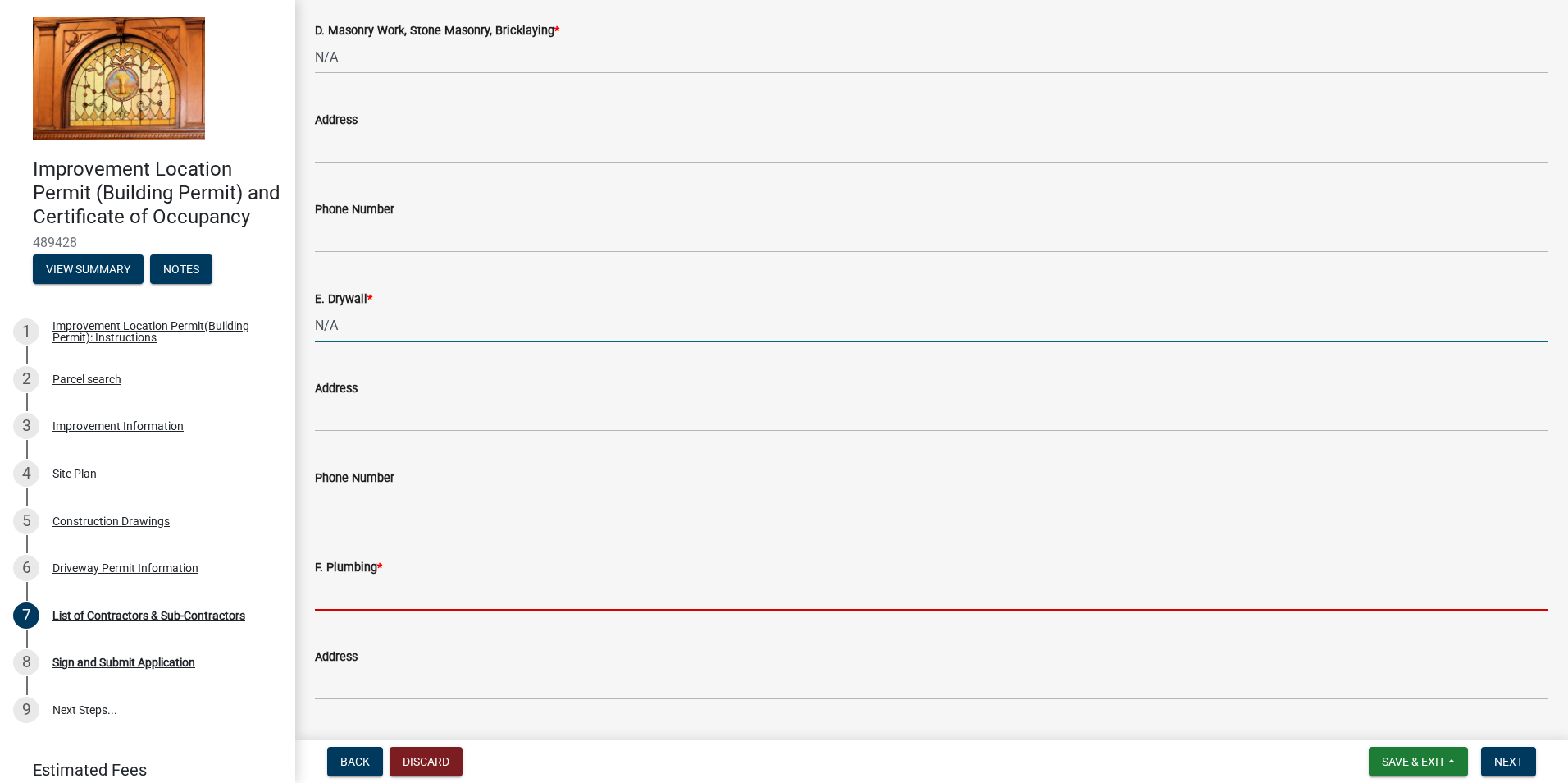
click at [355, 603] on input "F. Plumbing *" at bounding box center [931, 594] width 1234 height 34
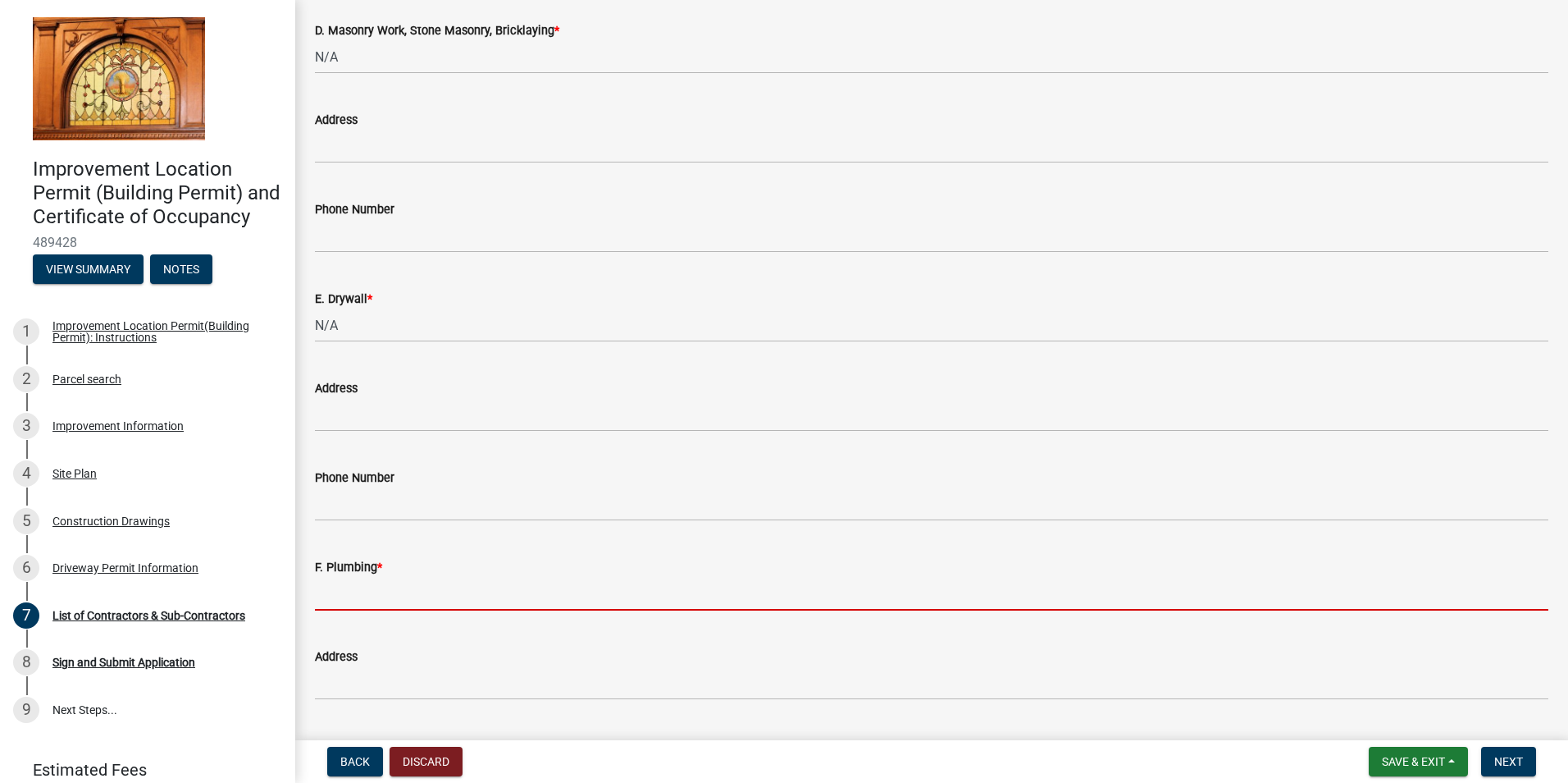
type input "n"
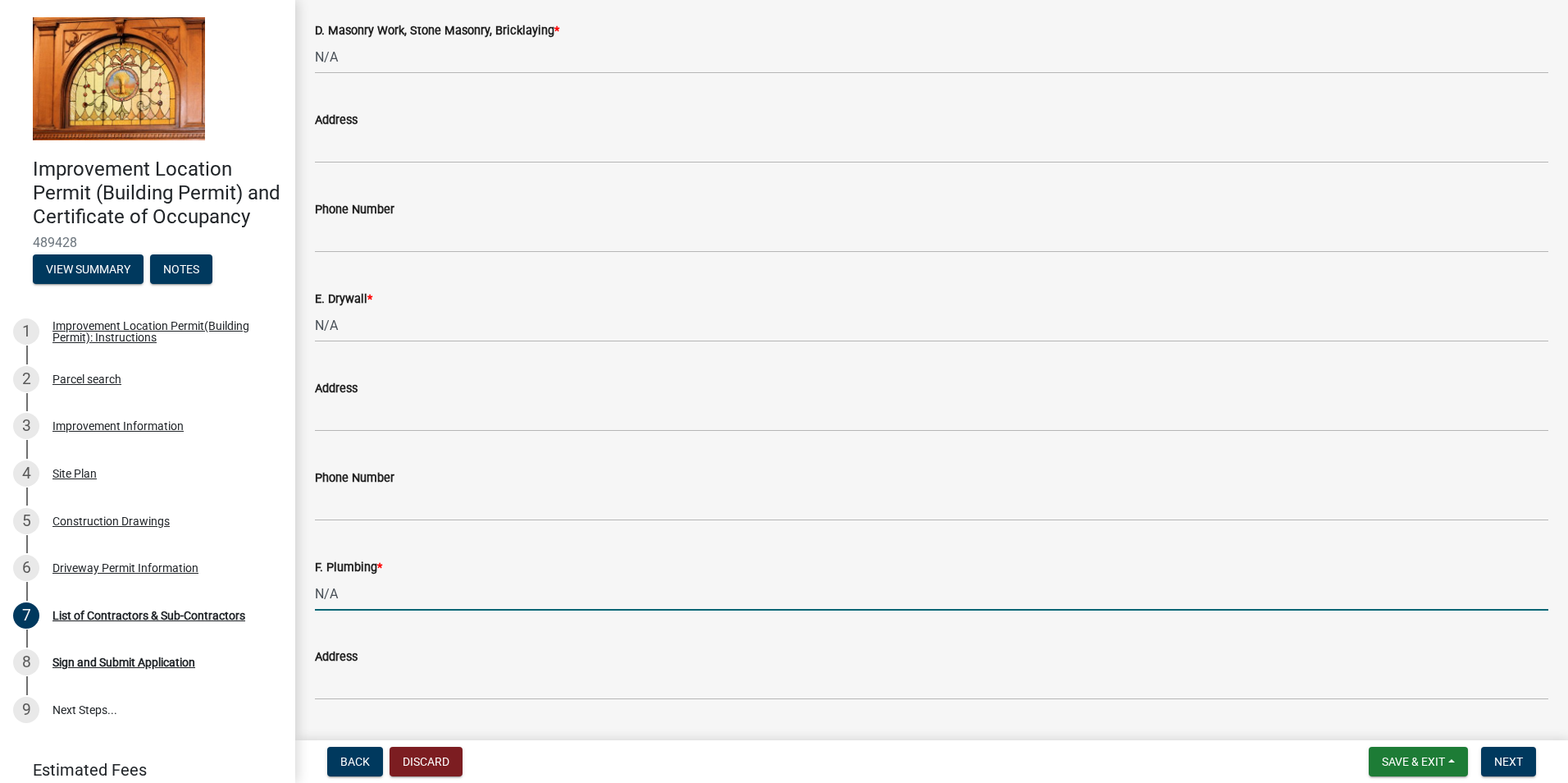
scroll to position [1521, 0]
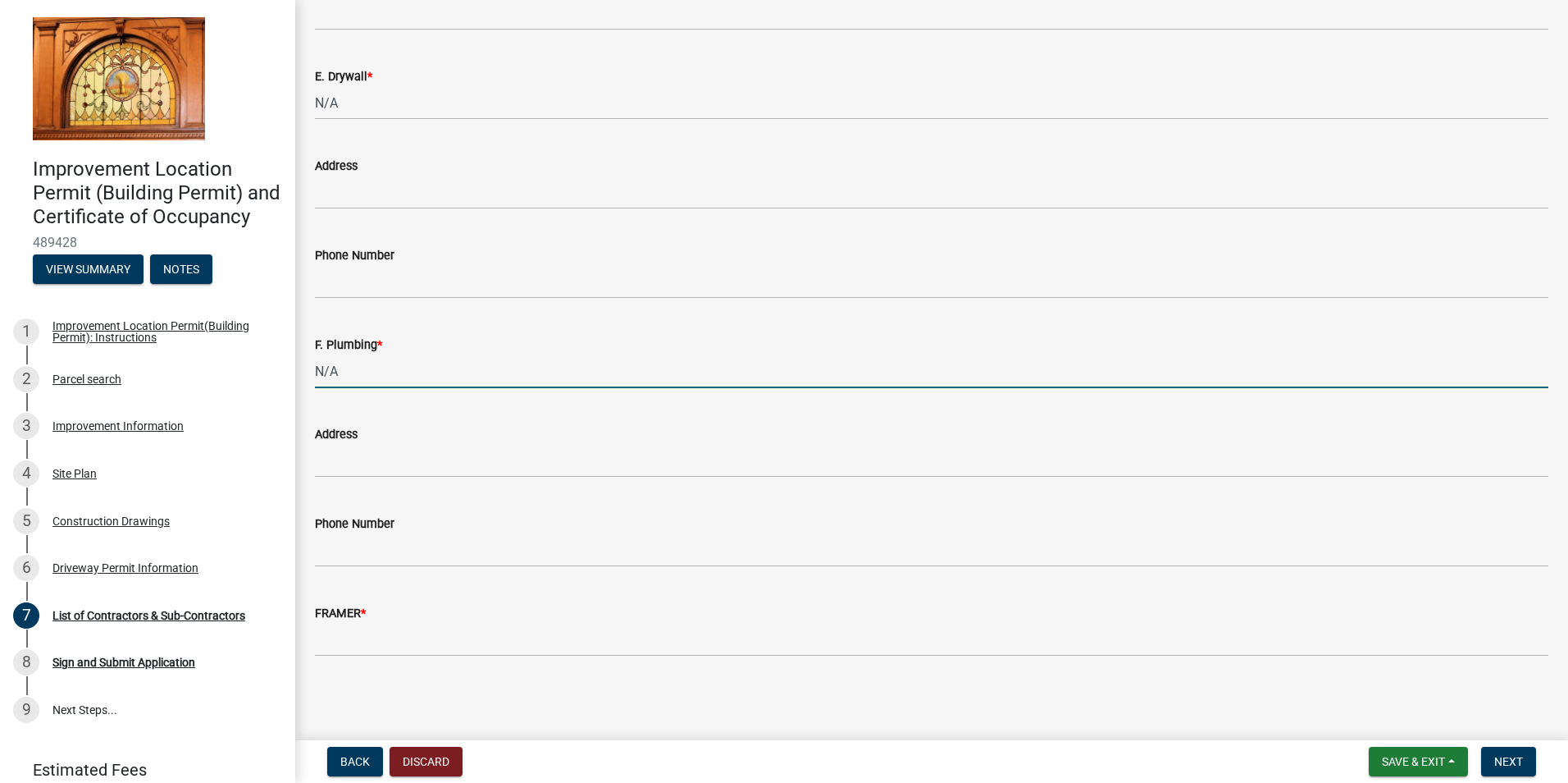
type input "N/A"
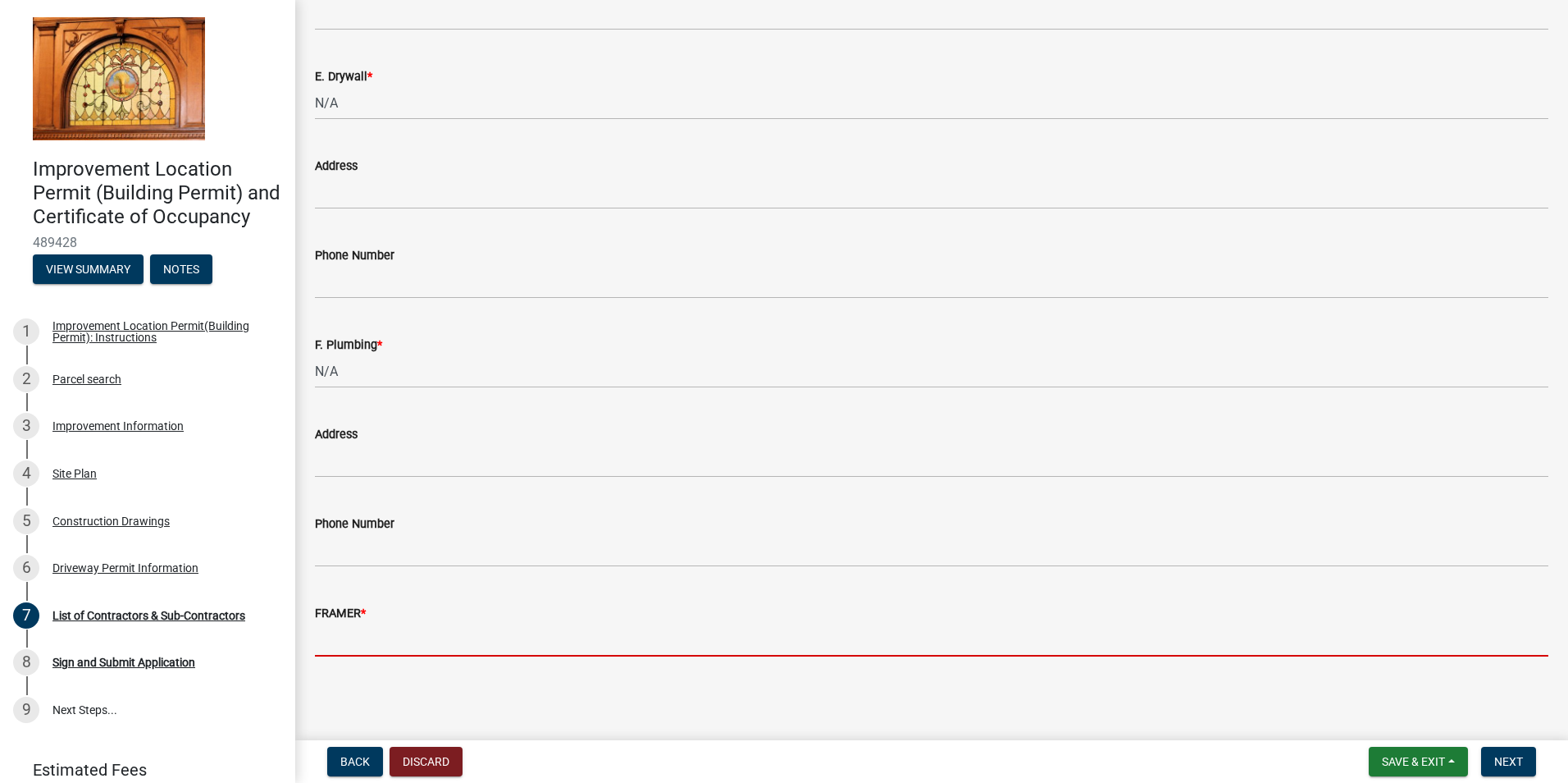
click at [446, 643] on input "FRAMER *" at bounding box center [931, 640] width 1234 height 34
type input "n"
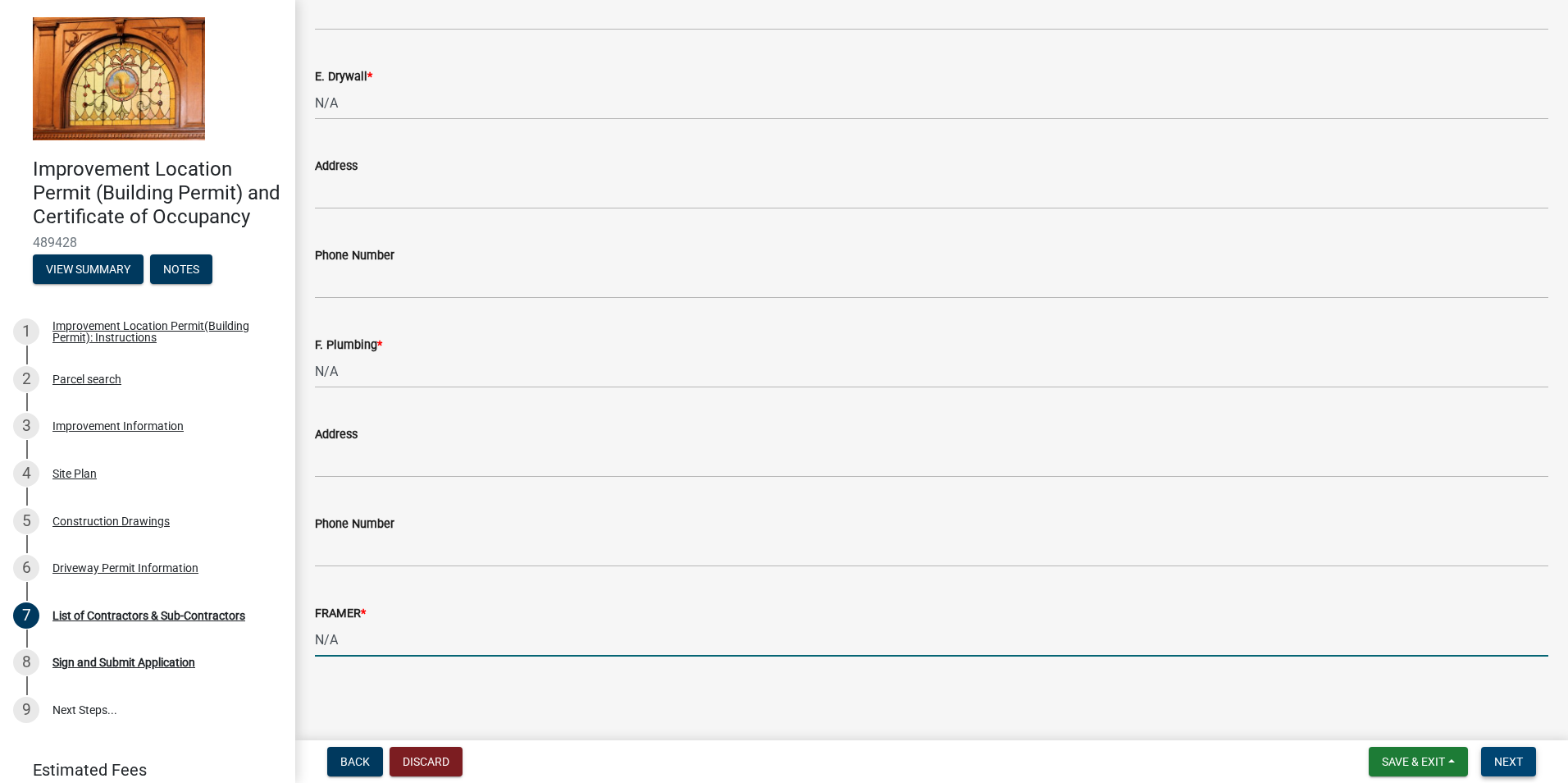
type input "N/A"
click at [1499, 748] on button "Next" at bounding box center [1509, 761] width 55 height 29
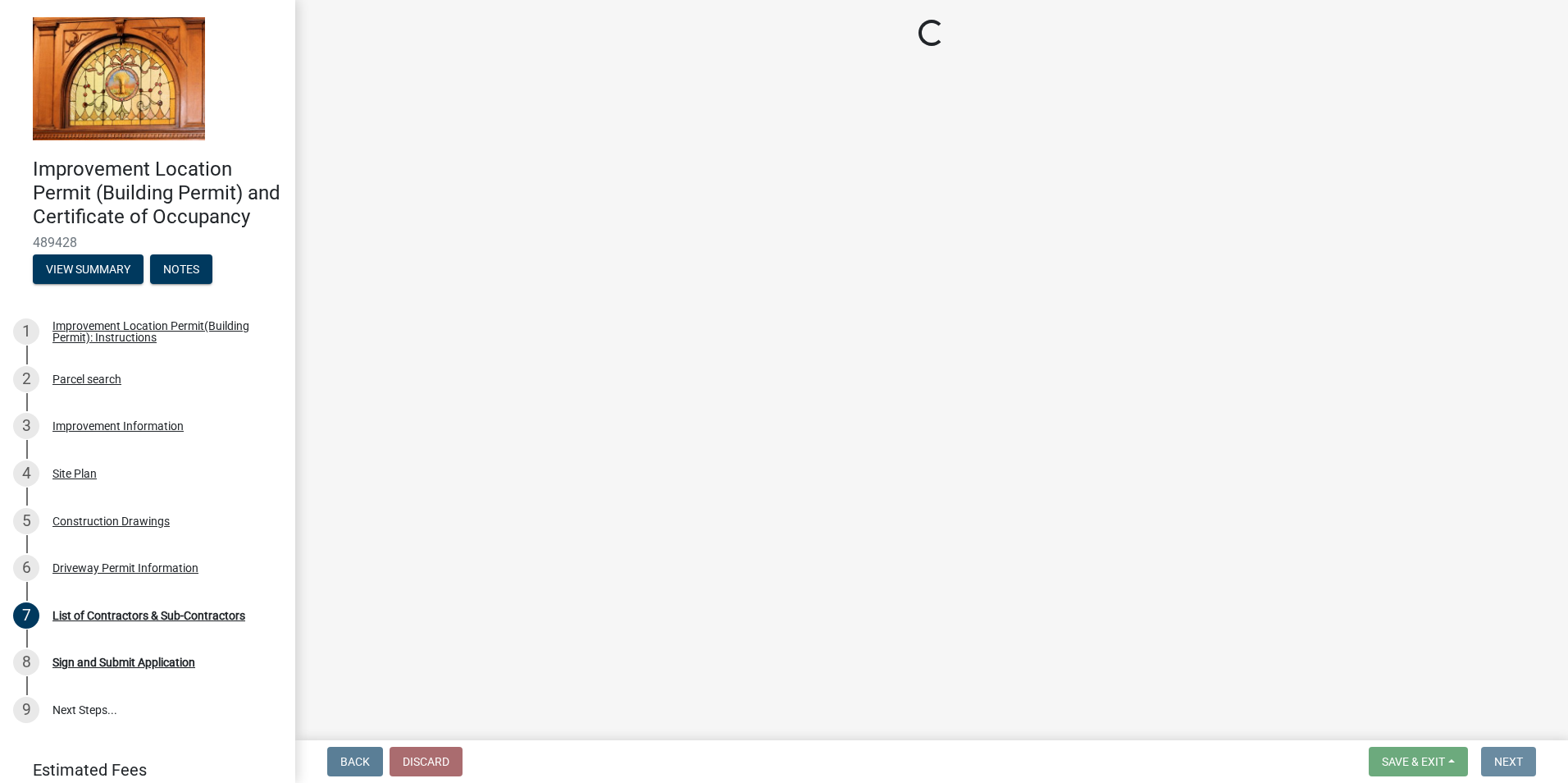
scroll to position [0, 0]
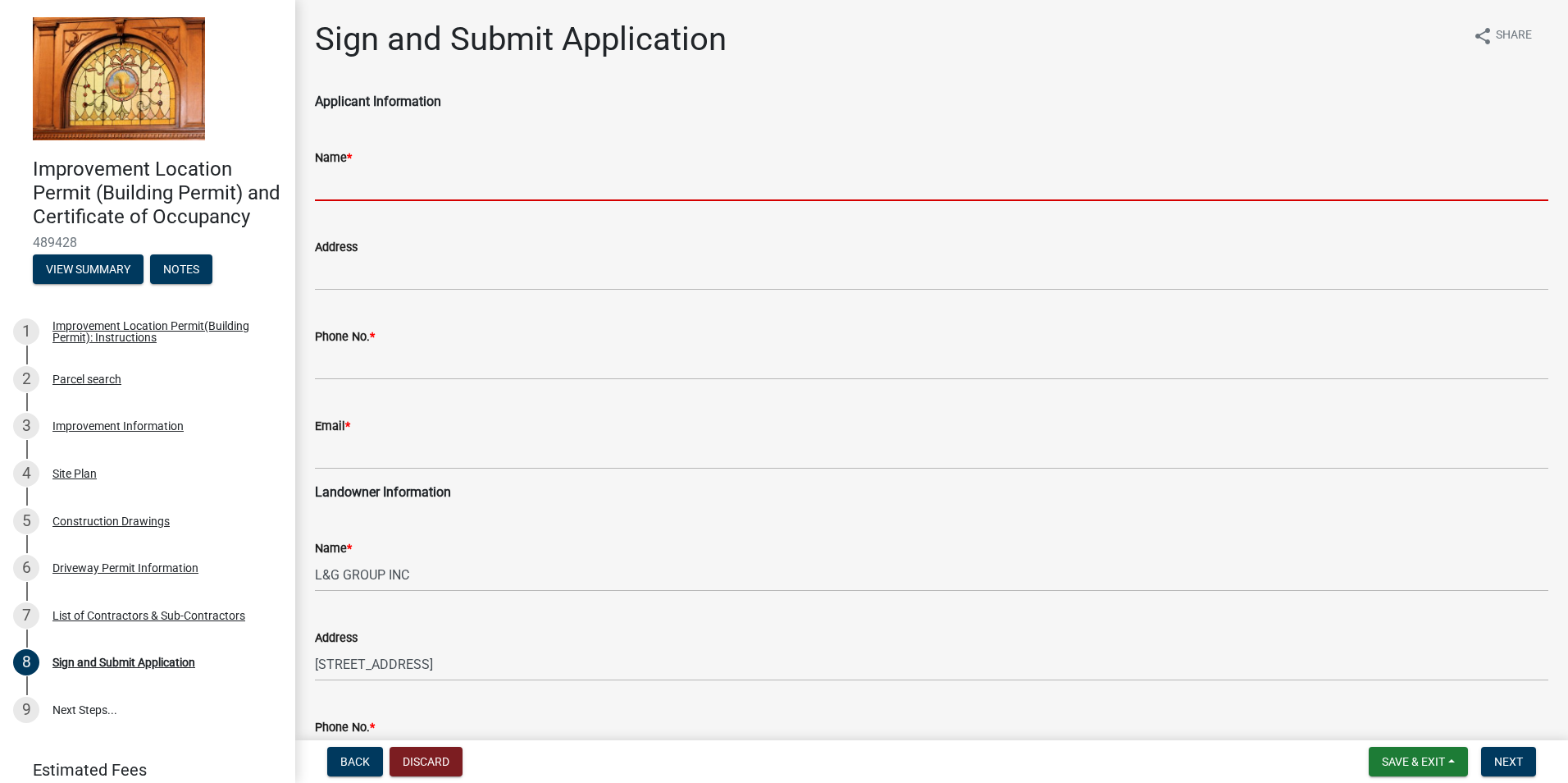
click at [408, 182] on input "Name *" at bounding box center [931, 184] width 1234 height 34
type input "[PERSON_NAME] [PERSON_NAME]"
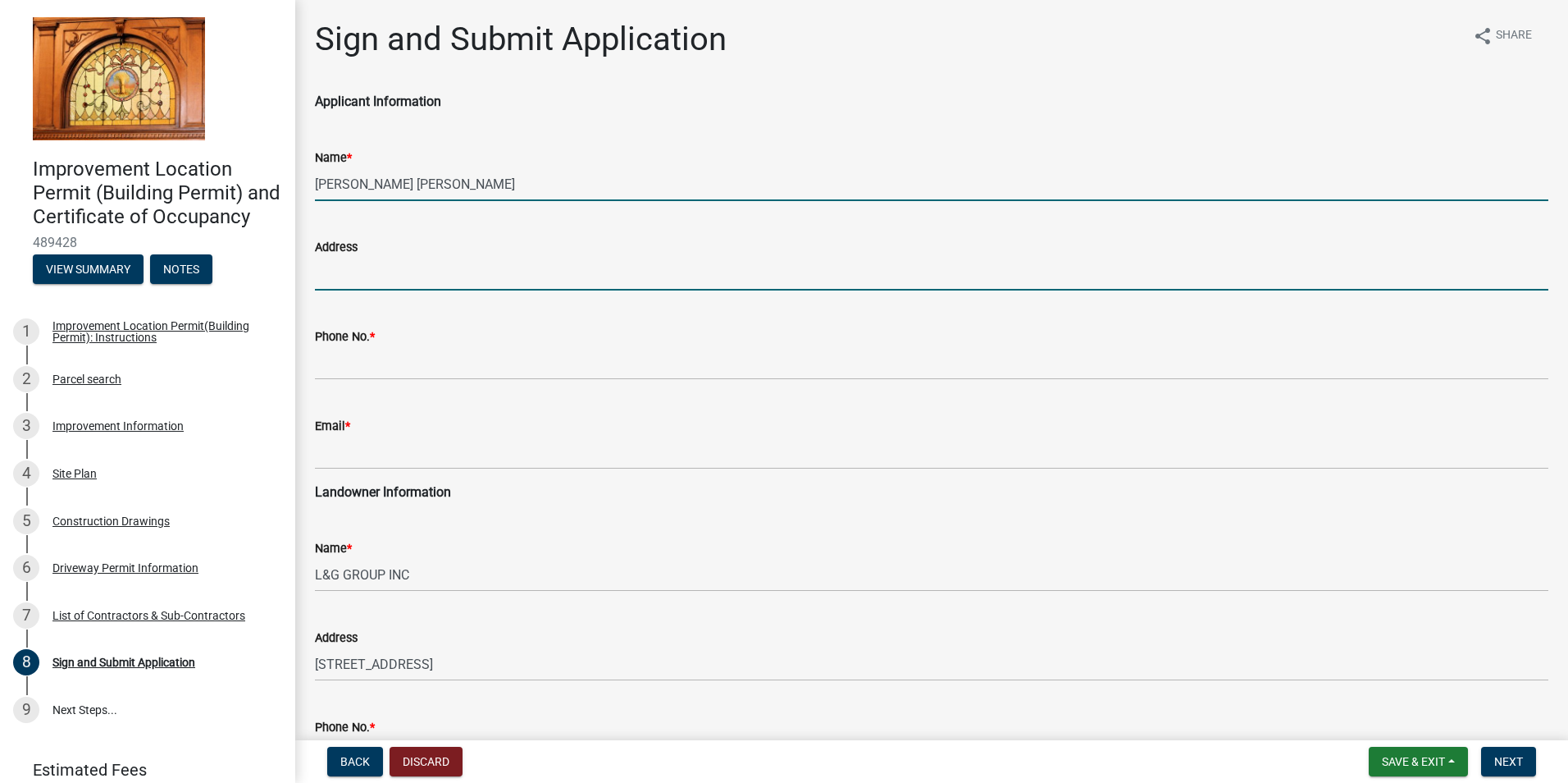
type input "PO BOX 335"
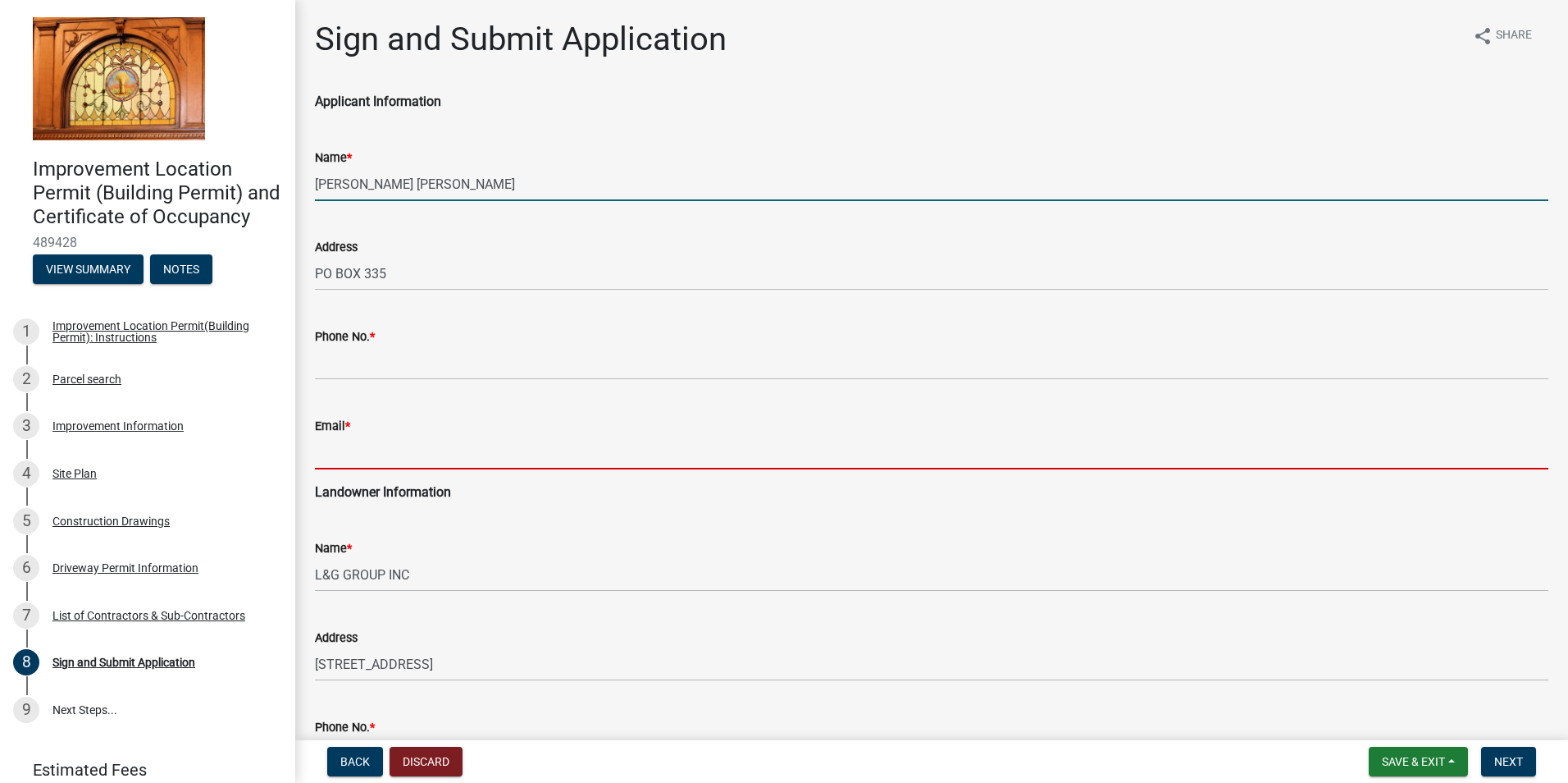
type input "[EMAIL_ADDRESS][DOMAIN_NAME]"
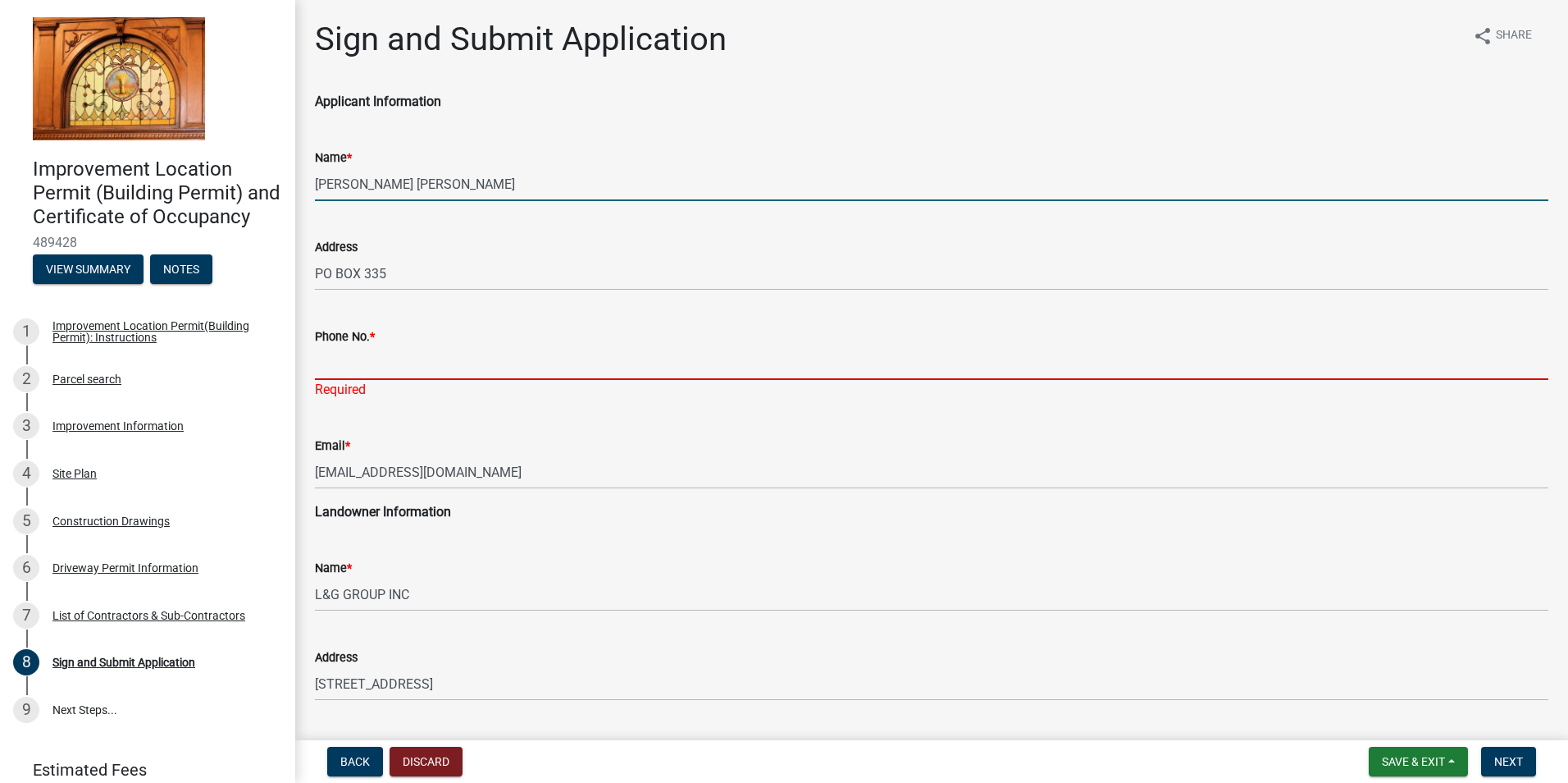
click at [382, 372] on input "Phone No. *" at bounding box center [931, 363] width 1234 height 34
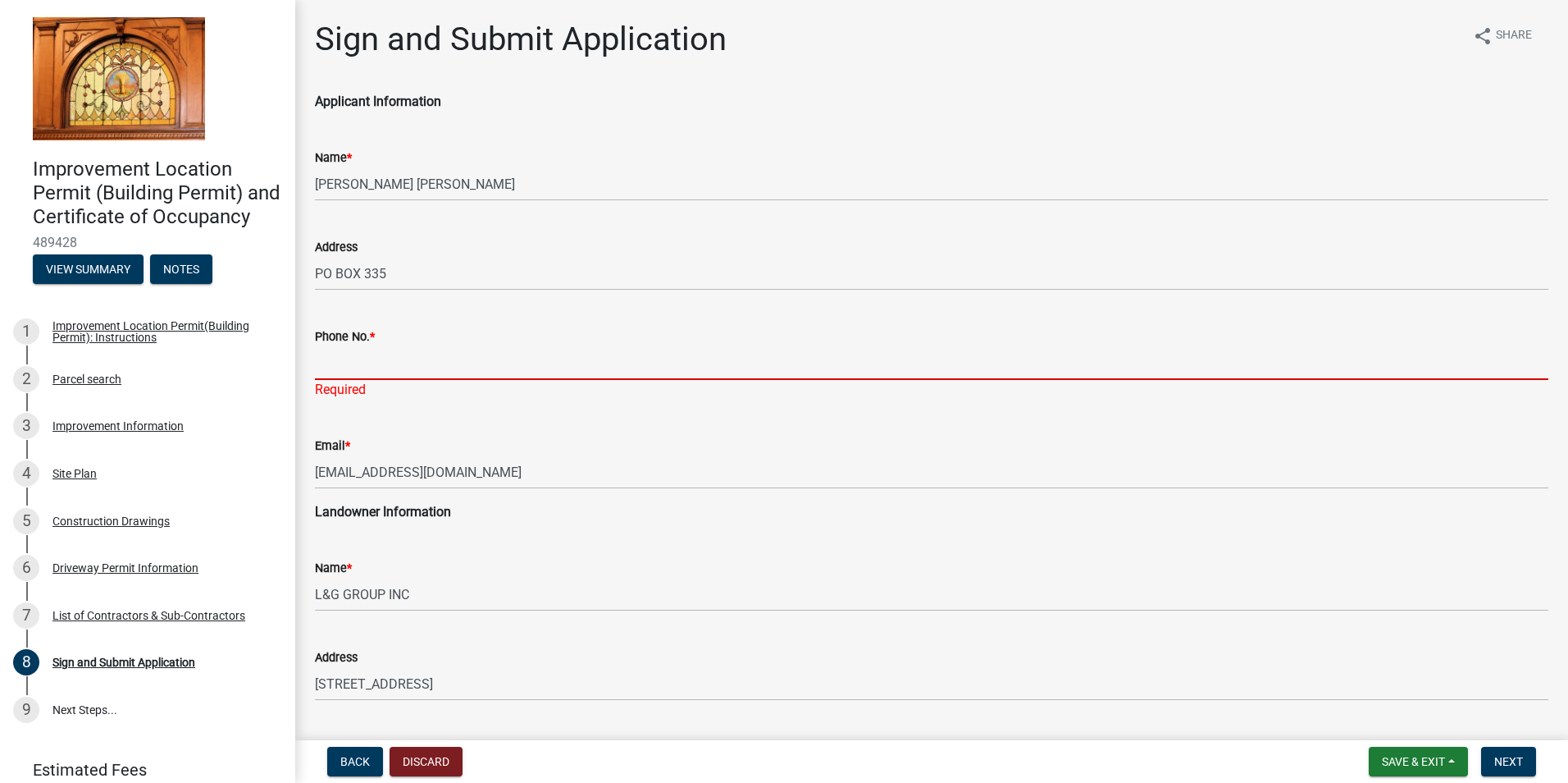
type input "8125579051"
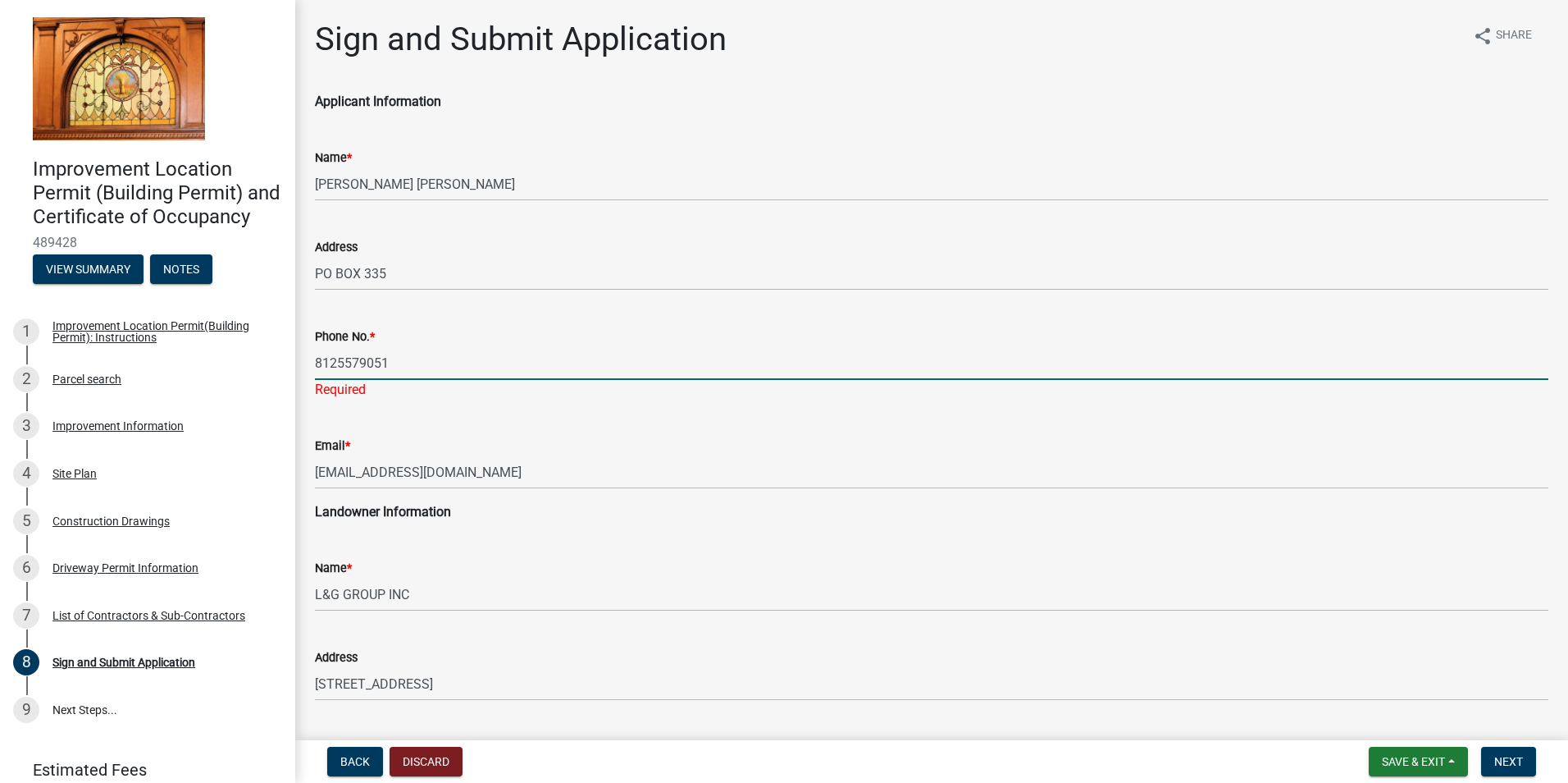
type input "8125579051"
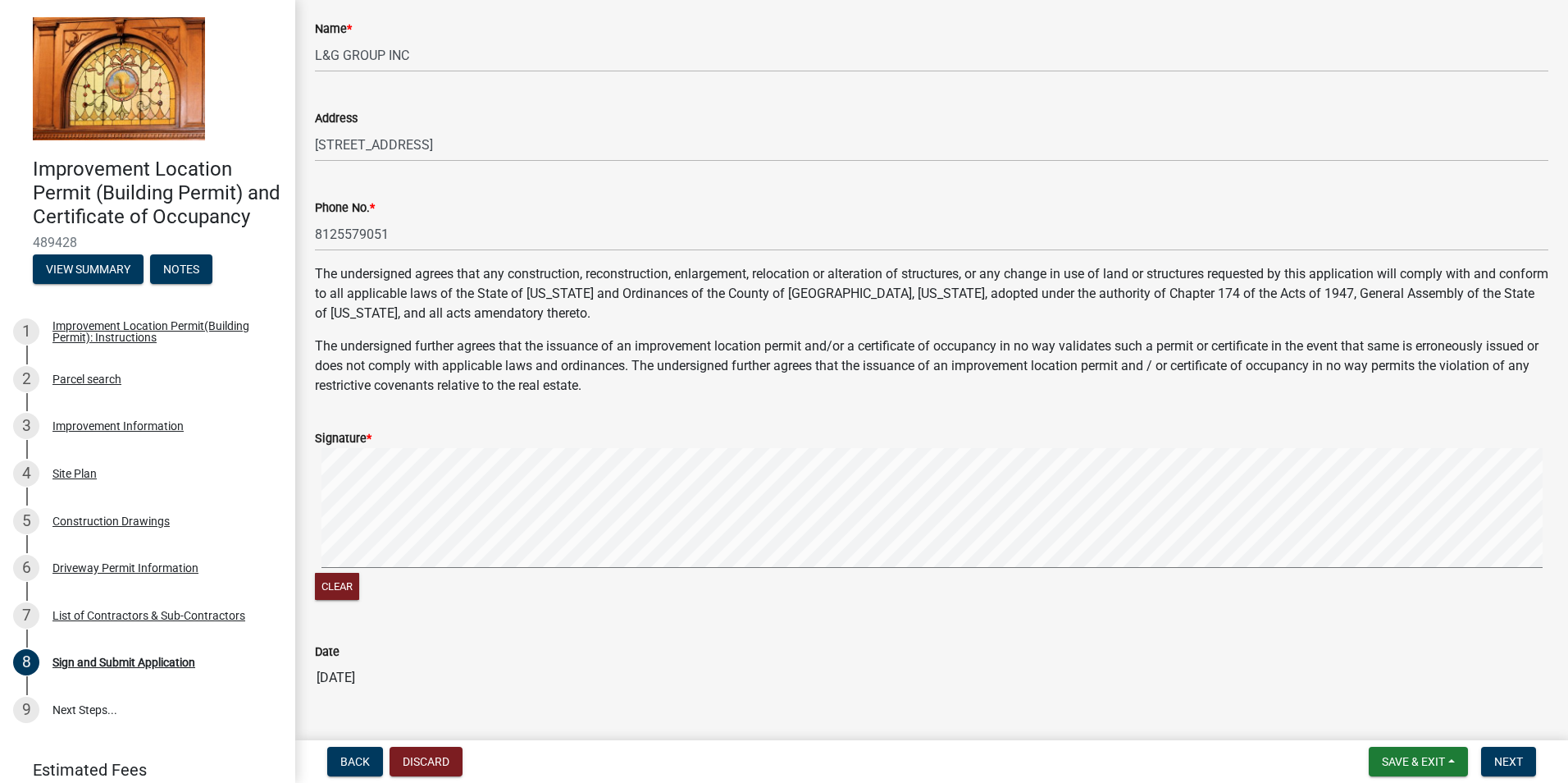
scroll to position [547, 0]
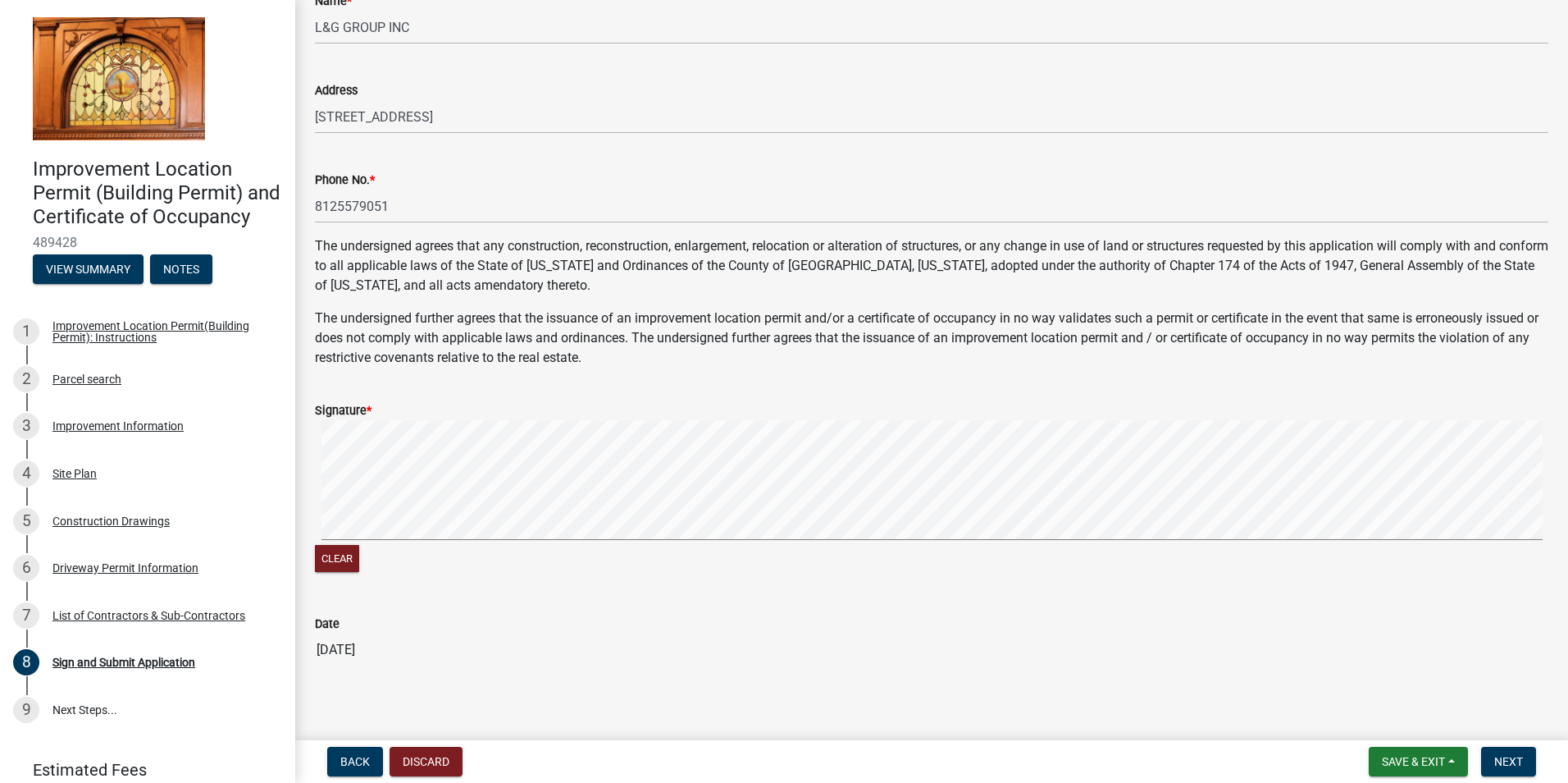
click at [682, 492] on form "Signature * Clear" at bounding box center [931, 478] width 1234 height 196
click at [1496, 756] on span "Next" at bounding box center [1508, 761] width 28 height 13
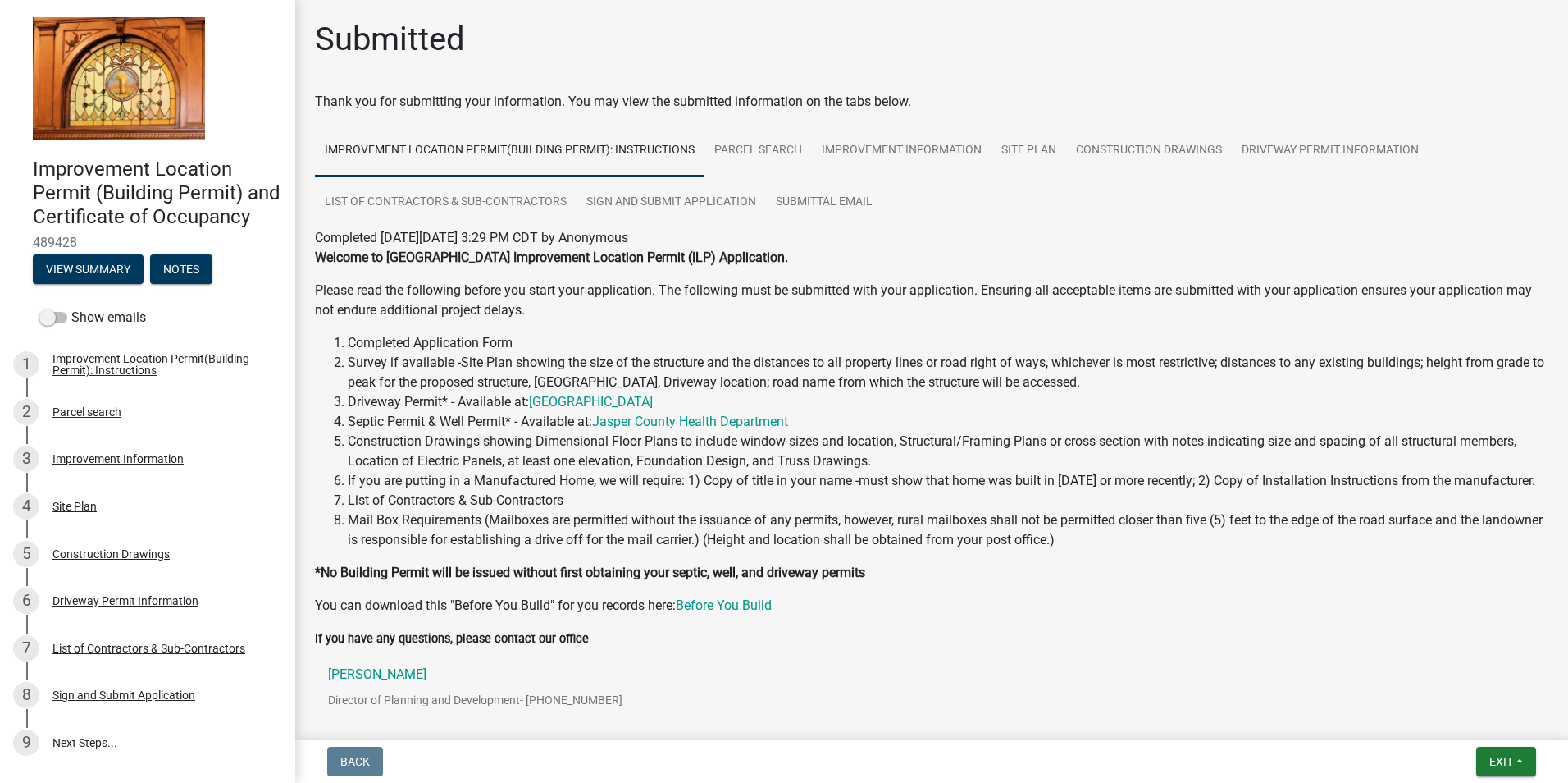
scroll to position [102, 0]
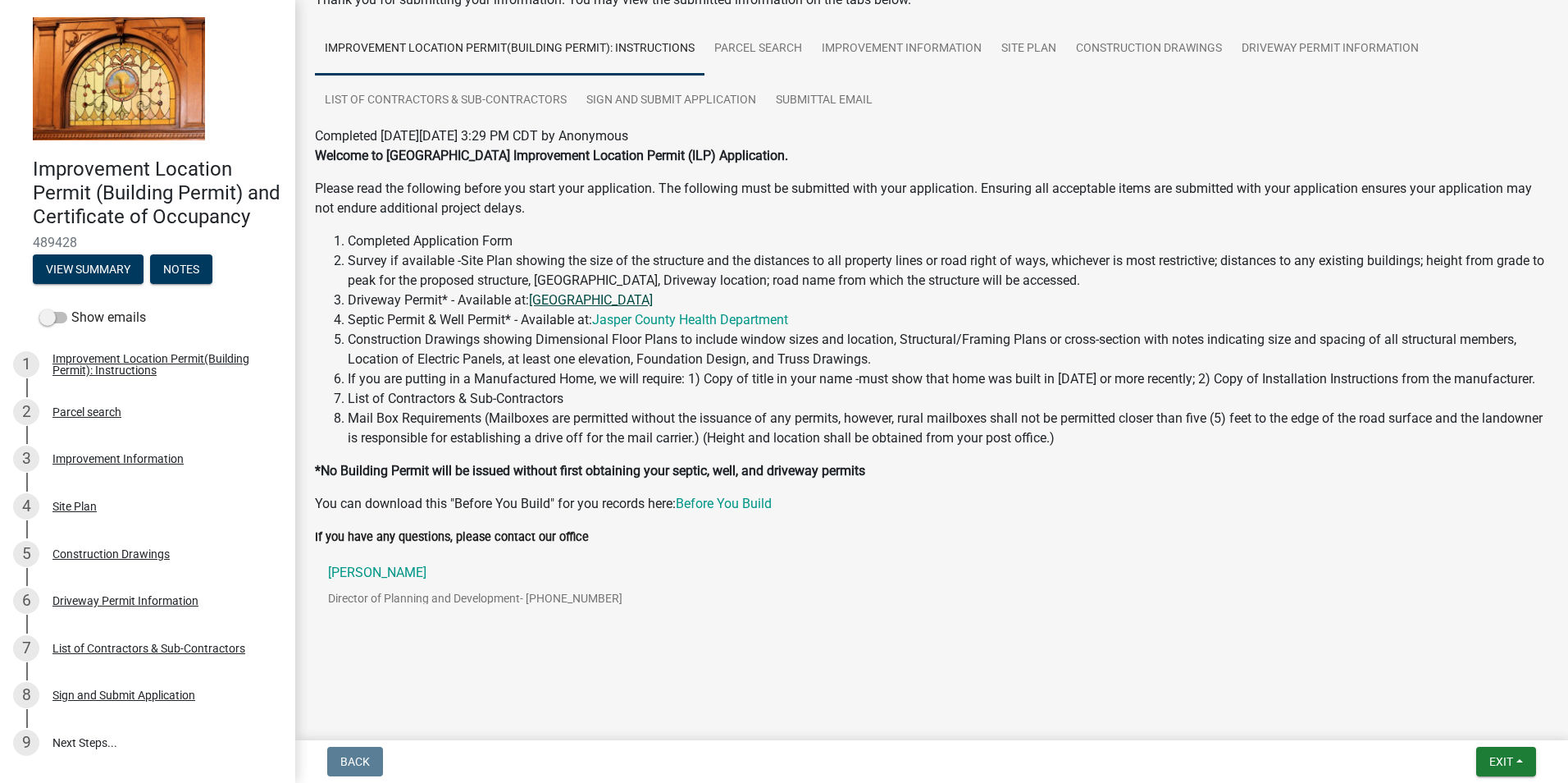
click at [653, 297] on link "[GEOGRAPHIC_DATA]" at bounding box center [591, 300] width 124 height 16
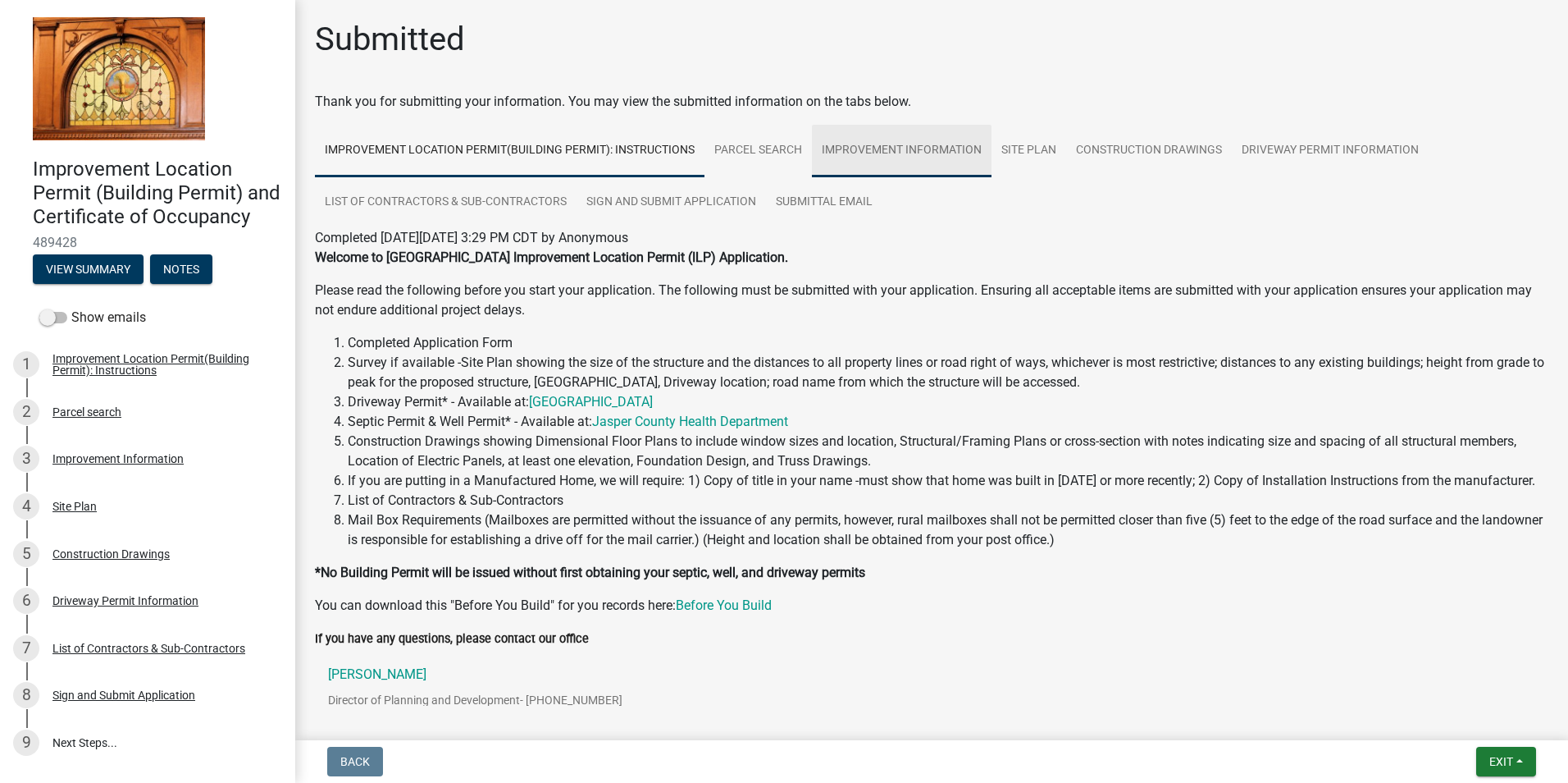
click at [829, 148] on link "Improvement Information" at bounding box center [901, 150] width 180 height 52
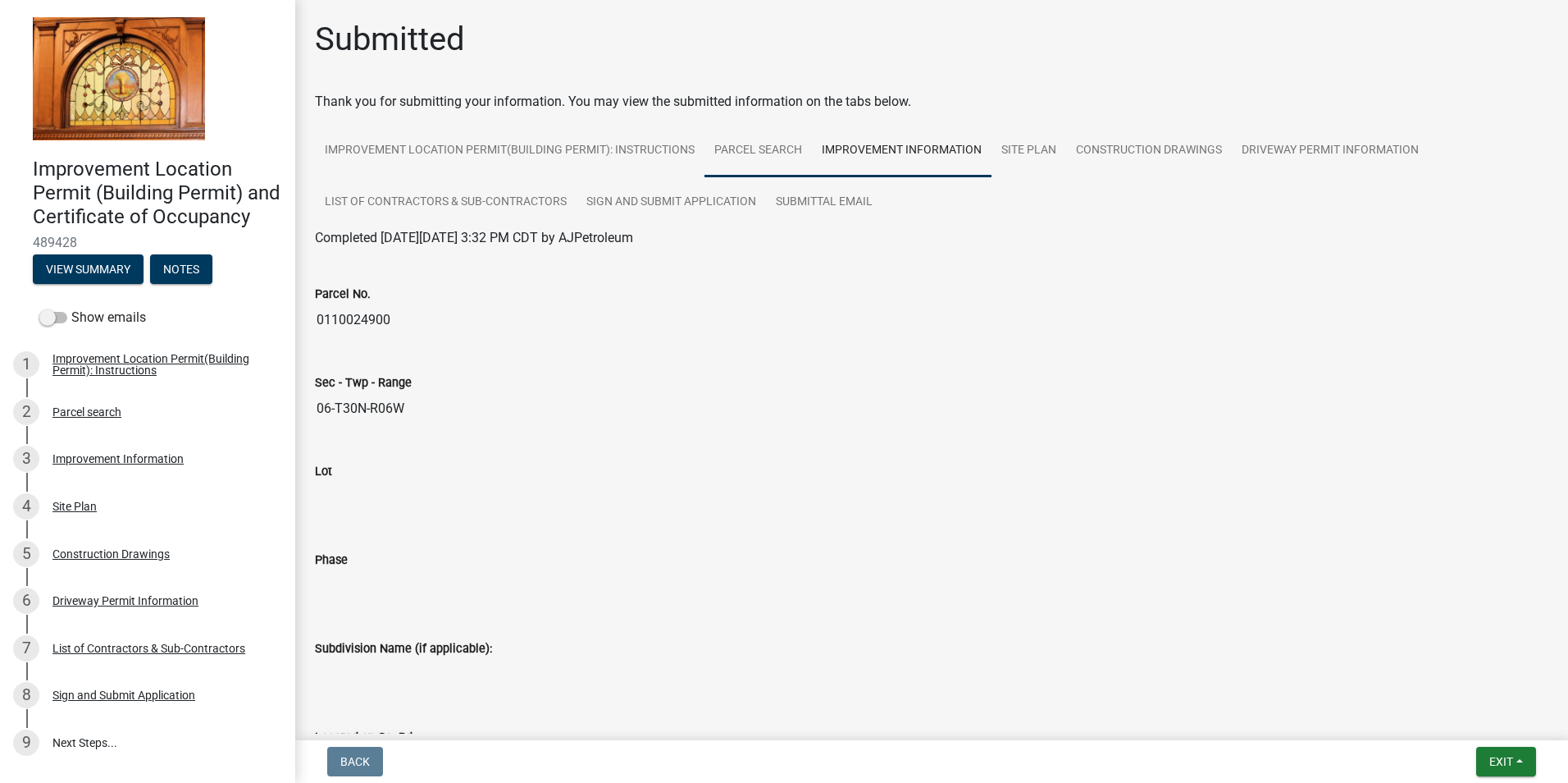
click at [750, 157] on link "Parcel search" at bounding box center [758, 150] width 107 height 52
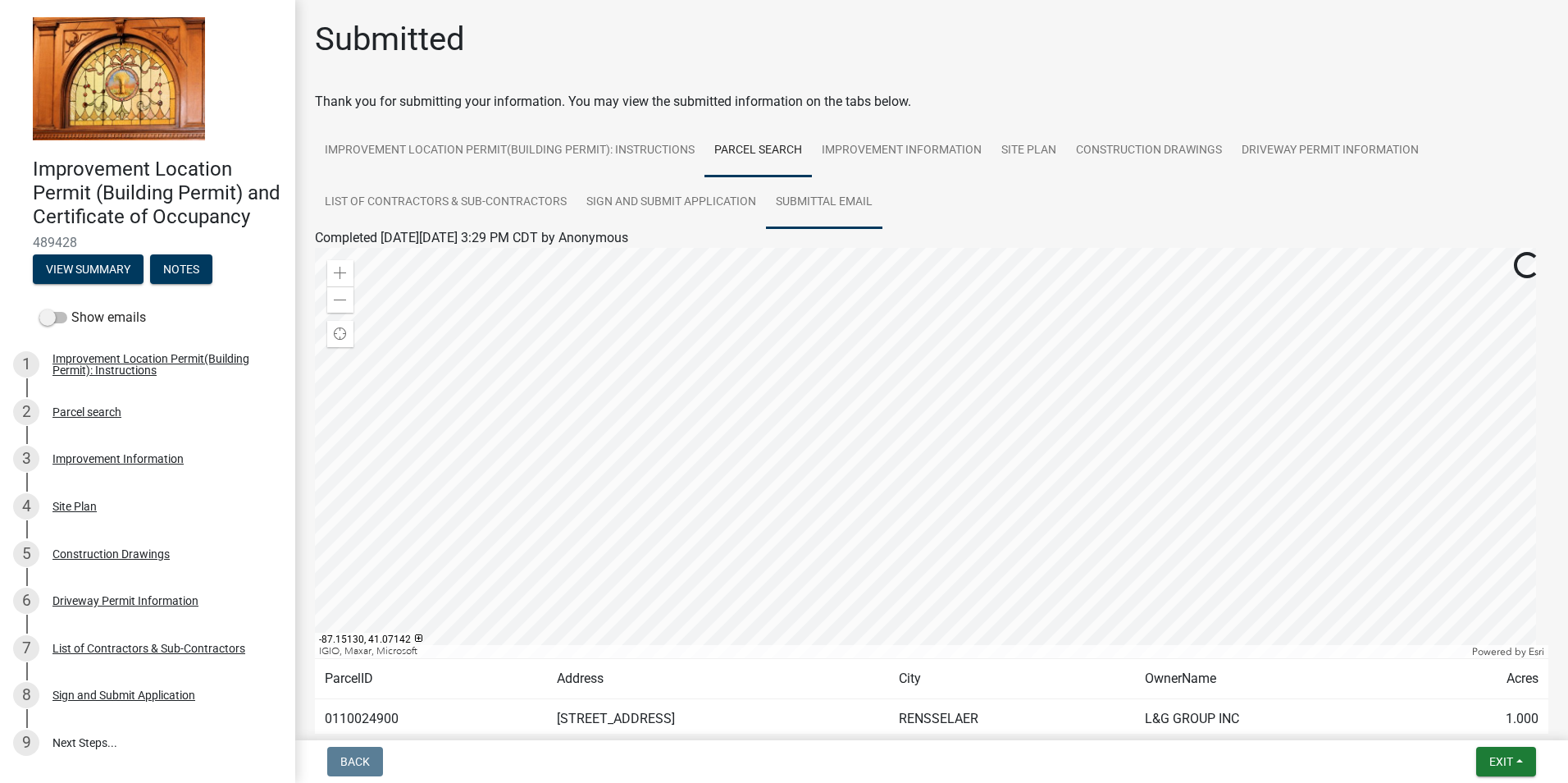
click at [857, 210] on link "Submittal Email" at bounding box center [824, 202] width 117 height 52
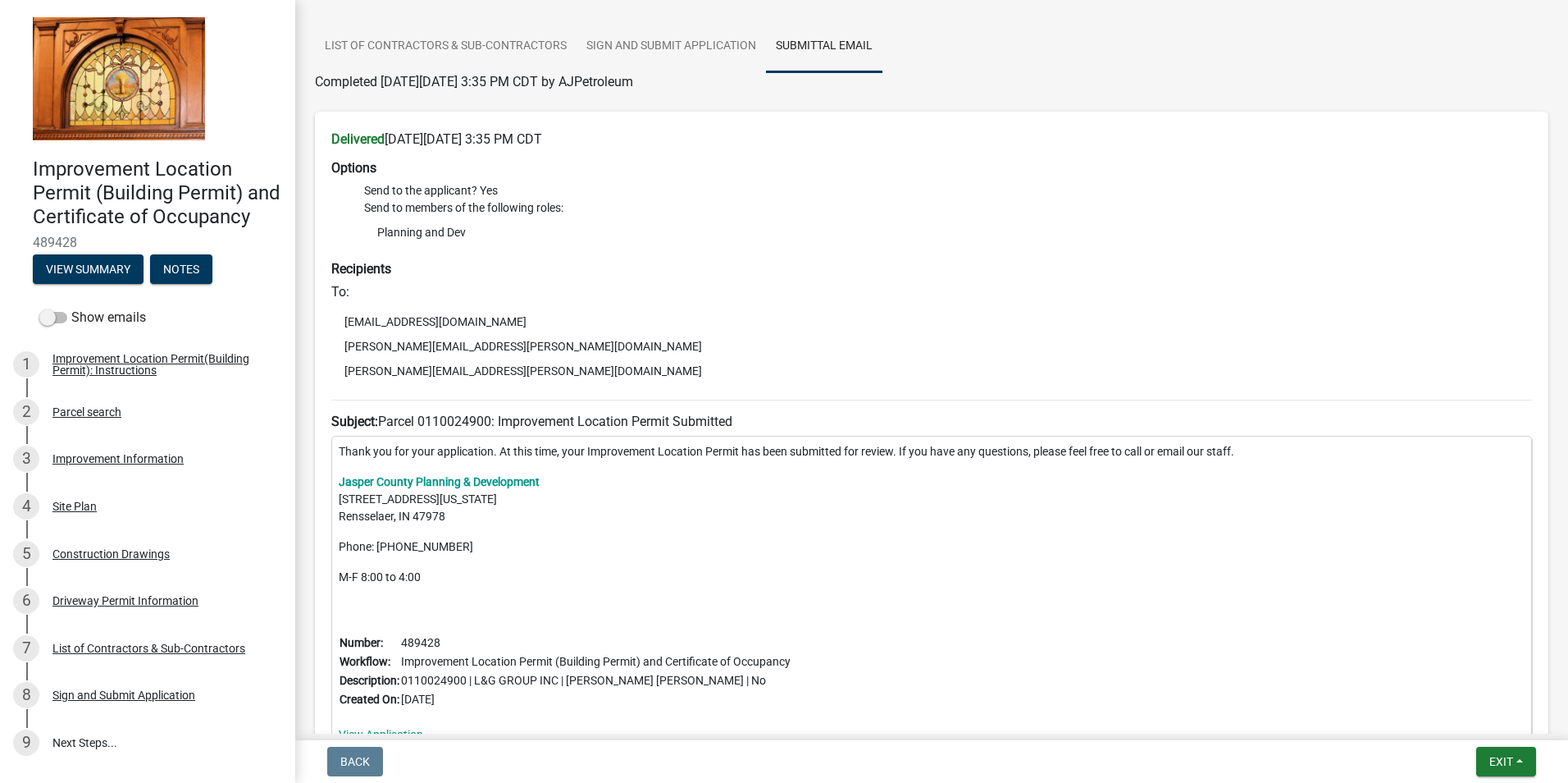
scroll to position [293, 0]
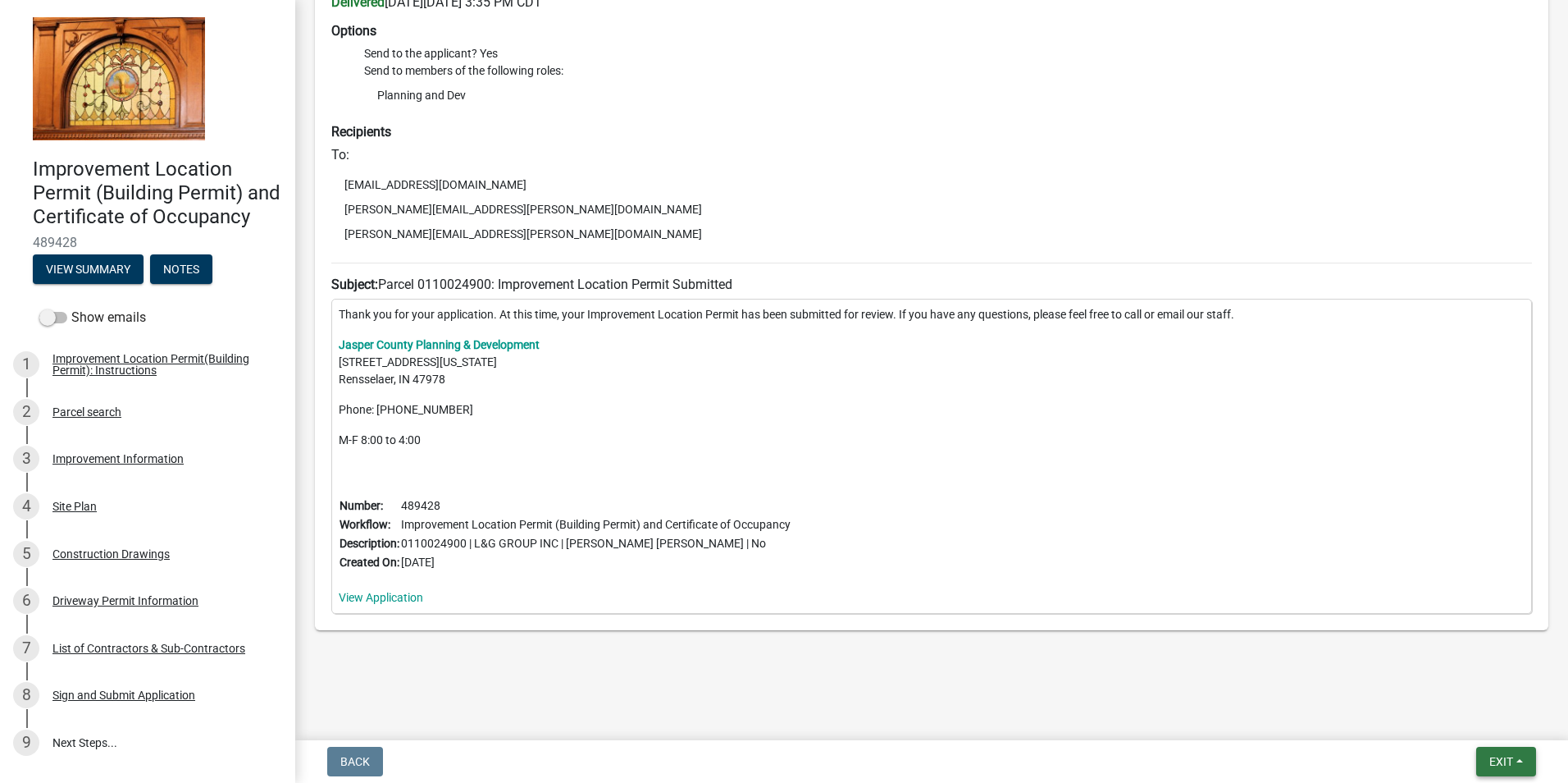
click at [1489, 758] on span "Exit" at bounding box center [1501, 761] width 24 height 13
click at [1430, 708] on button "Save & Exit" at bounding box center [1470, 718] width 131 height 40
